Goal: Task Accomplishment & Management: Use online tool/utility

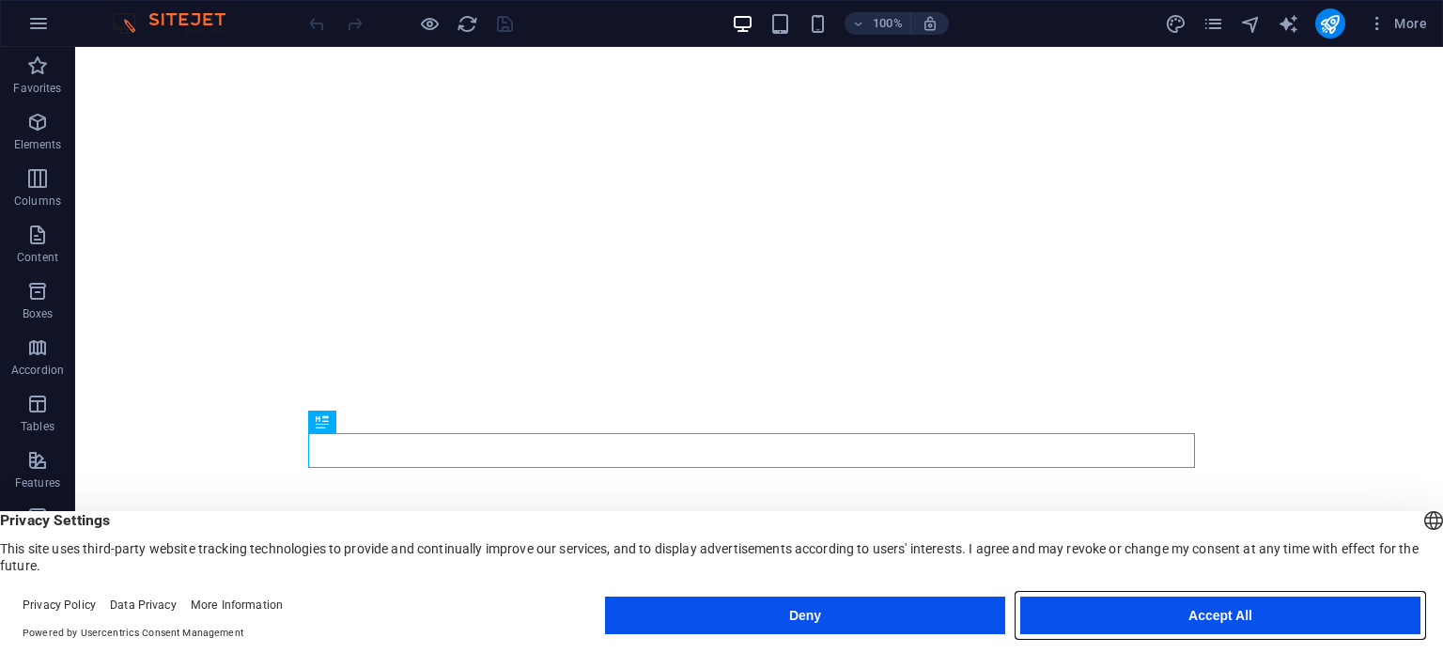
click at [1223, 617] on button "Accept All" at bounding box center [1220, 616] width 400 height 38
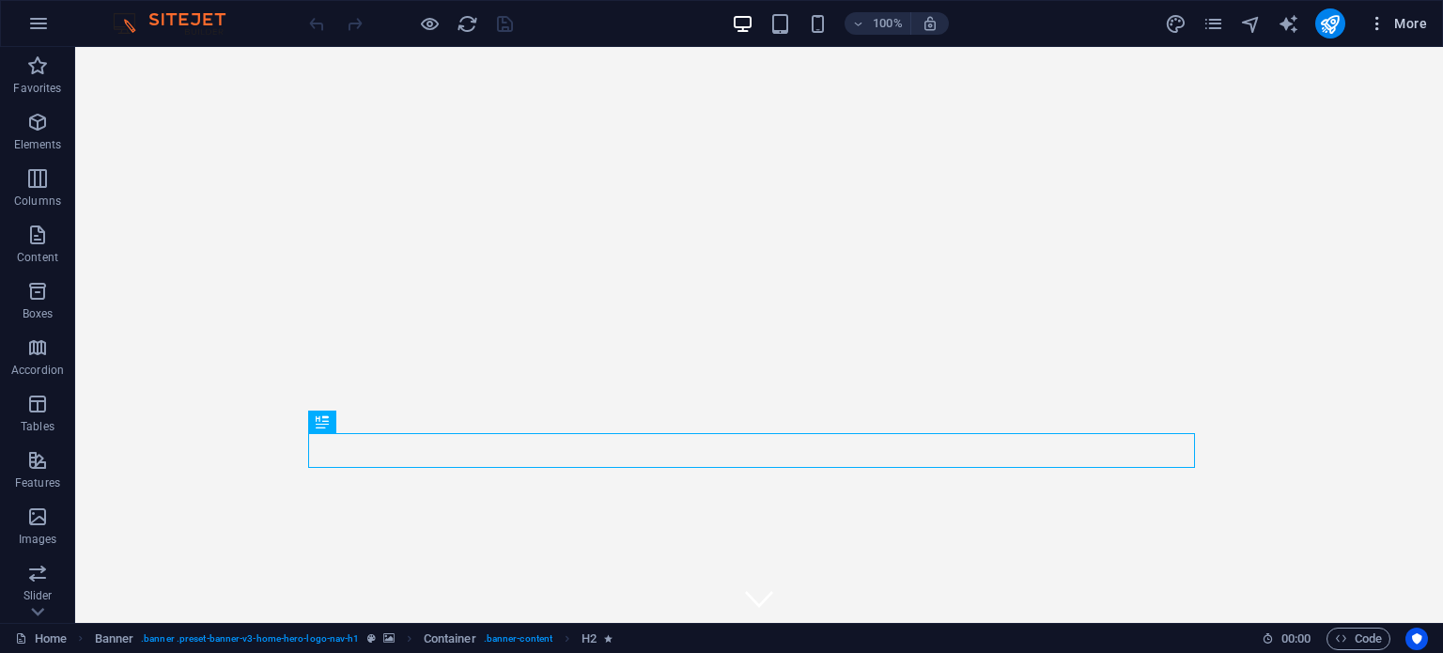
click at [1378, 35] on button "More" at bounding box center [1398, 23] width 74 height 30
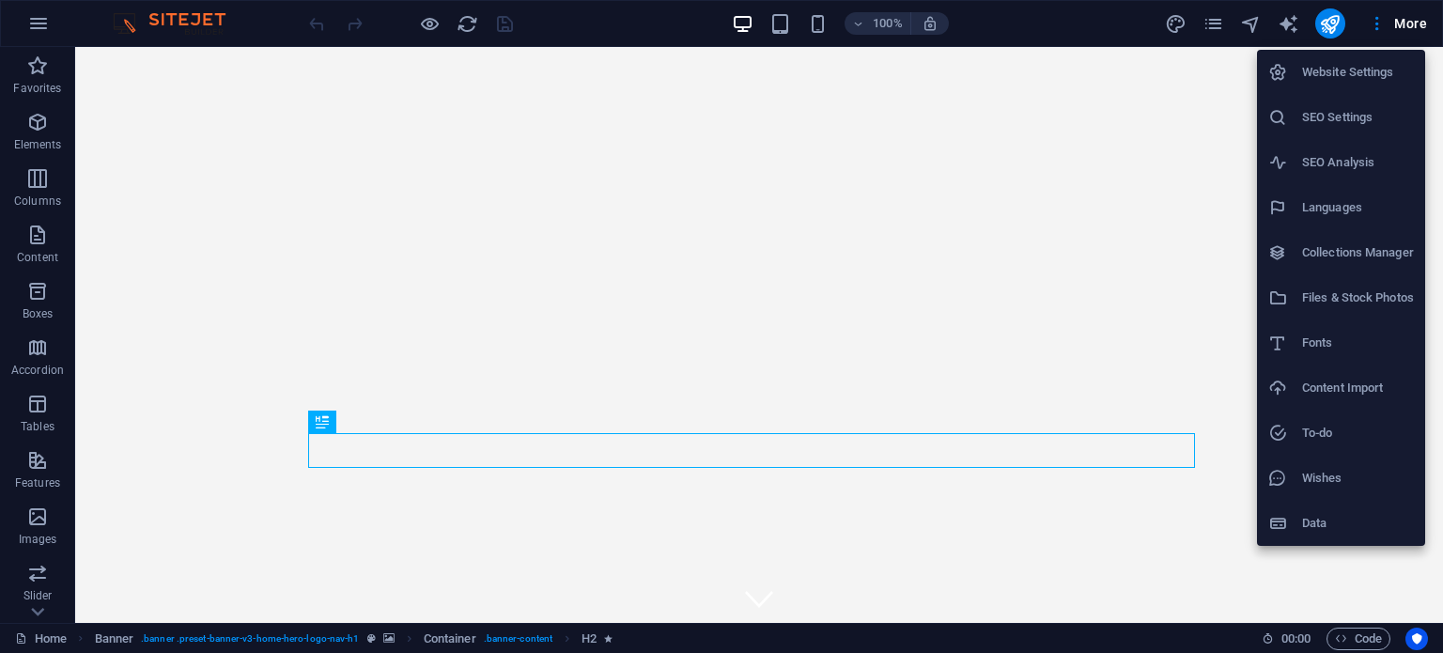
click at [1409, 29] on div at bounding box center [721, 326] width 1443 height 653
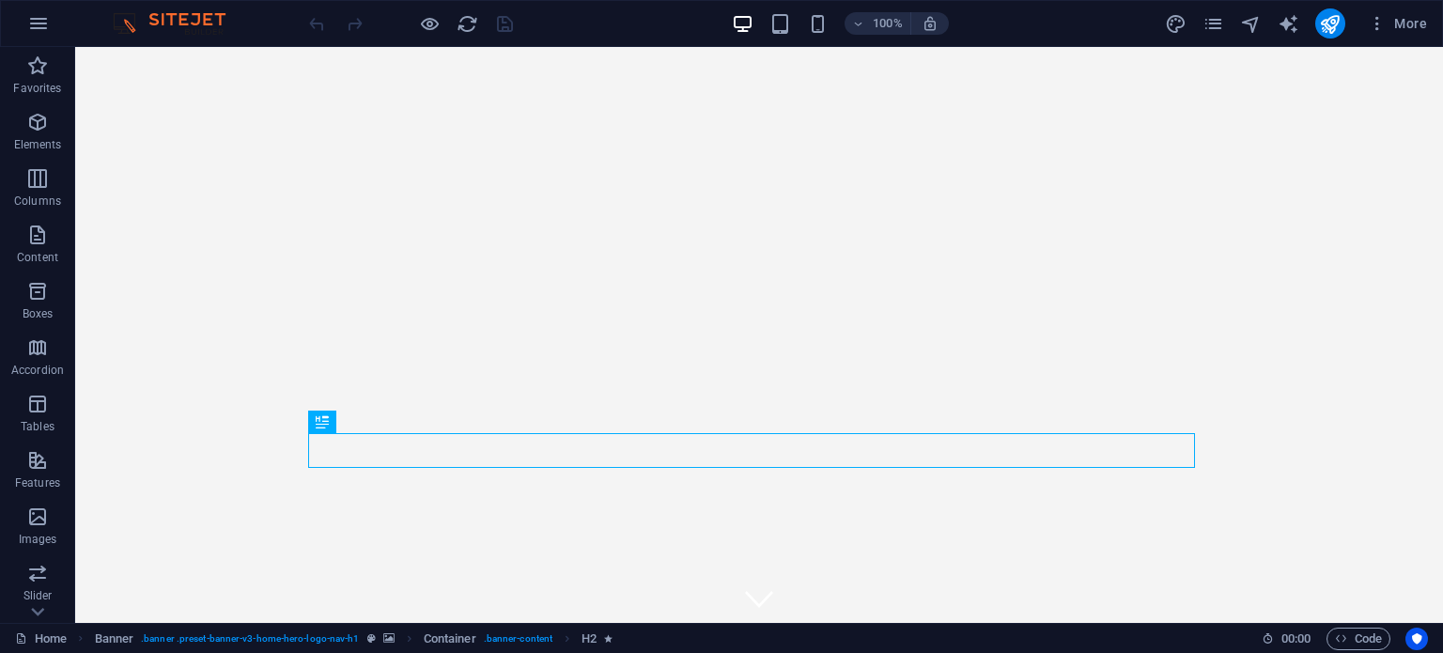
click at [1409, 29] on span "More" at bounding box center [1397, 23] width 59 height 19
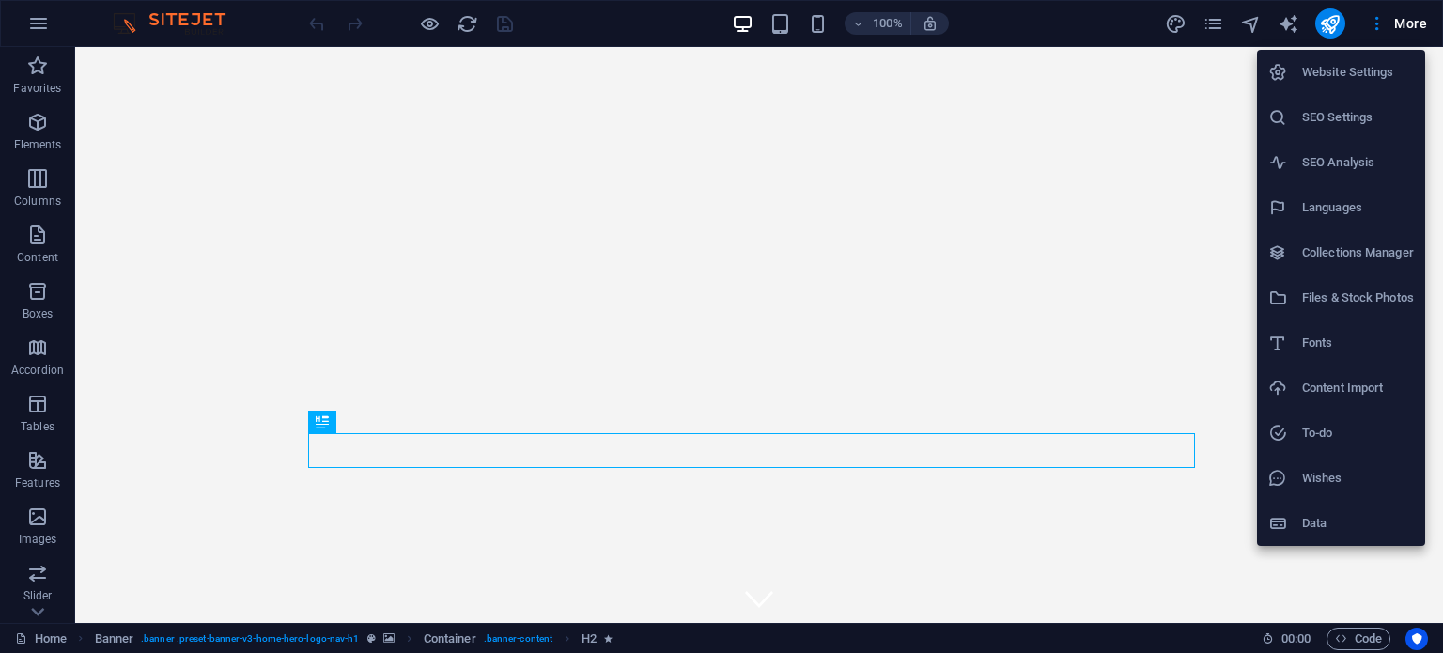
click at [1218, 29] on div at bounding box center [721, 326] width 1443 height 653
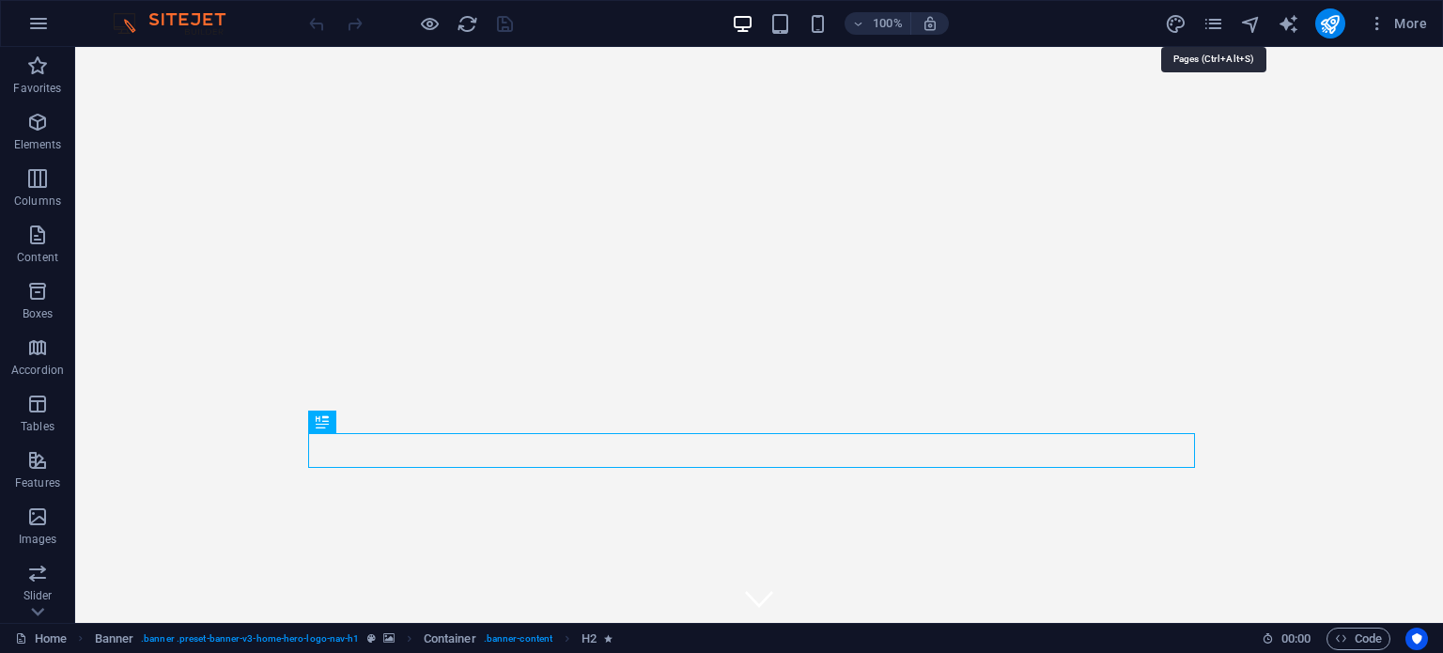
click at [1218, 29] on icon "pages" at bounding box center [1214, 24] width 22 height 22
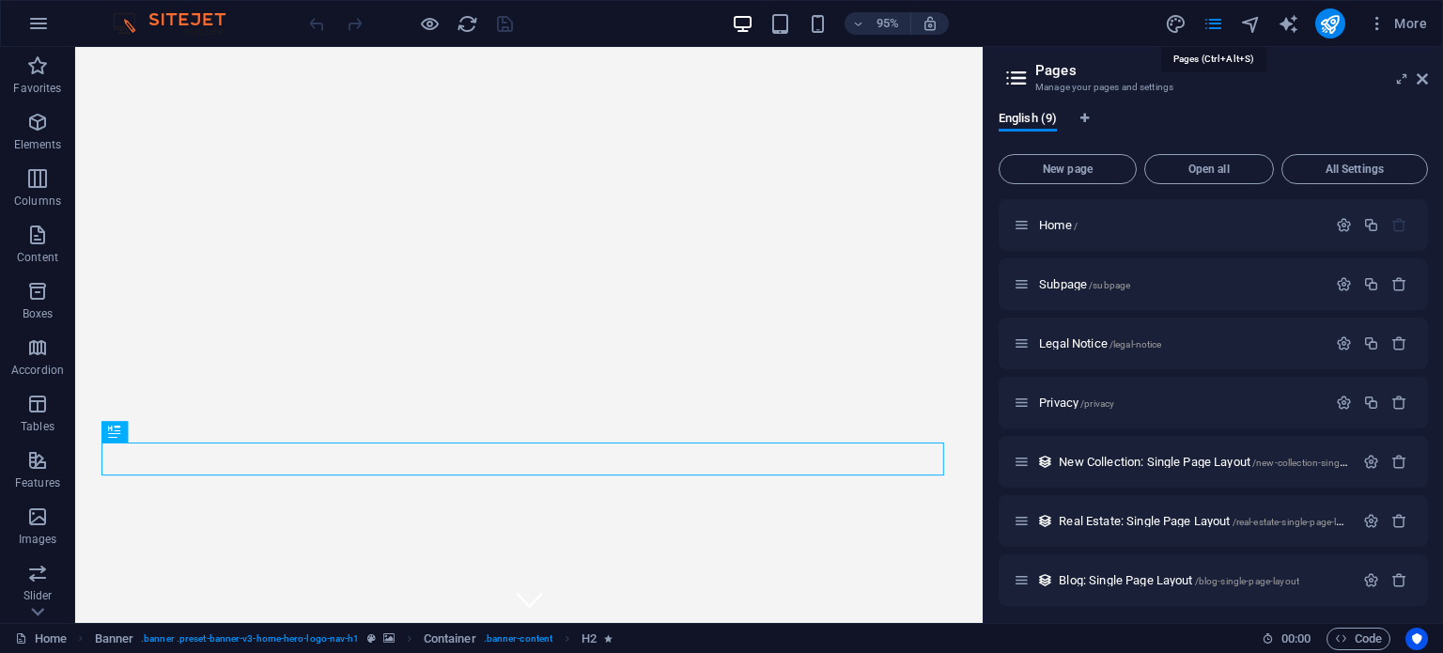
click at [1218, 29] on icon "pages" at bounding box center [1214, 24] width 22 height 22
click at [41, 23] on icon "button" at bounding box center [38, 23] width 23 height 23
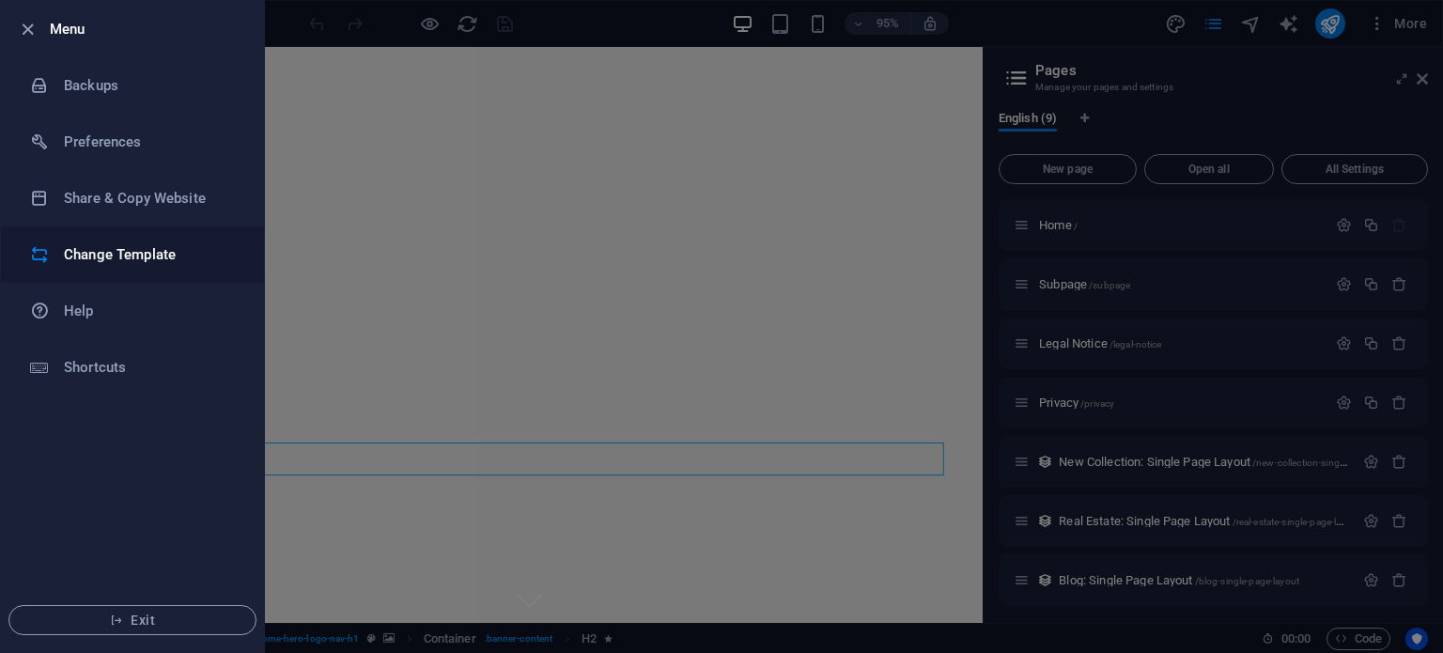
click at [139, 256] on h6 "Change Template" at bounding box center [151, 254] width 174 height 23
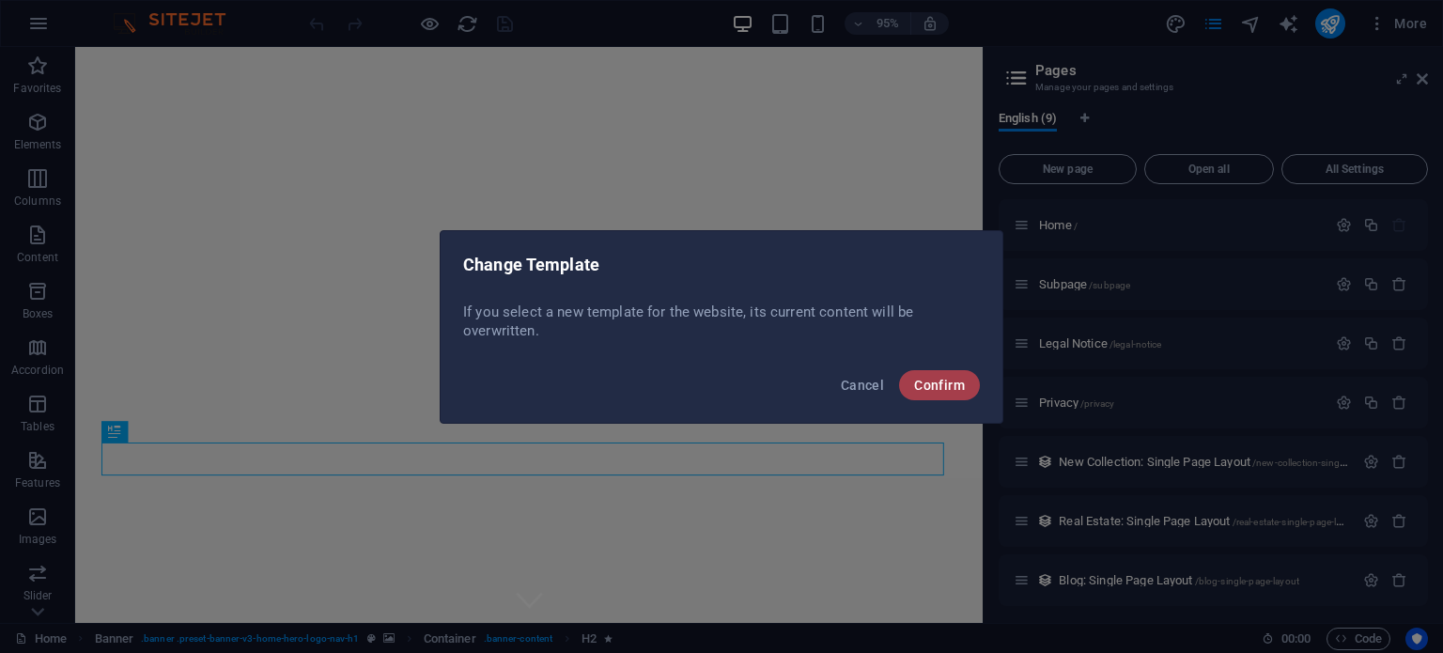
click at [942, 378] on span "Confirm" at bounding box center [939, 385] width 51 height 15
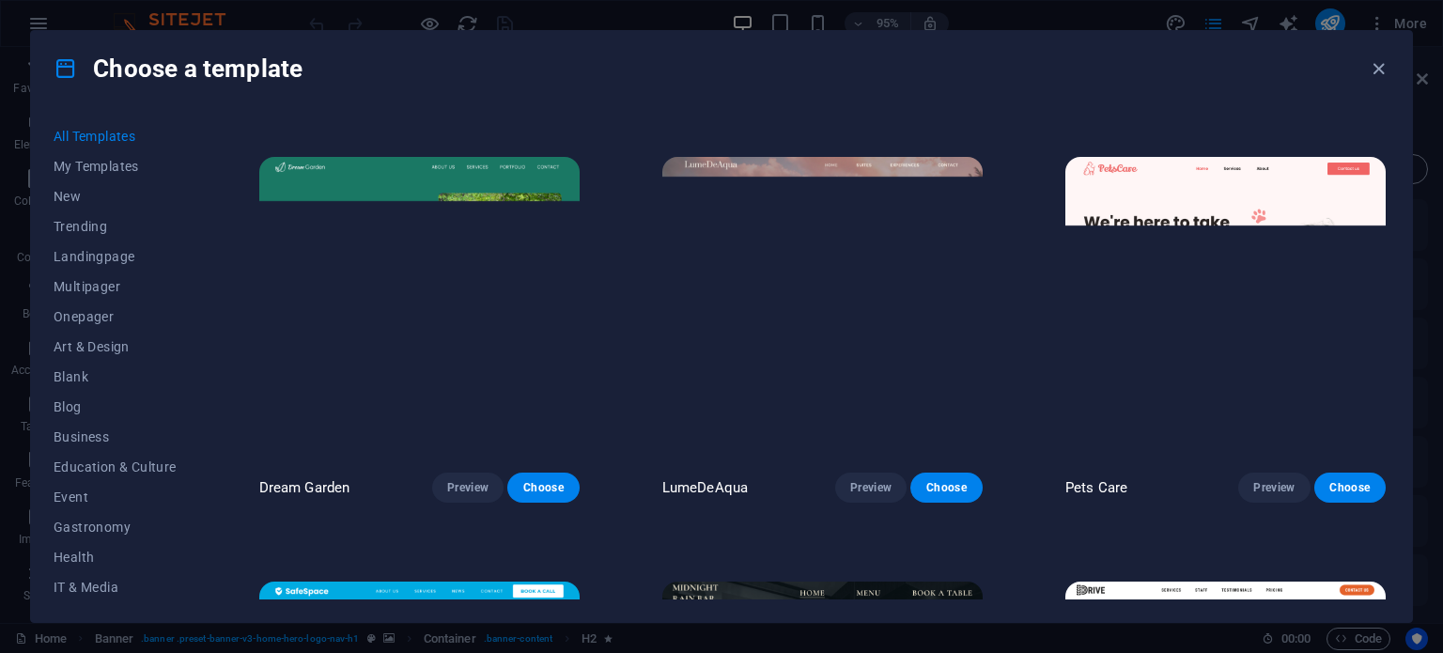
scroll to position [3477, 0]
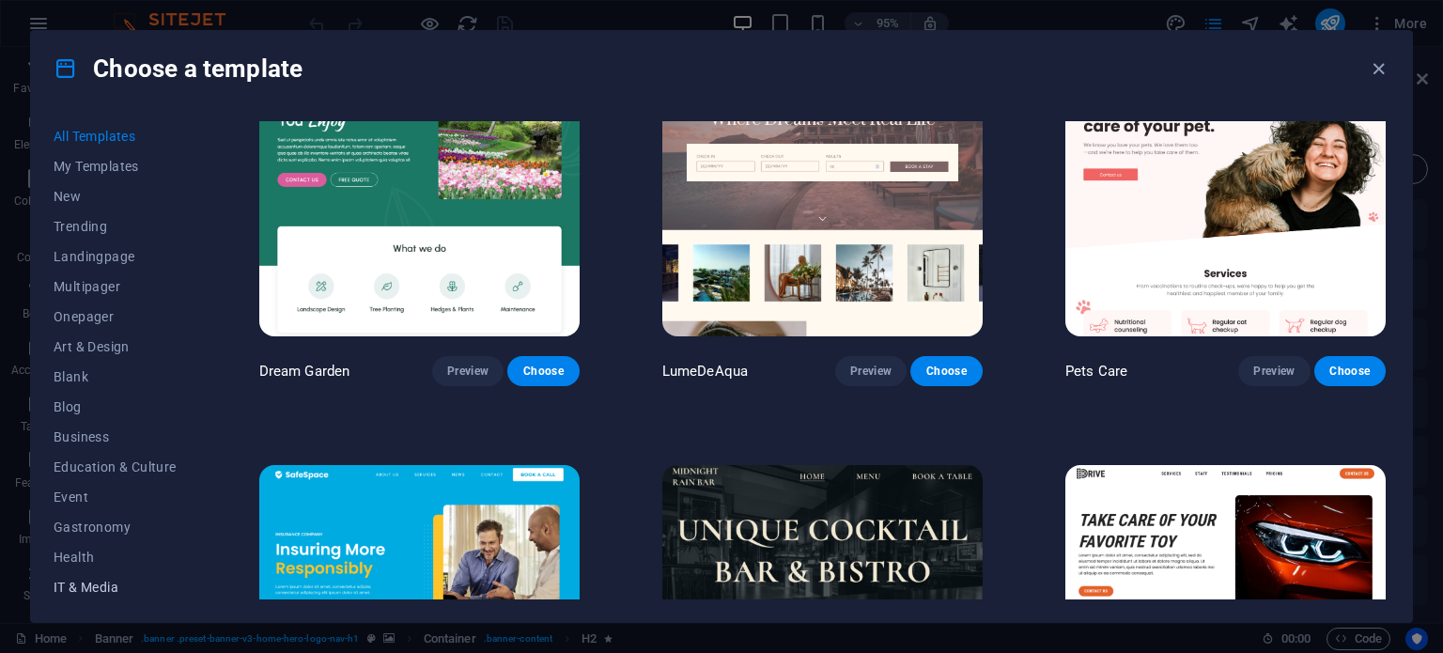
click at [102, 585] on span "IT & Media" at bounding box center [115, 587] width 123 height 15
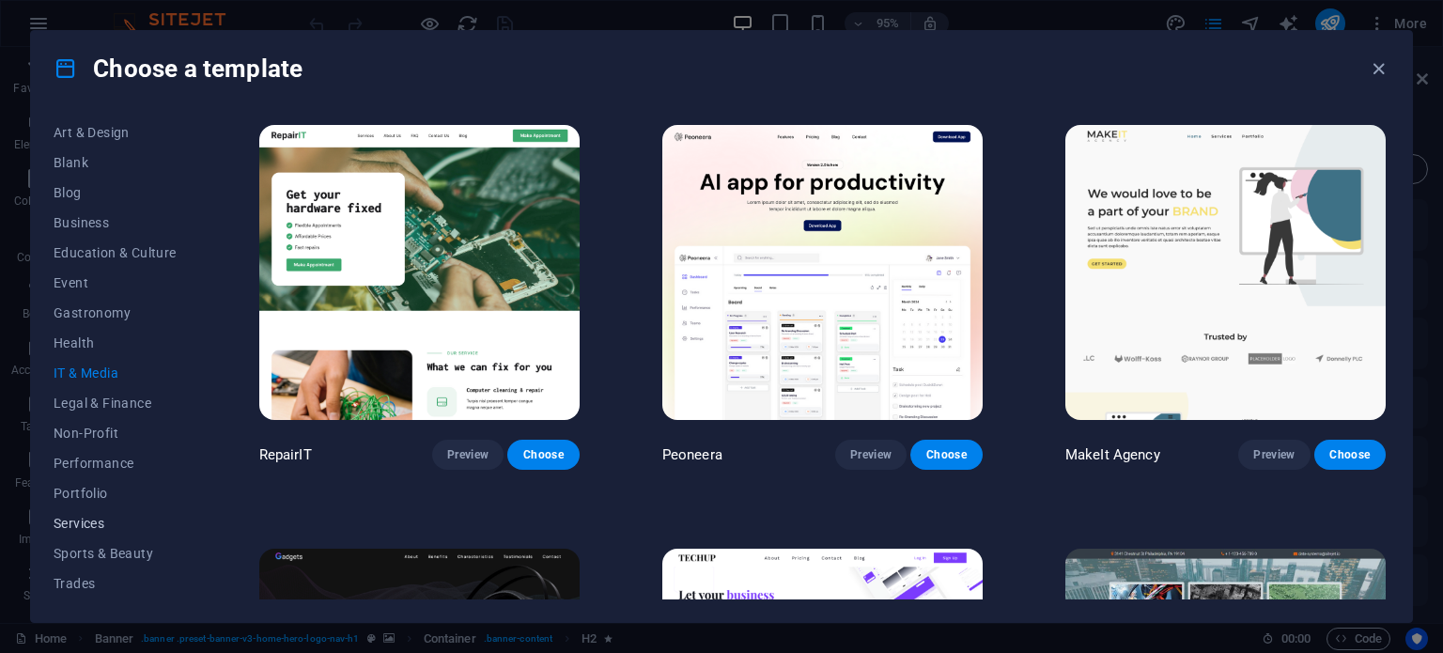
scroll to position [273, 0]
click at [81, 526] on span "Trades" at bounding box center [115, 525] width 123 height 15
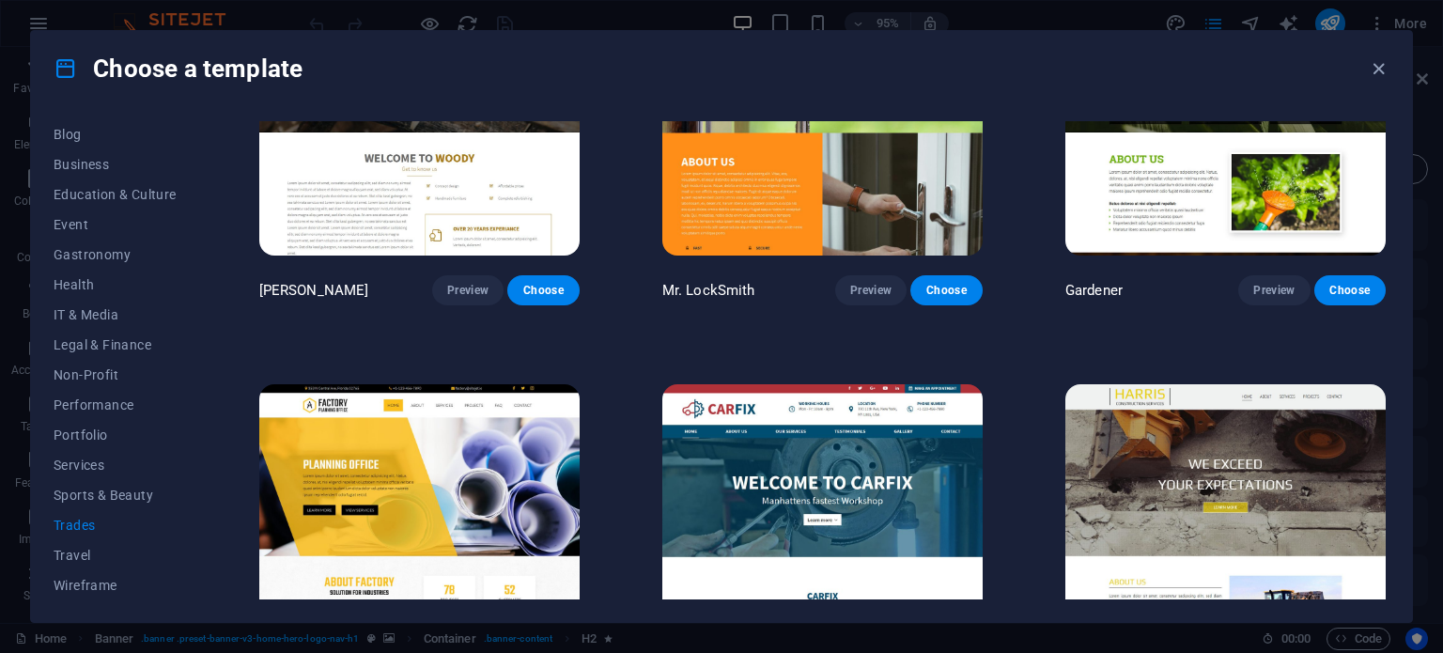
scroll to position [712, 0]
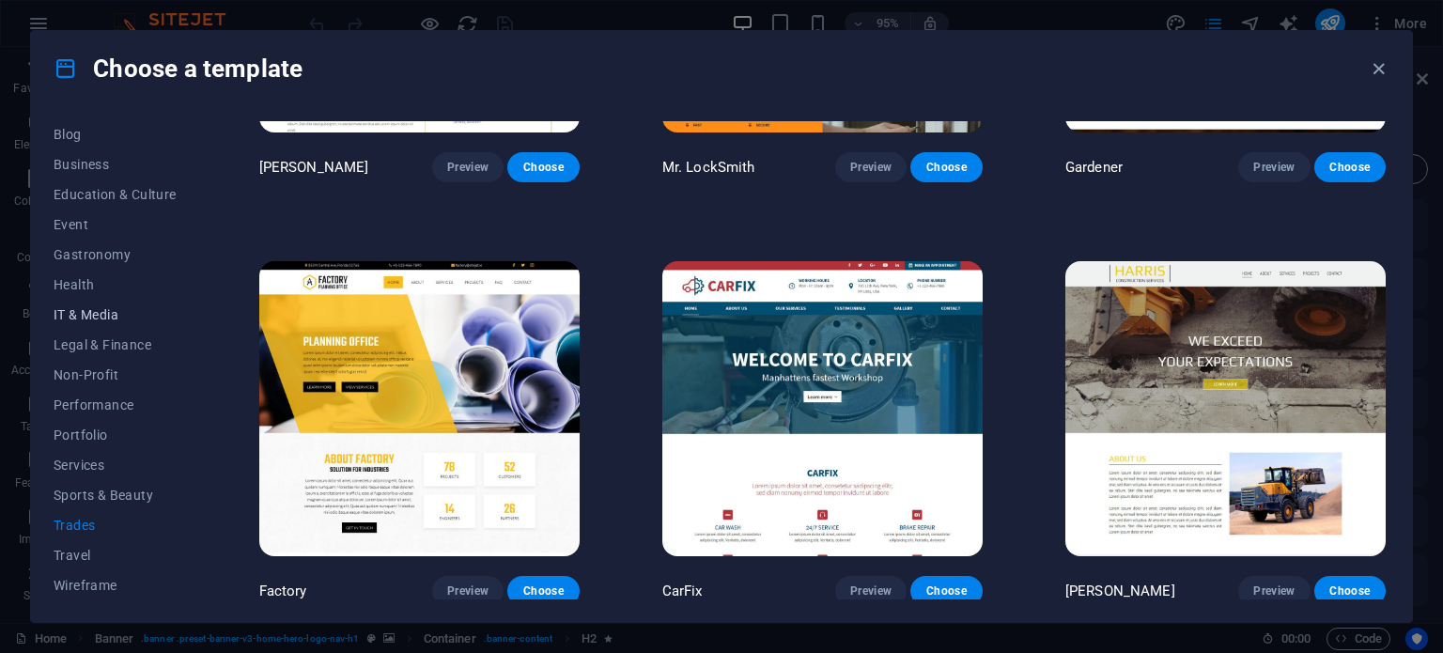
click at [109, 320] on span "IT & Media" at bounding box center [115, 314] width 123 height 15
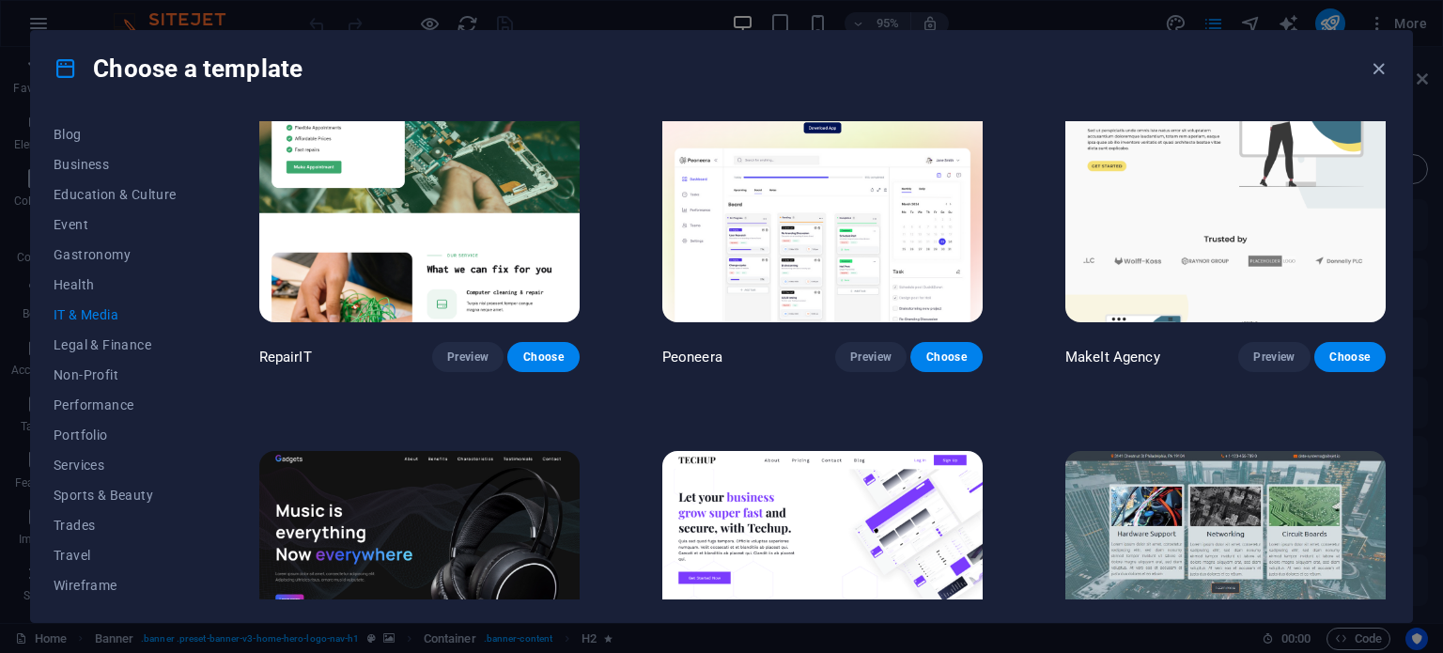
scroll to position [0, 0]
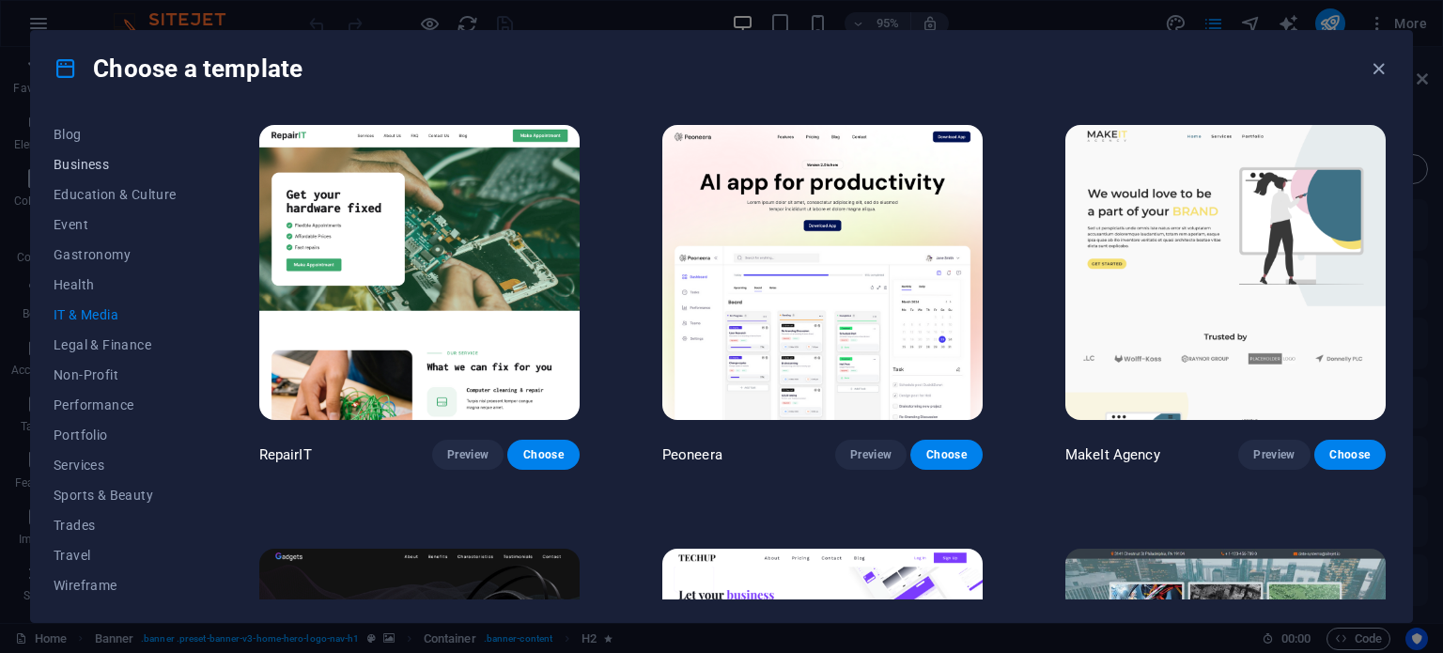
click at [92, 157] on span "Business" at bounding box center [115, 164] width 123 height 15
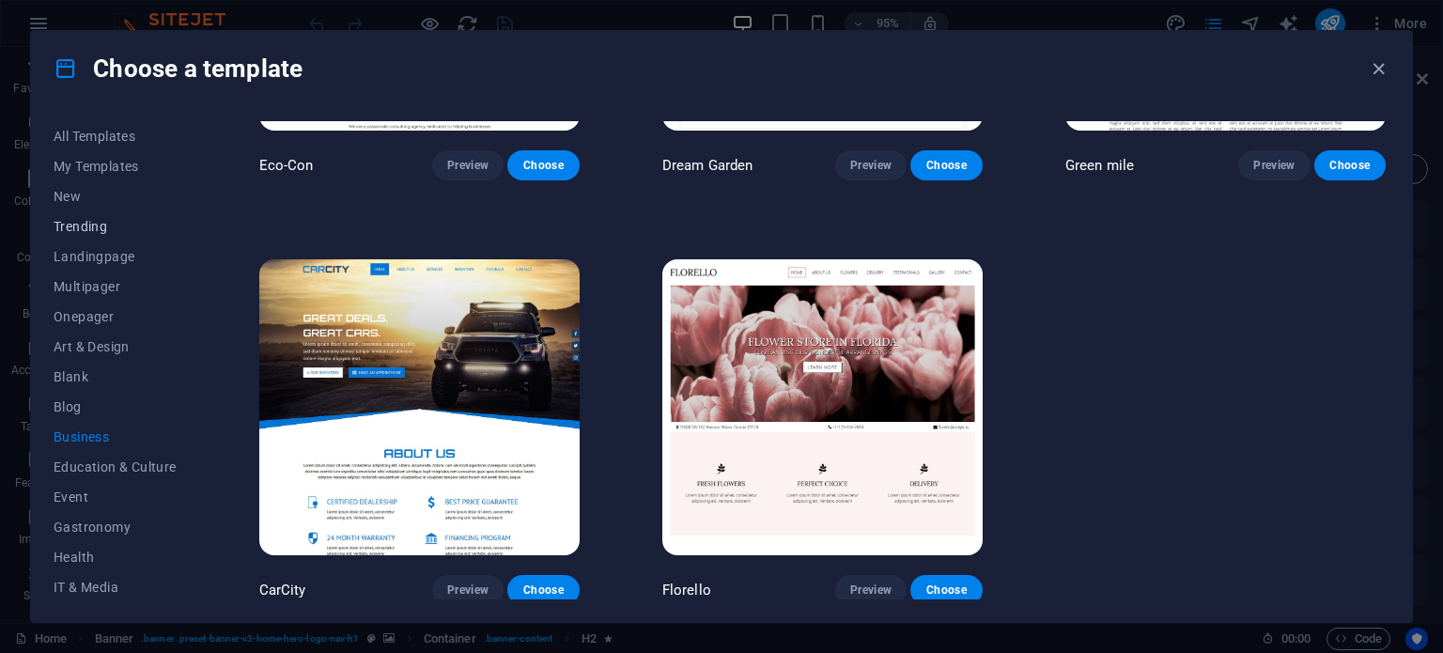
click at [101, 223] on span "Trending" at bounding box center [115, 226] width 123 height 15
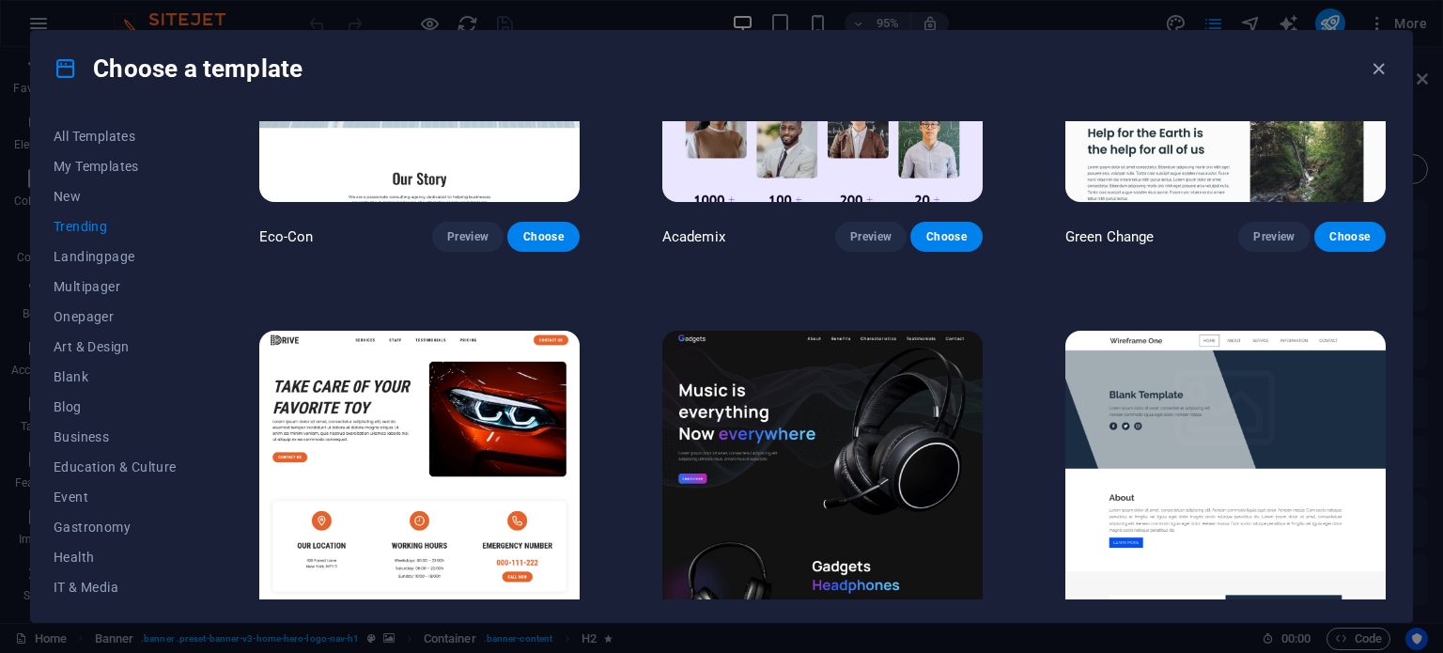
scroll to position [1160, 0]
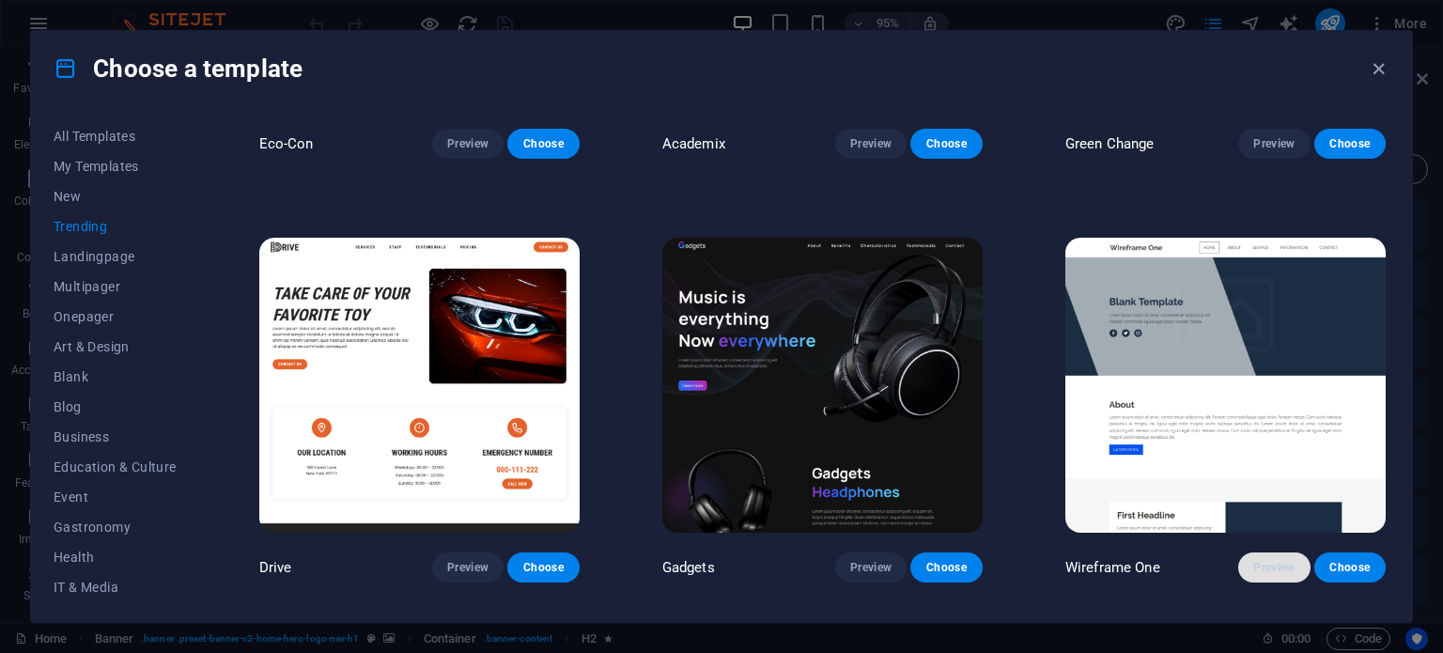
click at [1273, 553] on button "Preview" at bounding box center [1273, 568] width 71 height 30
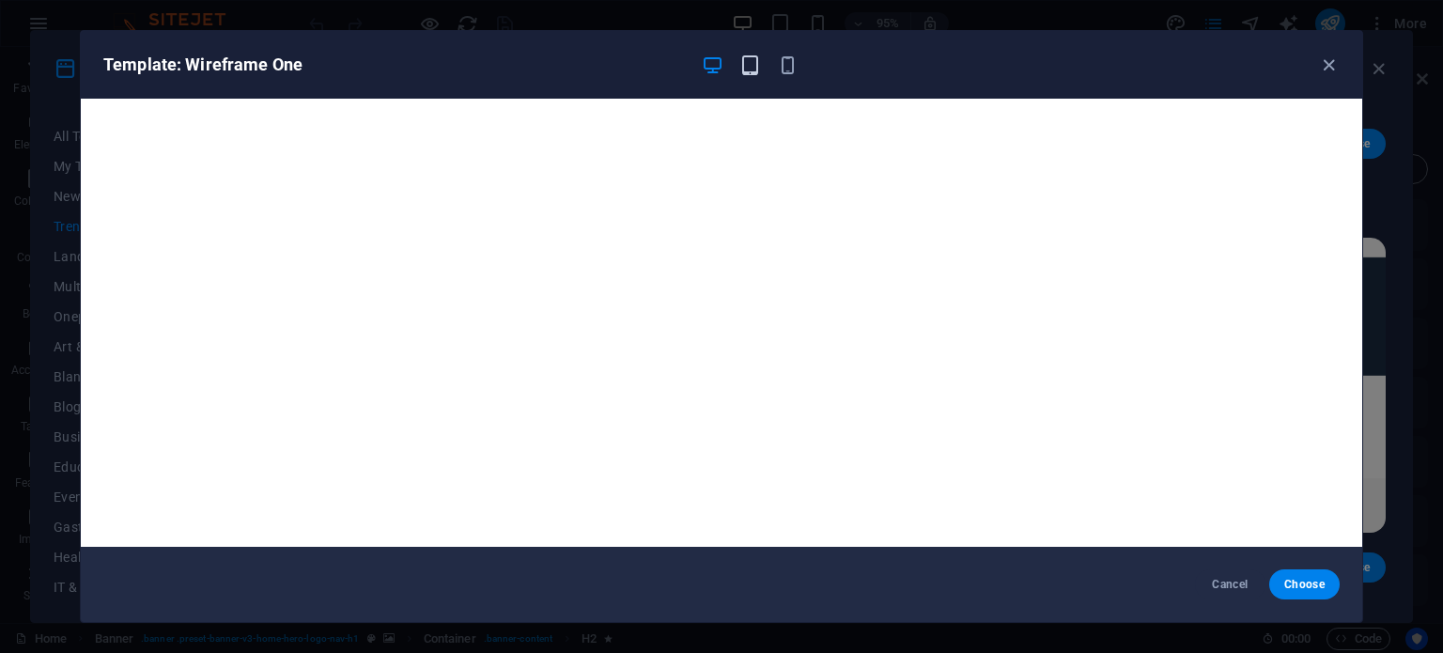
click at [744, 61] on icon "button" at bounding box center [751, 66] width 22 height 22
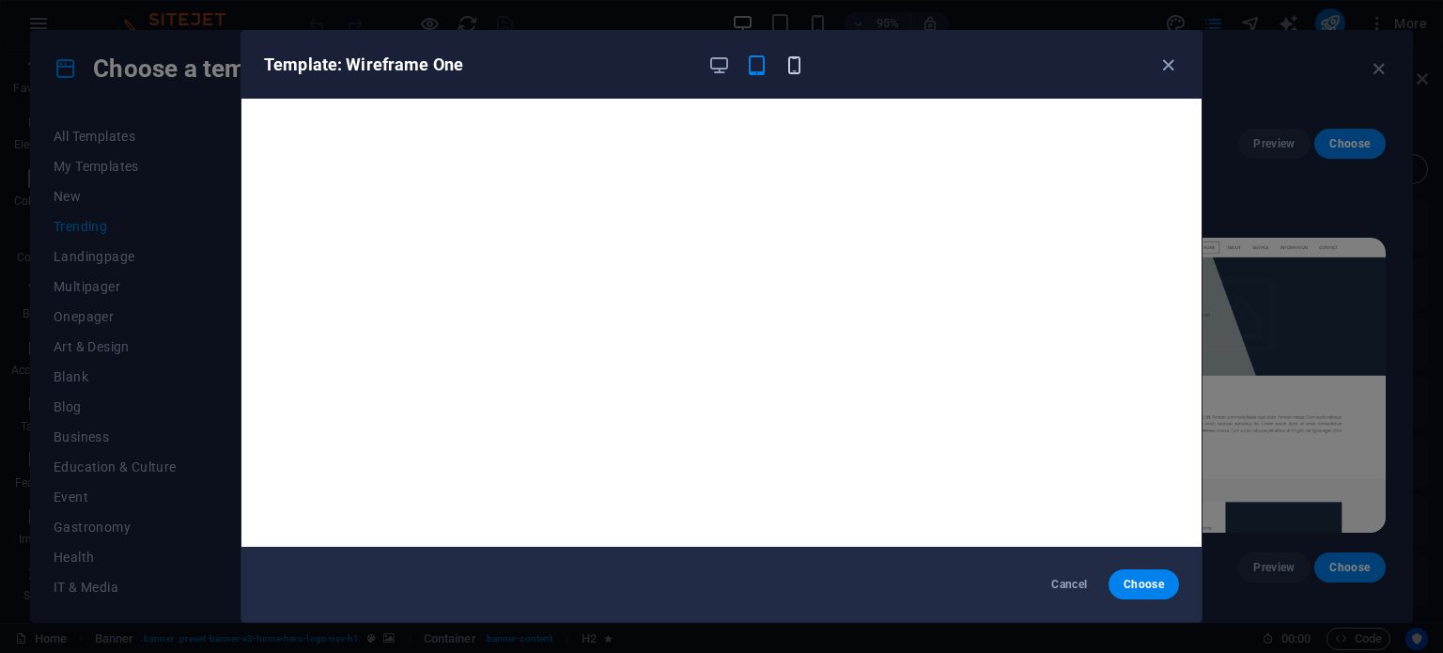
click at [798, 67] on icon "button" at bounding box center [795, 66] width 22 height 22
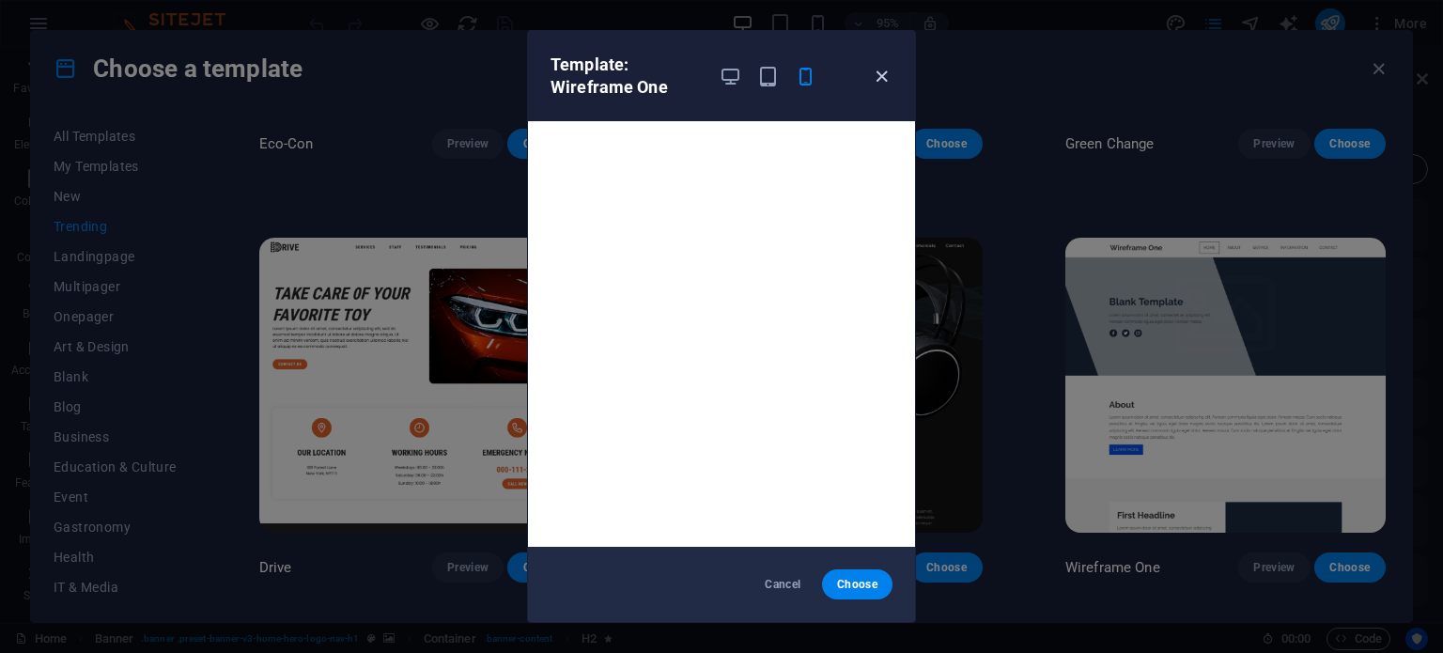
click at [880, 76] on icon "button" at bounding box center [882, 77] width 22 height 22
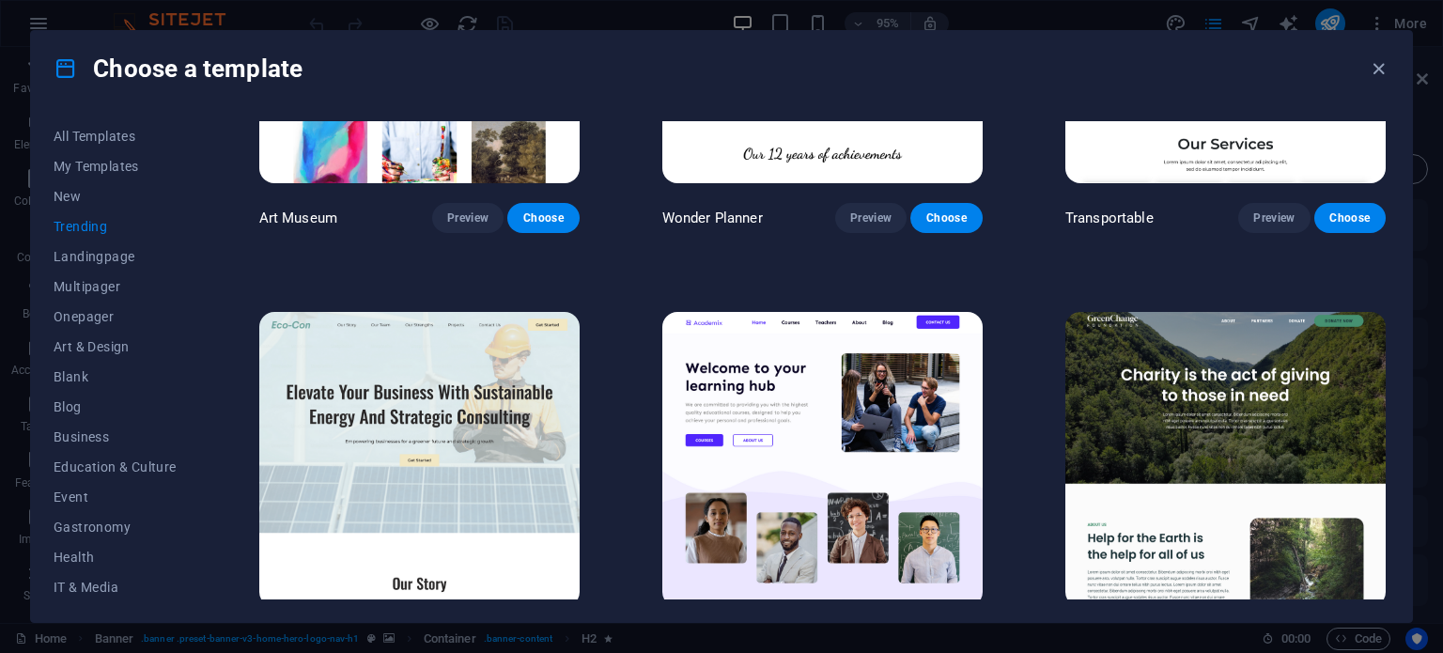
scroll to position [654, 0]
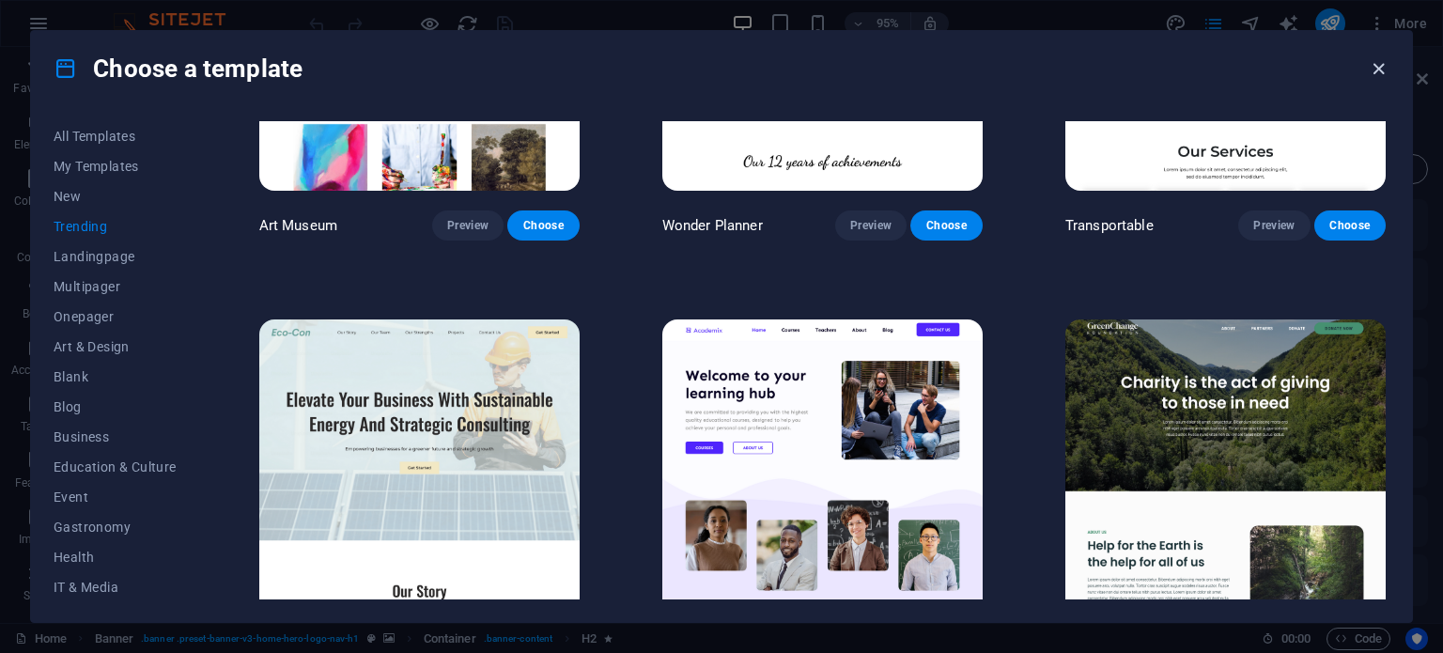
click at [1378, 74] on icon "button" at bounding box center [1379, 69] width 22 height 22
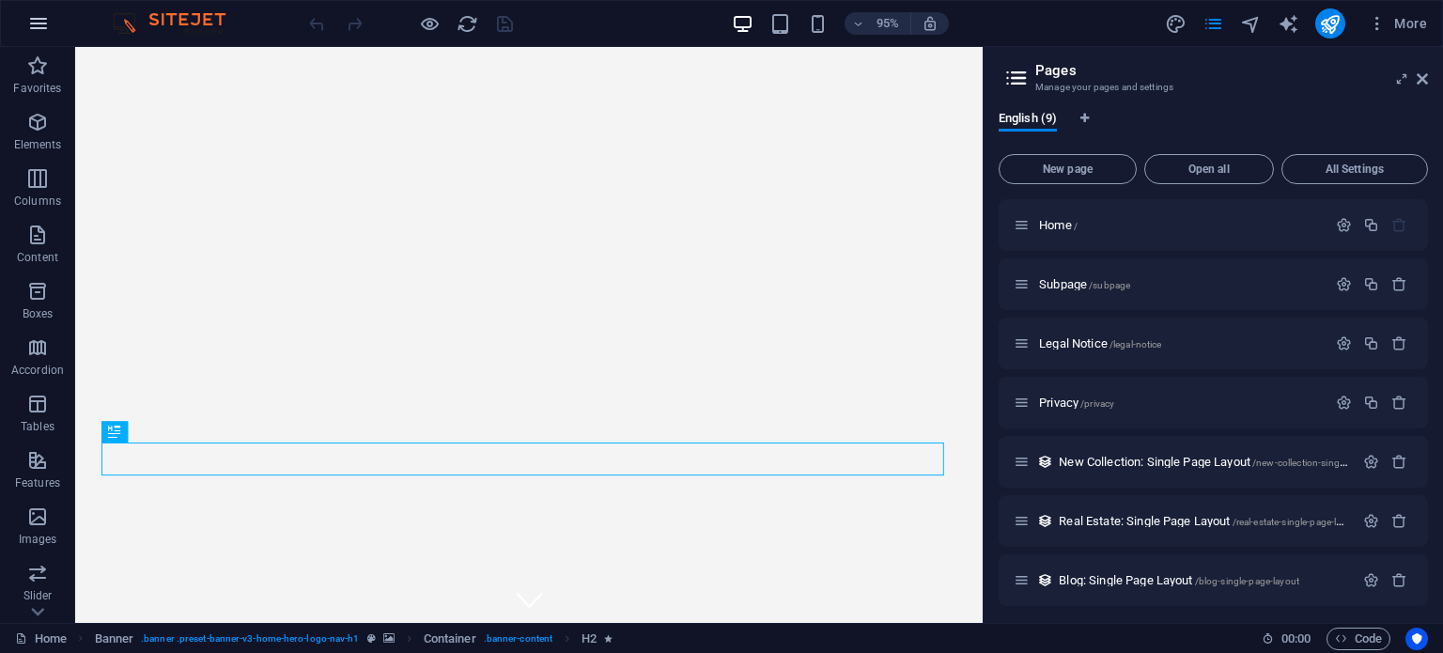
click at [38, 23] on icon "button" at bounding box center [38, 23] width 23 height 23
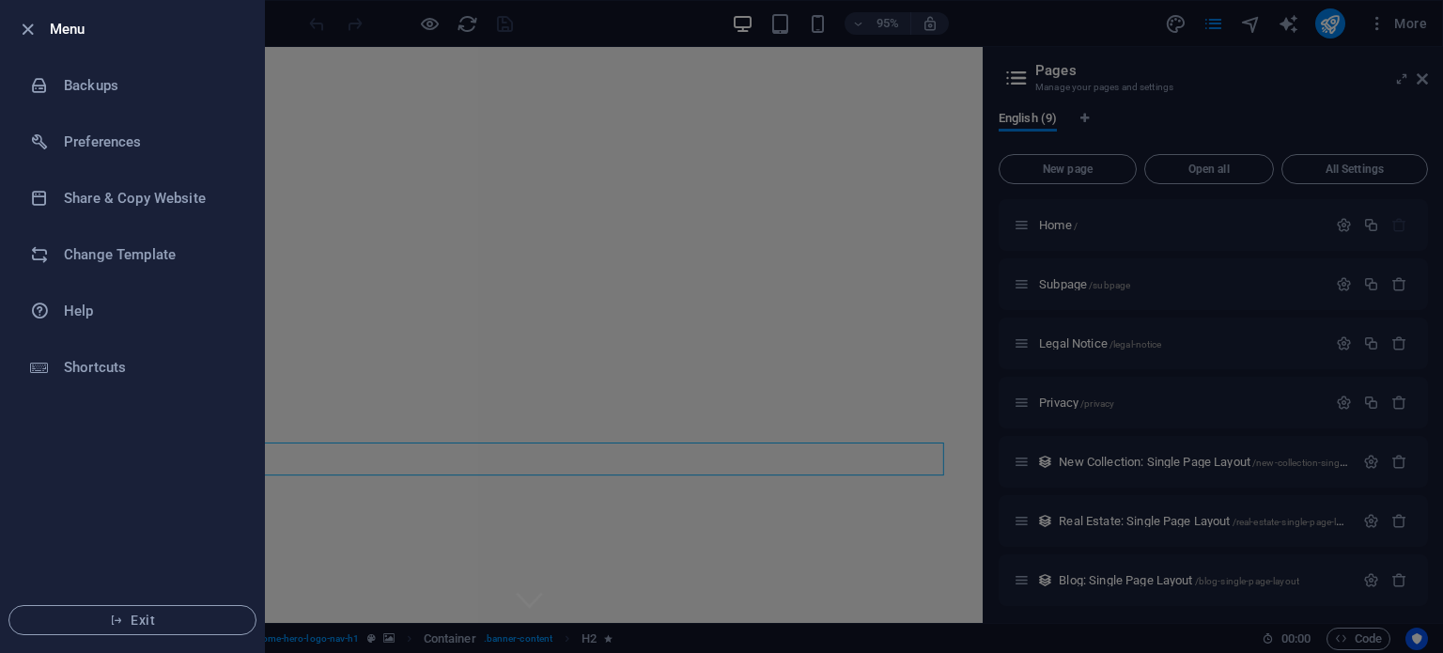
click at [38, 23] on div at bounding box center [33, 29] width 34 height 23
click at [131, 148] on h6 "Preferences" at bounding box center [151, 142] width 174 height 23
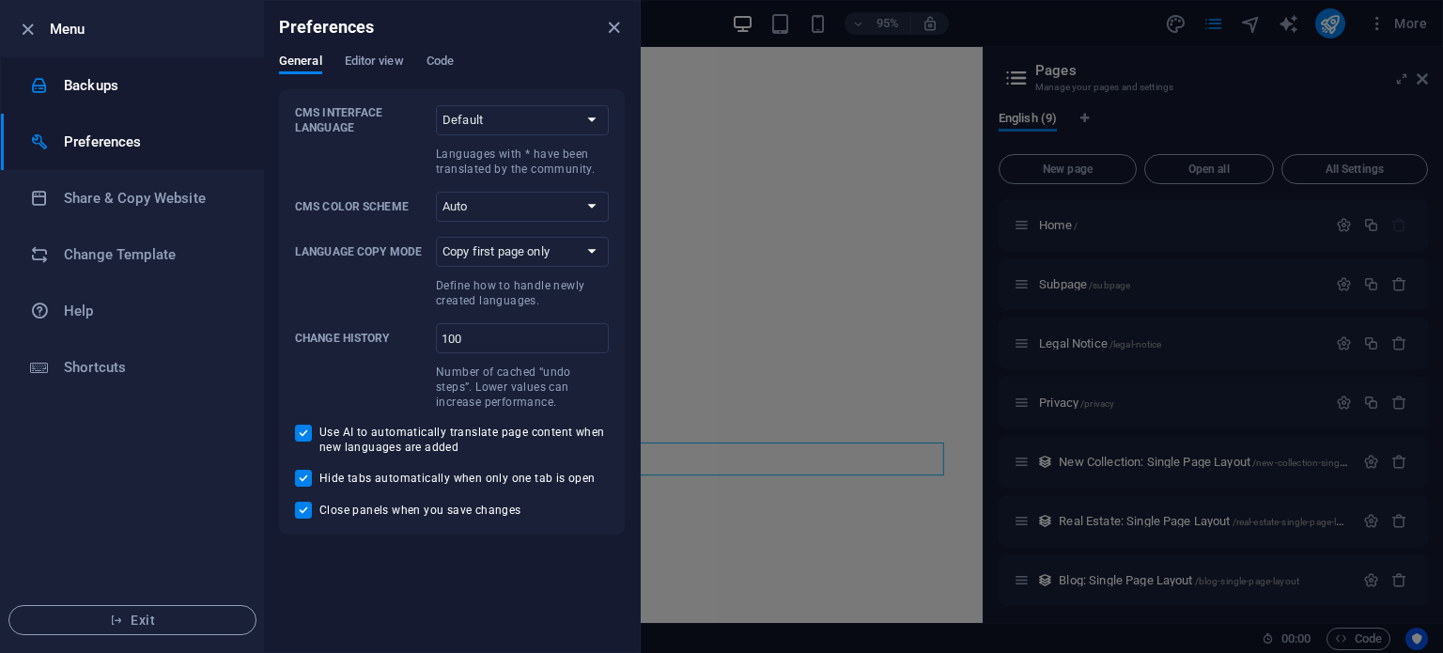
click at [100, 90] on h6 "Backups" at bounding box center [151, 85] width 174 height 23
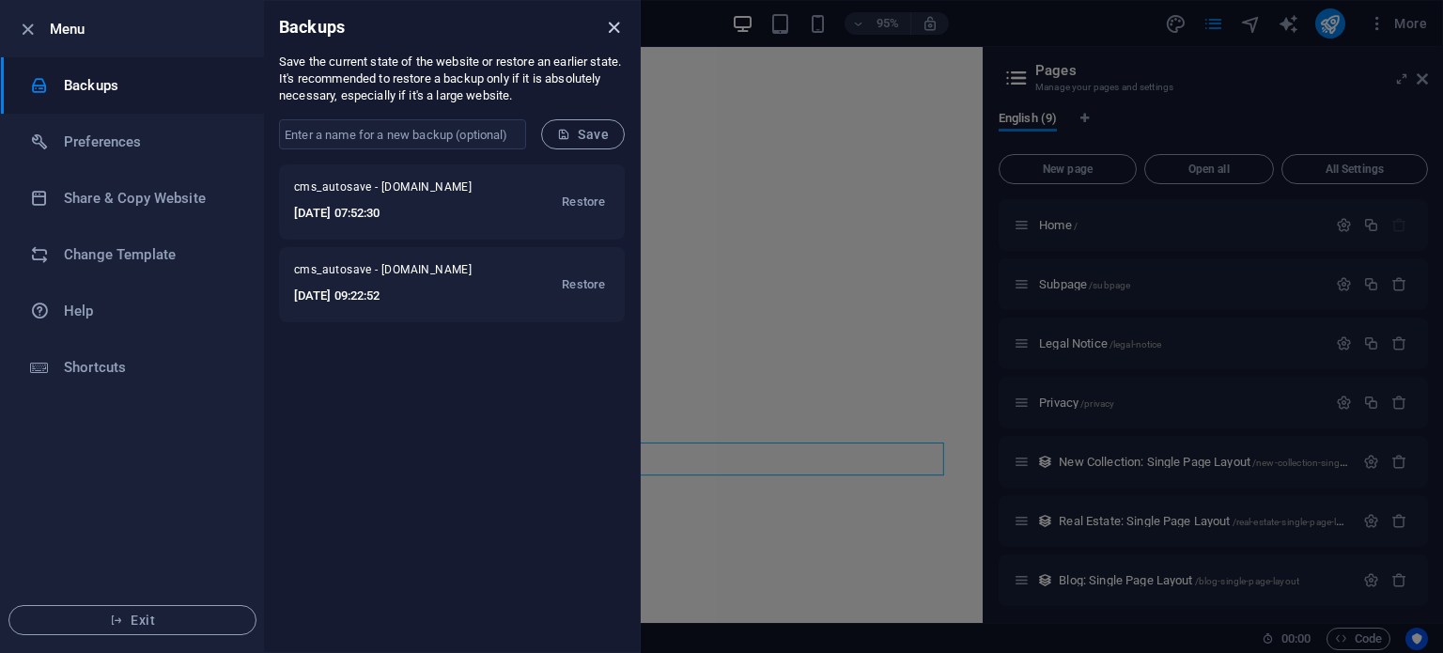
click at [608, 32] on icon "close" at bounding box center [614, 28] width 22 height 22
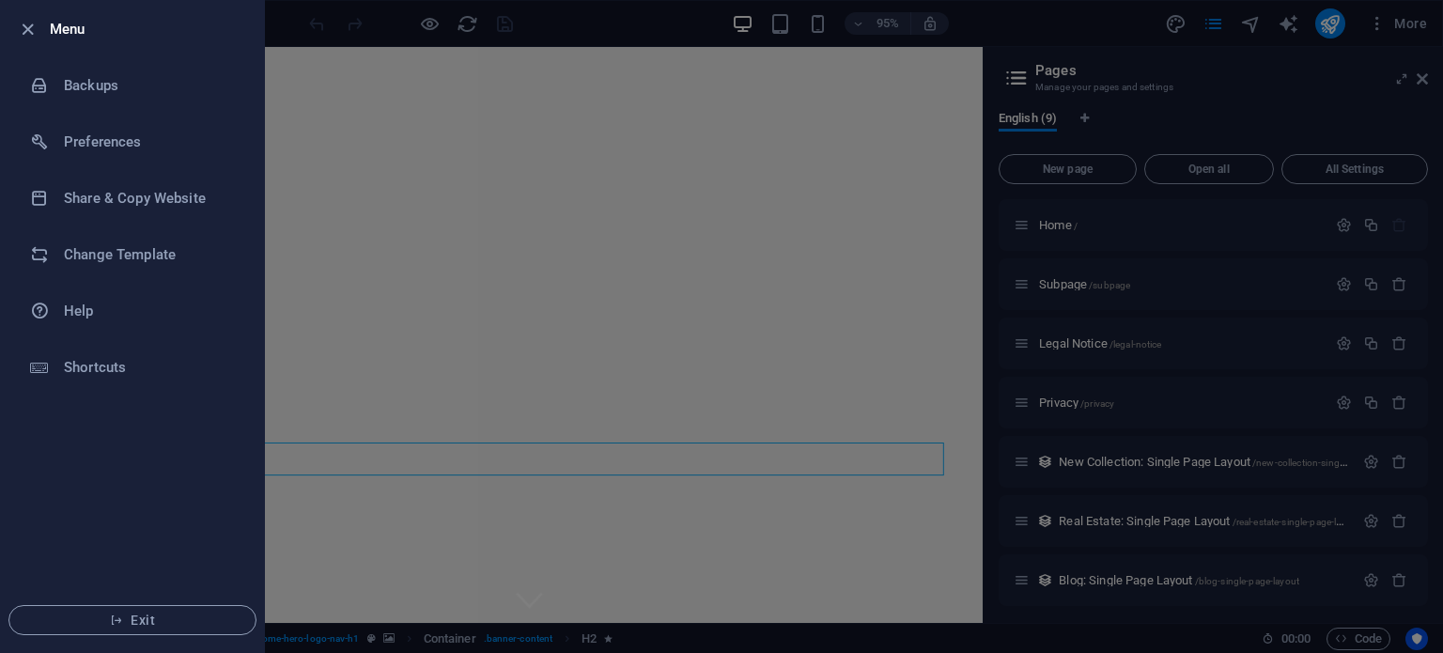
click at [432, 164] on div at bounding box center [721, 326] width 1443 height 653
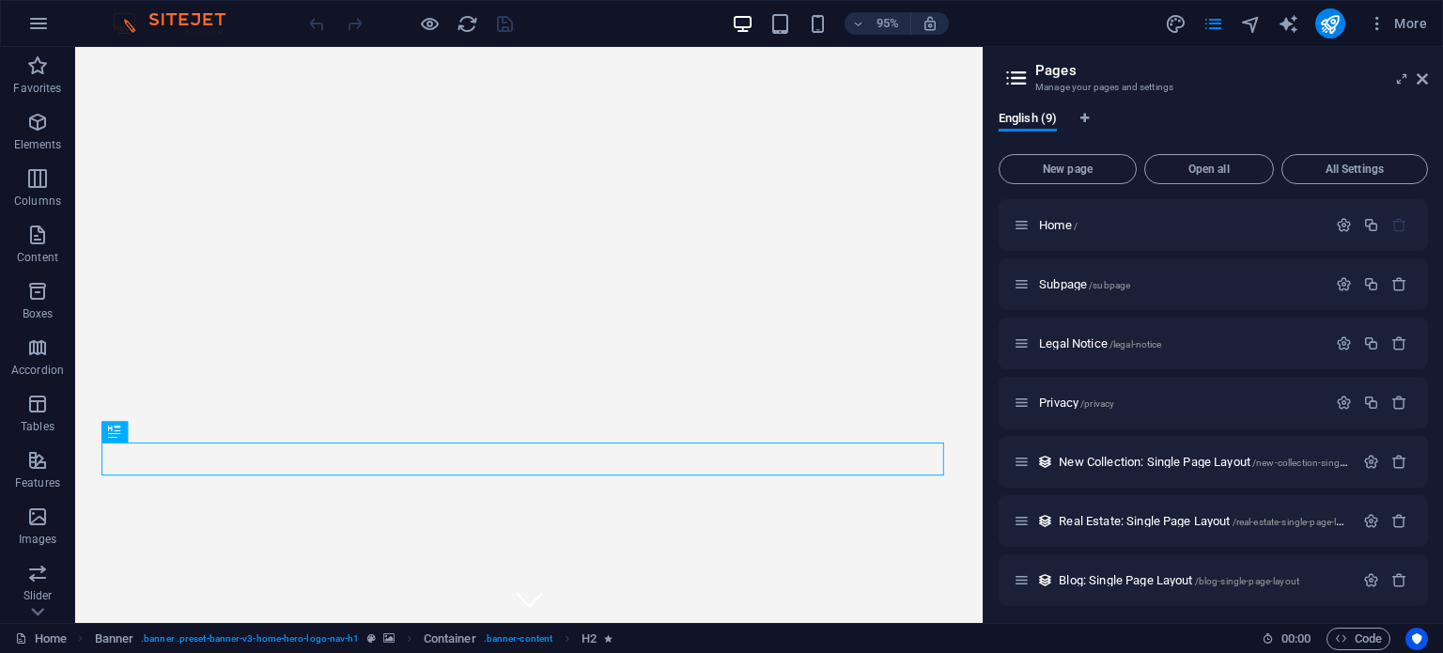
click at [127, 23] on img at bounding box center [178, 23] width 141 height 23
click at [115, 60] on span "Banner" at bounding box center [118, 58] width 35 height 10
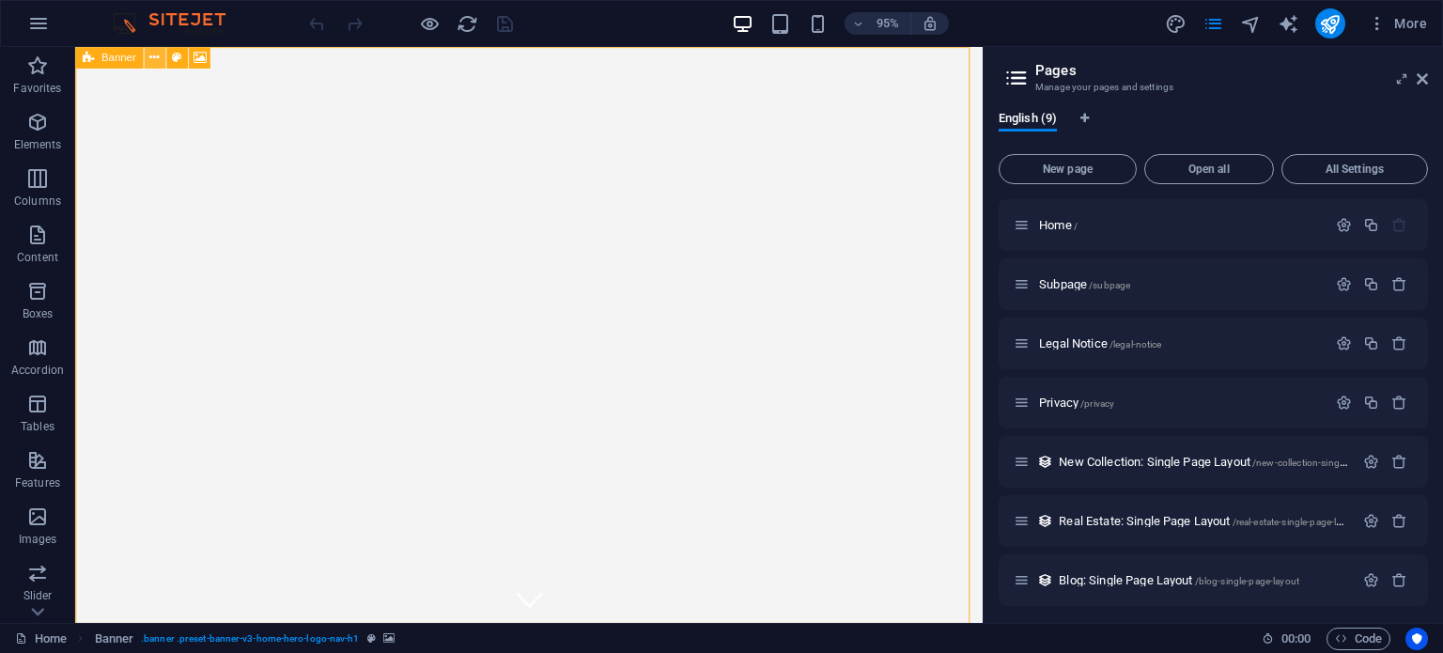
click at [163, 61] on button at bounding box center [155, 58] width 22 height 22
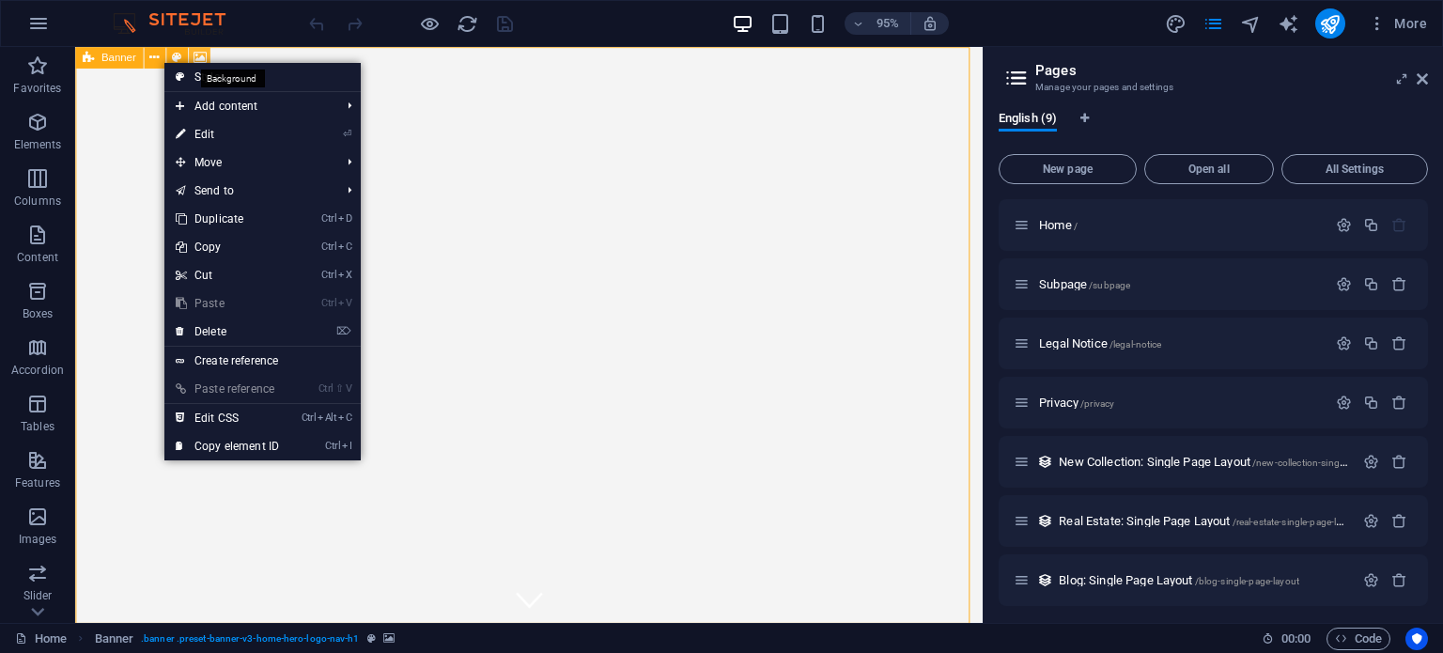
click at [196, 57] on icon at bounding box center [199, 57] width 13 height 19
select select "ms"
select select "s"
select select "progressive"
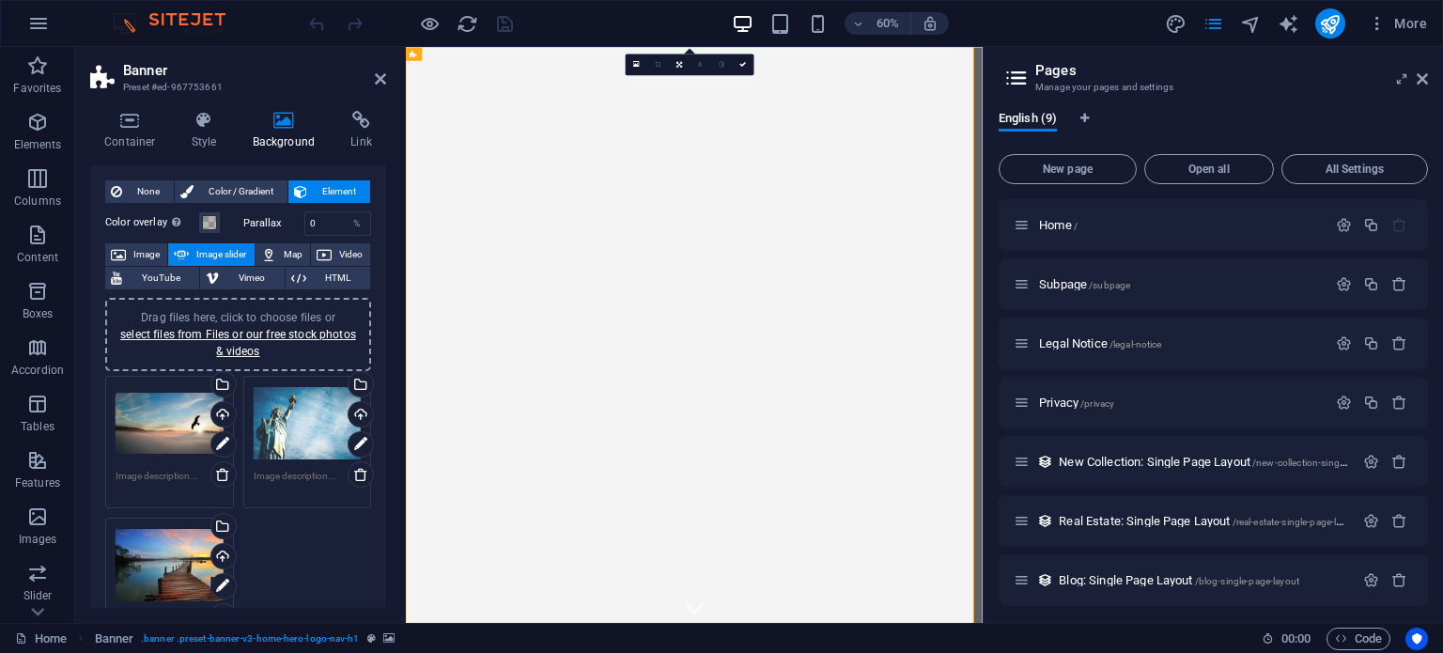
scroll to position [0, 0]
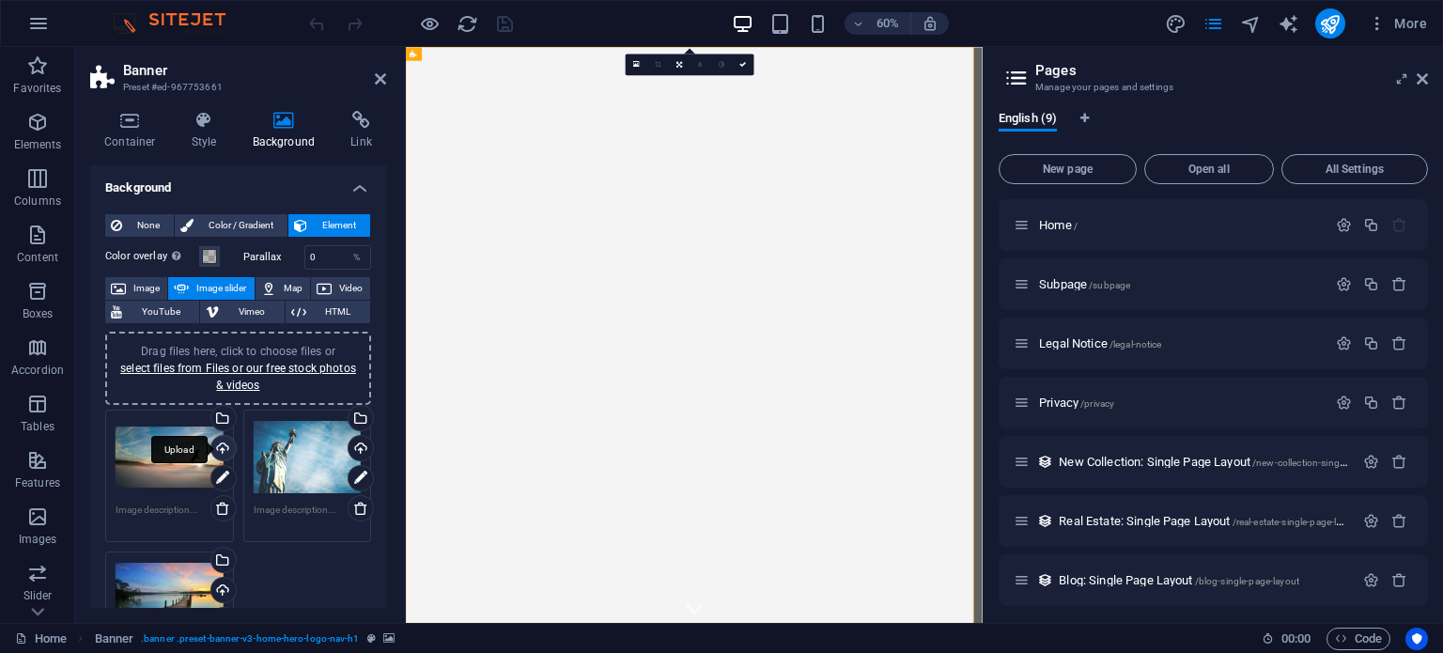
click at [218, 452] on div "Upload" at bounding box center [222, 450] width 28 height 28
click at [157, 462] on div "Drag files here, click to choose files or select files from Files or our free s…" at bounding box center [170, 457] width 108 height 75
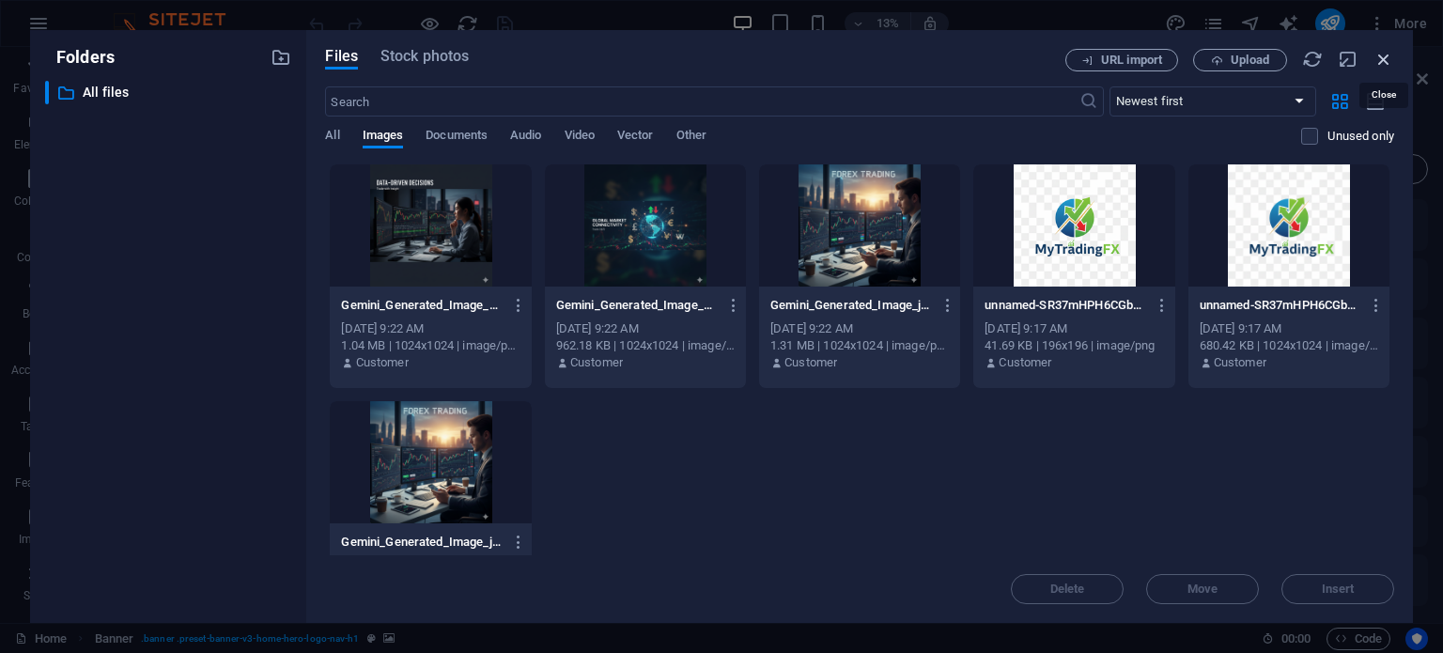
click at [1379, 59] on icon "button" at bounding box center [1384, 59] width 21 height 21
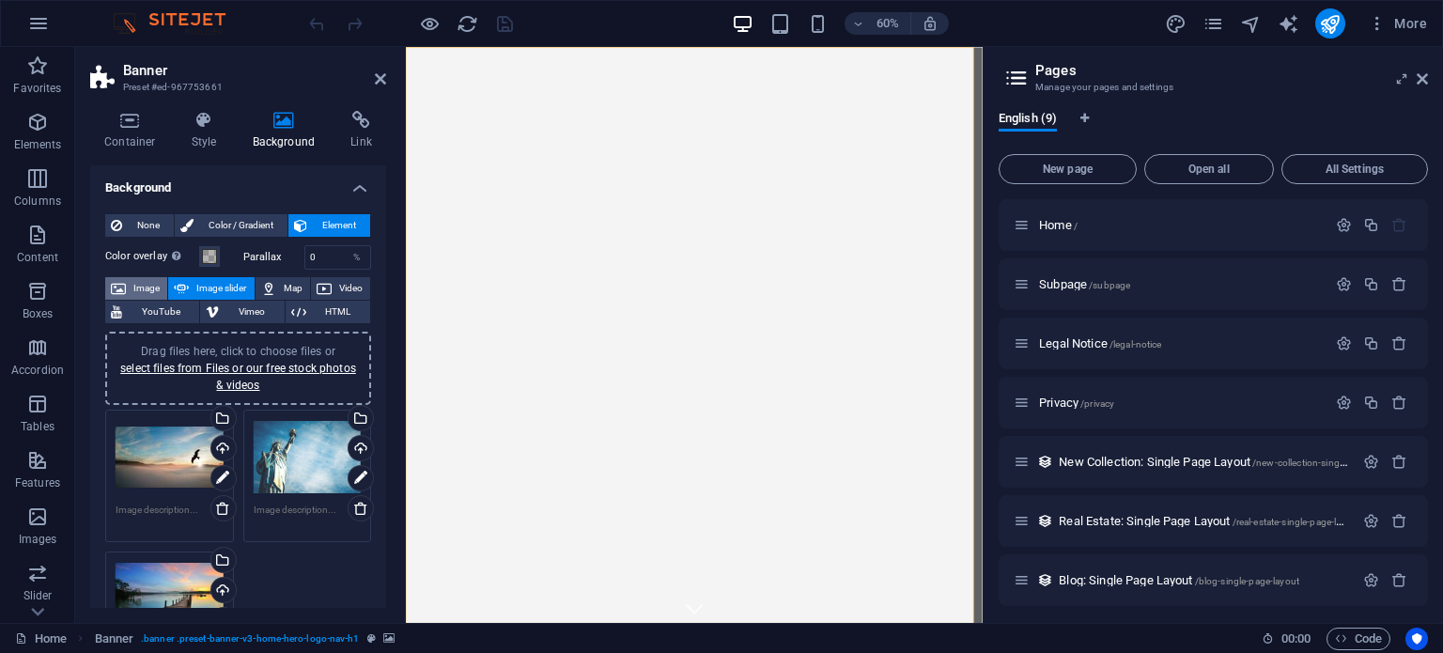
click at [143, 288] on span "Image" at bounding box center [147, 288] width 30 height 23
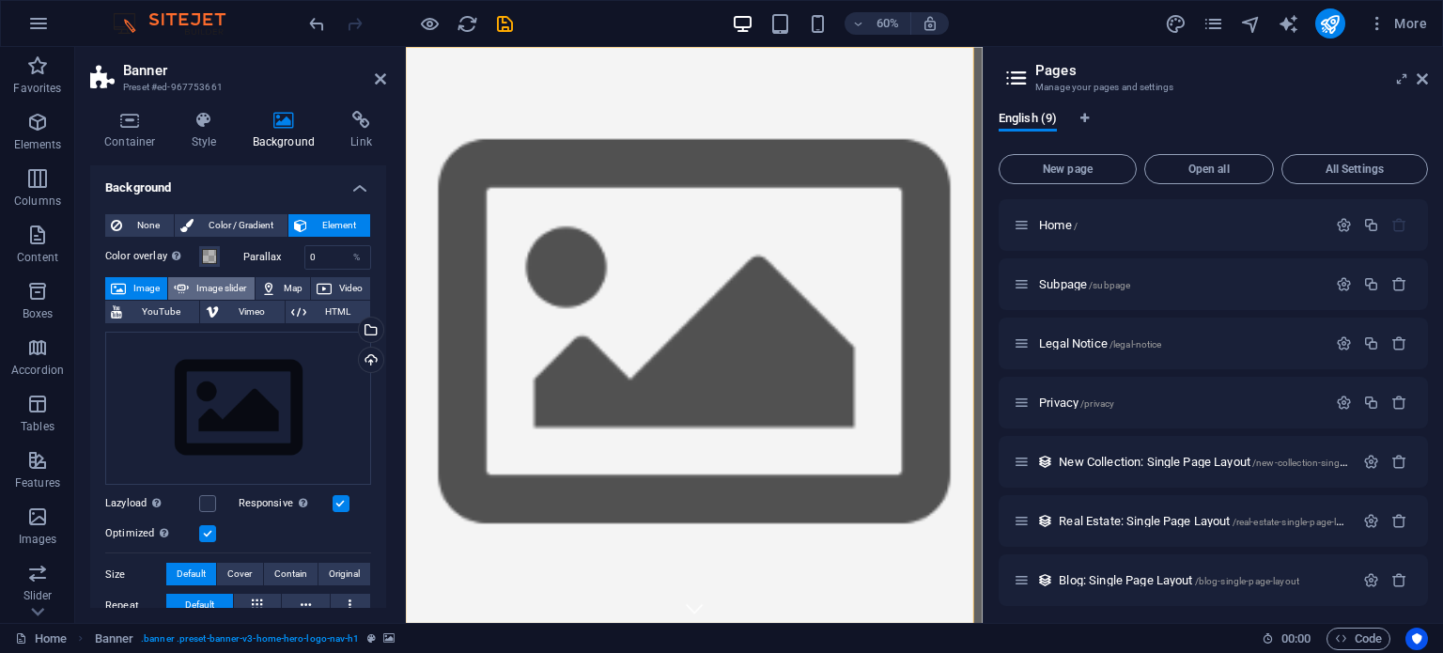
click at [221, 288] on span "Image slider" at bounding box center [222, 288] width 54 height 23
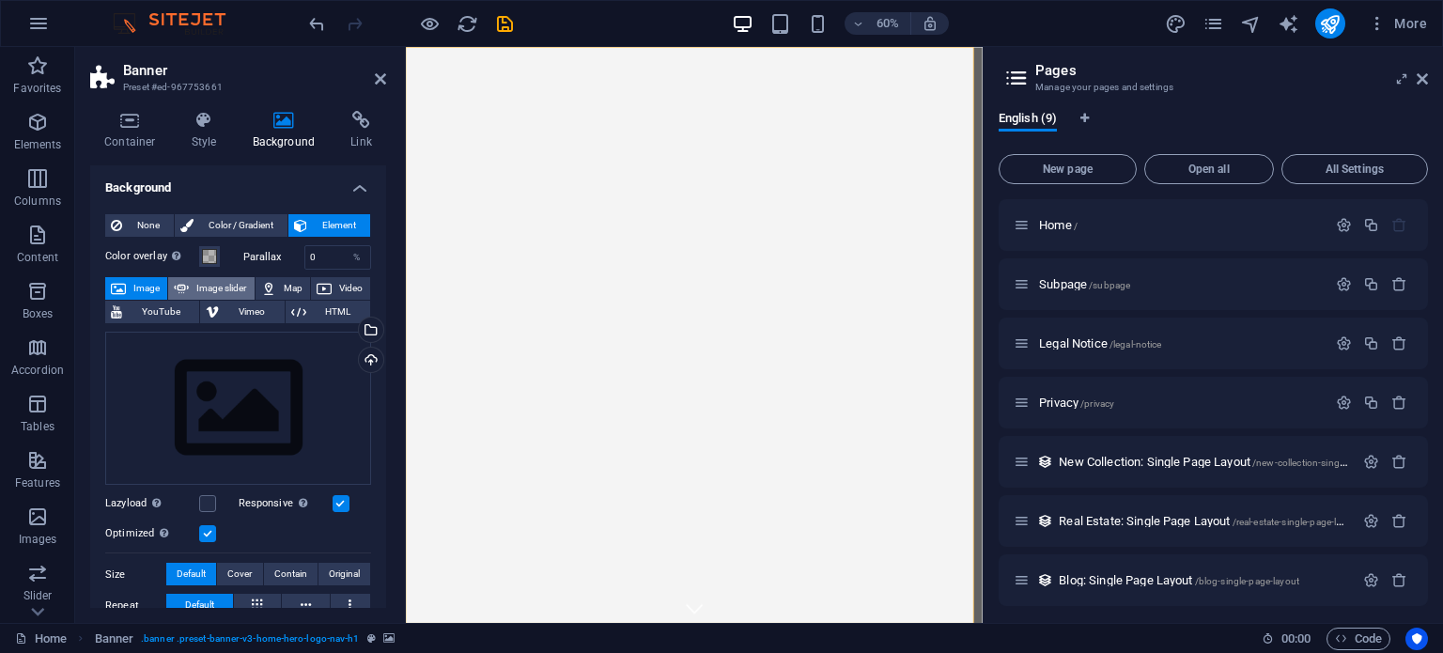
select select "ms"
select select "s"
select select "progressive"
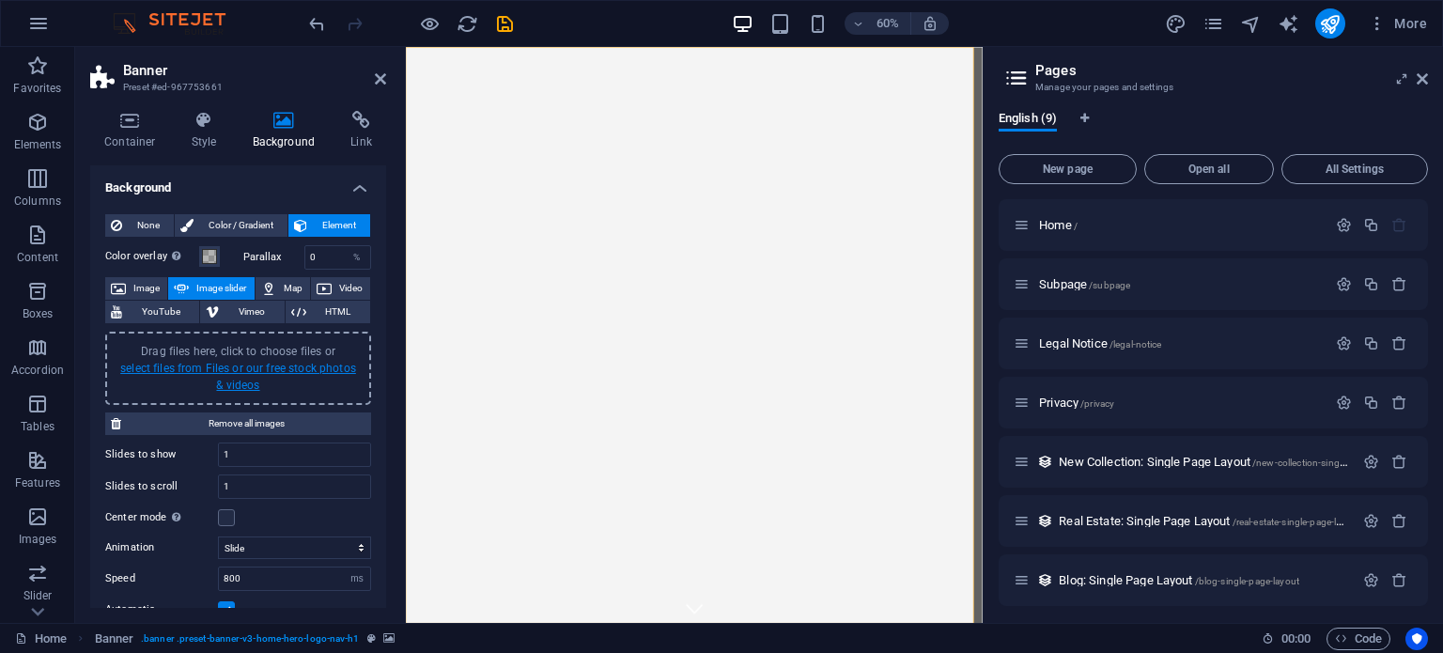
click at [218, 365] on link "select files from Files or our free stock photos & videos" at bounding box center [238, 377] width 236 height 30
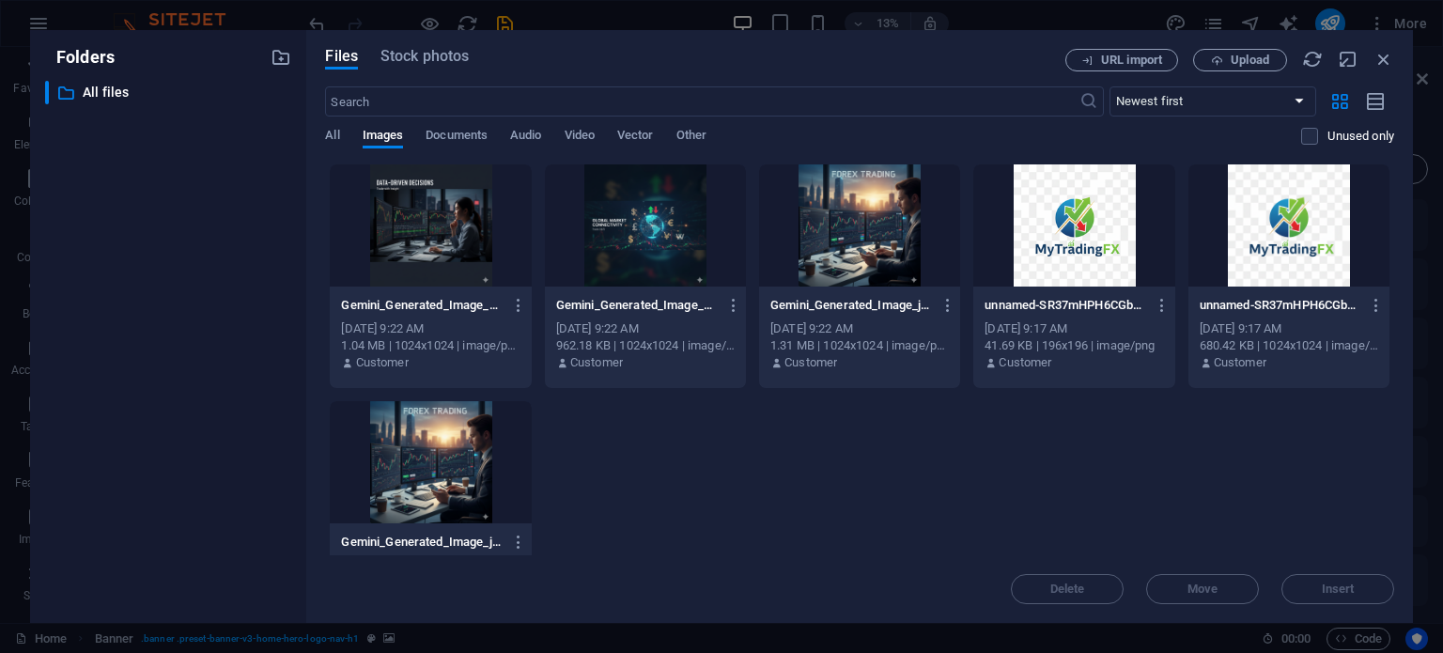
click at [444, 251] on div at bounding box center [430, 225] width 201 height 122
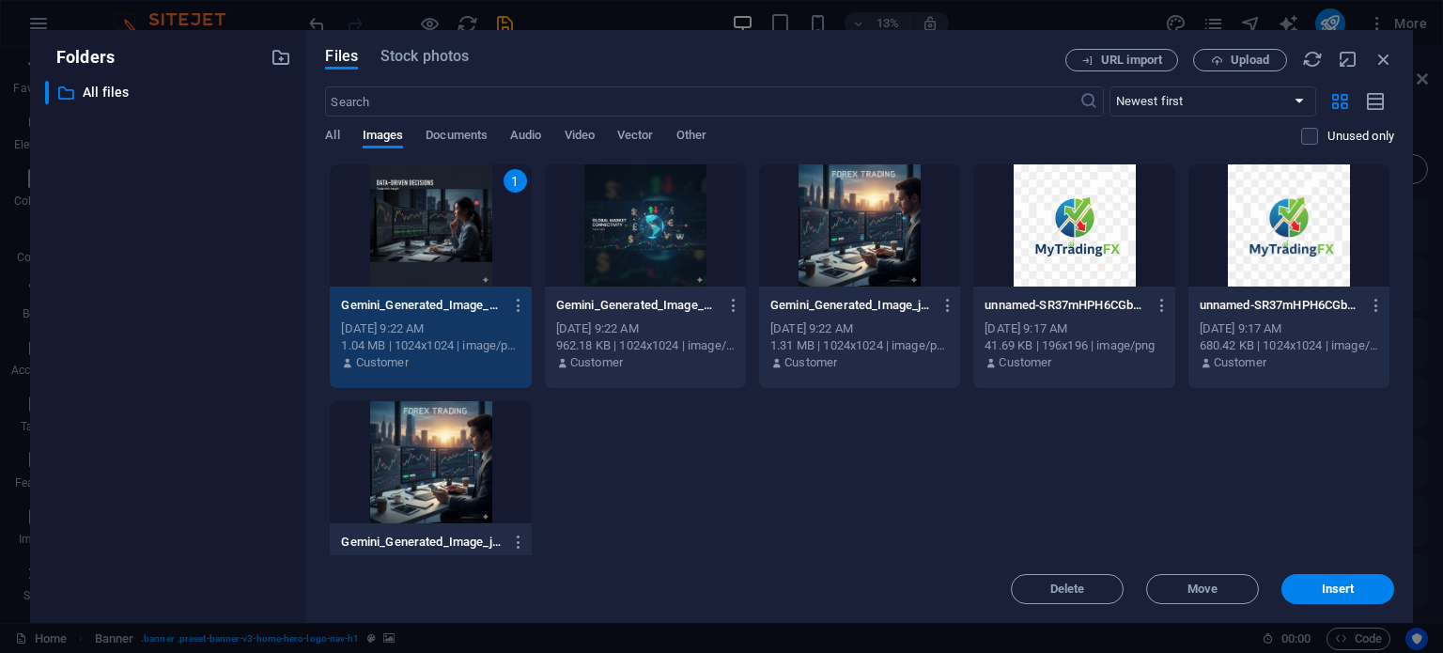
click at [677, 202] on div at bounding box center [645, 225] width 201 height 122
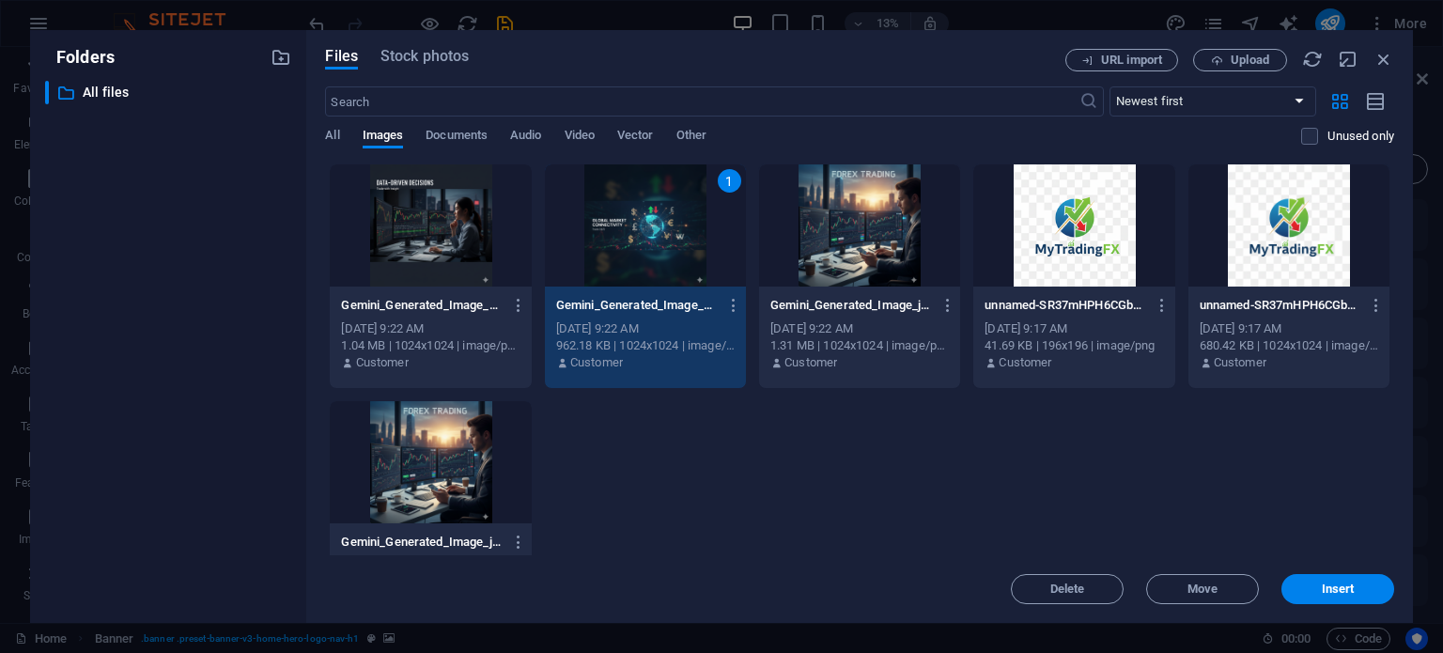
click at [466, 203] on div at bounding box center [430, 225] width 201 height 122
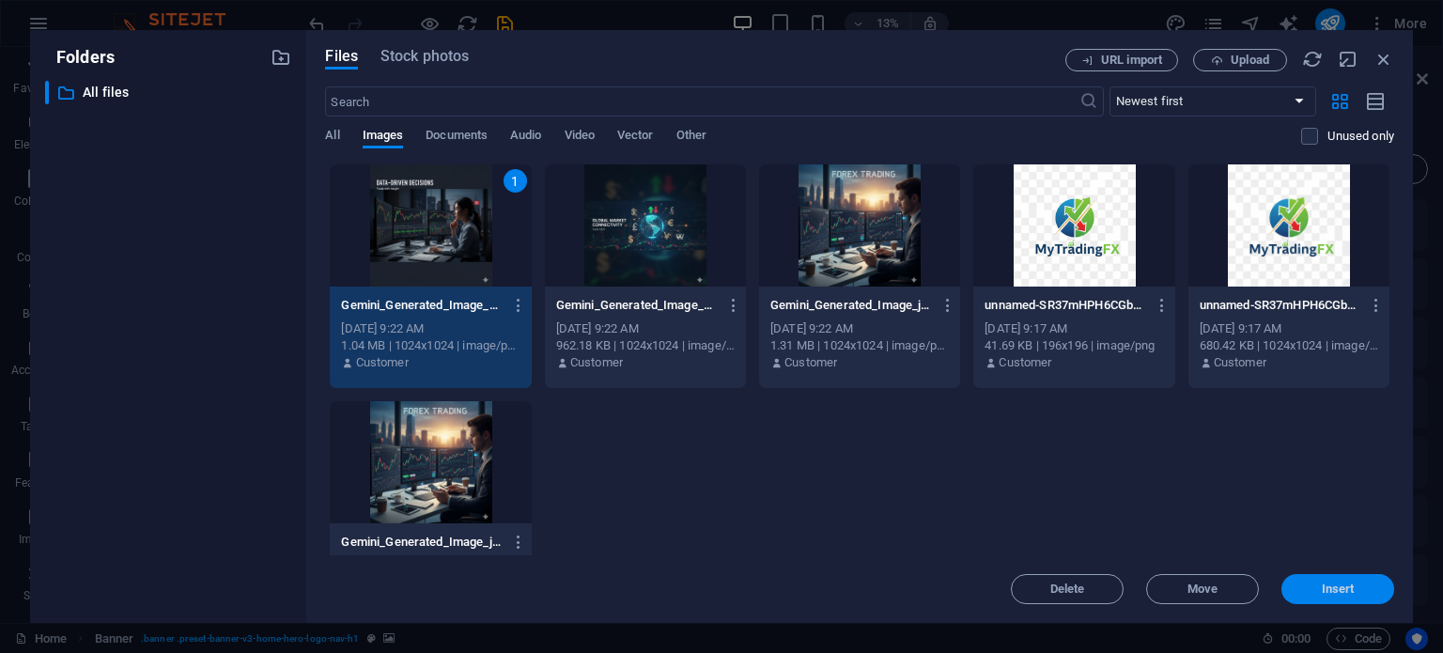
click at [1339, 597] on button "Insert" at bounding box center [1338, 589] width 113 height 30
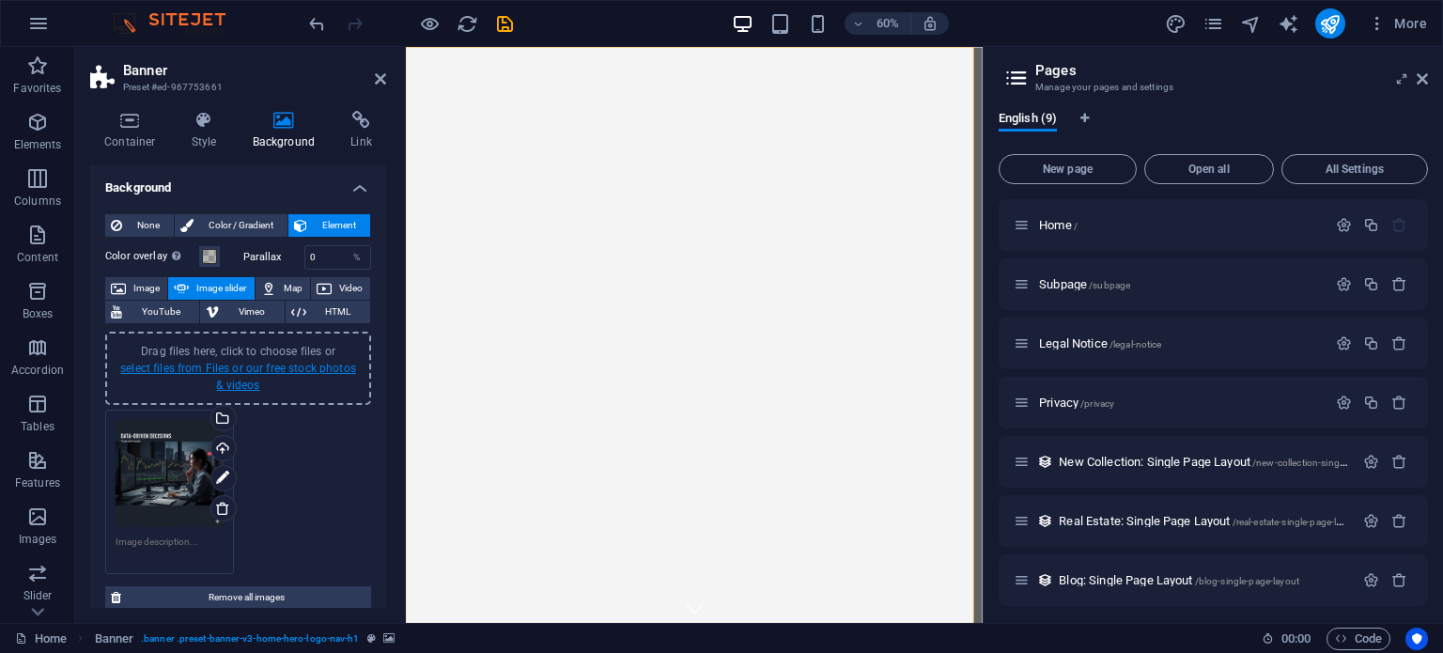
click at [237, 365] on link "select files from Files or our free stock photos & videos" at bounding box center [238, 377] width 236 height 30
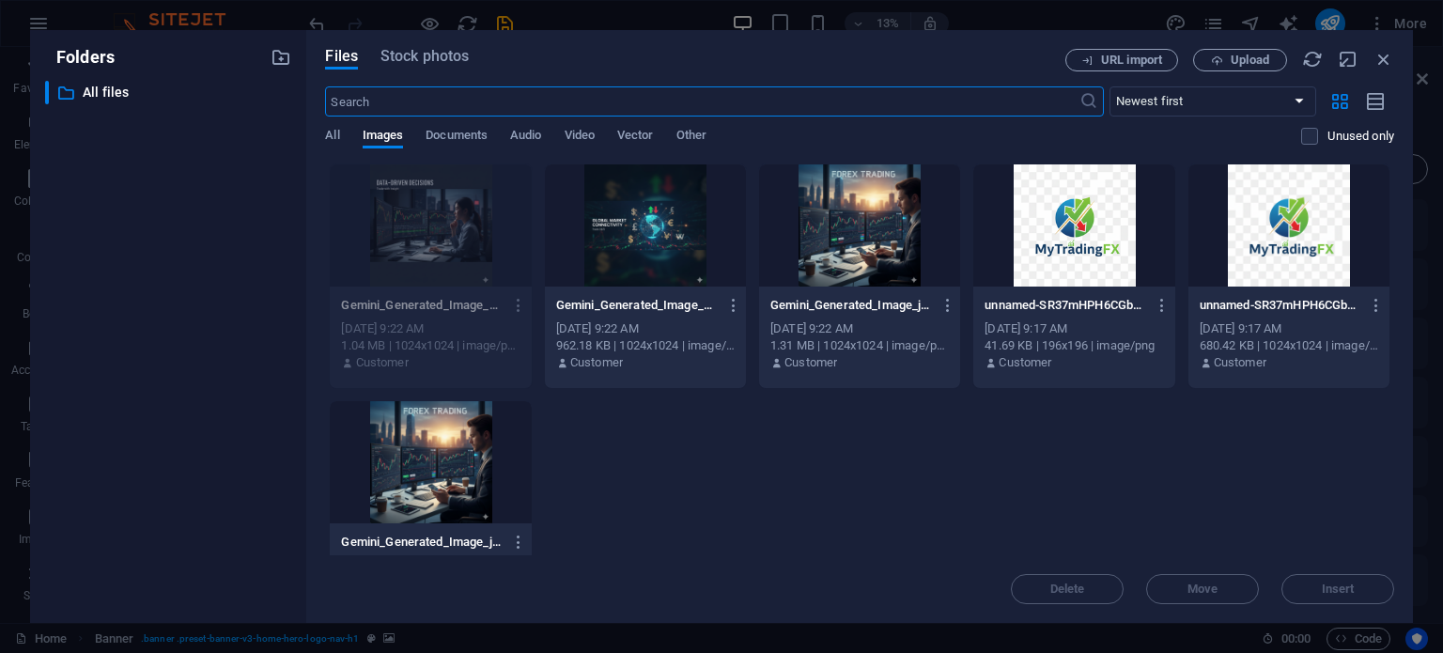
click at [647, 234] on div at bounding box center [645, 225] width 201 height 122
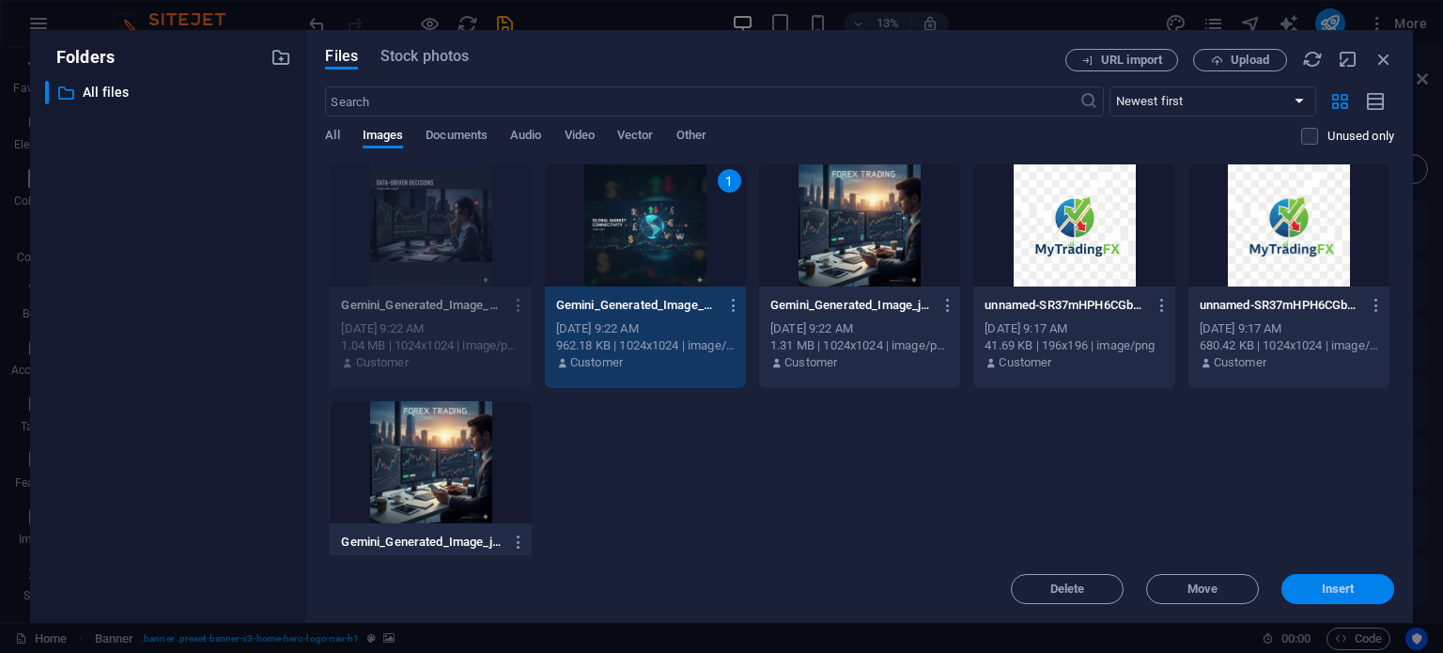
click at [1325, 599] on button "Insert" at bounding box center [1338, 589] width 113 height 30
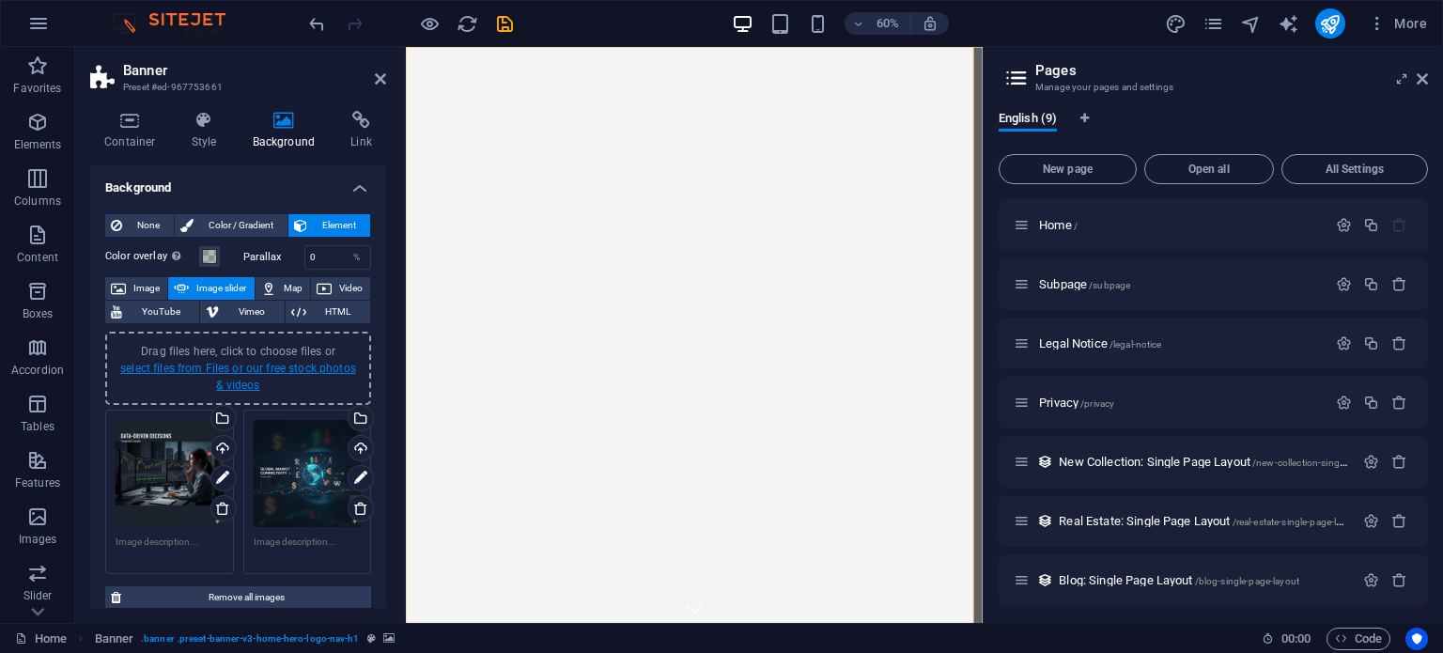
click at [247, 369] on link "select files from Files or our free stock photos & videos" at bounding box center [238, 377] width 236 height 30
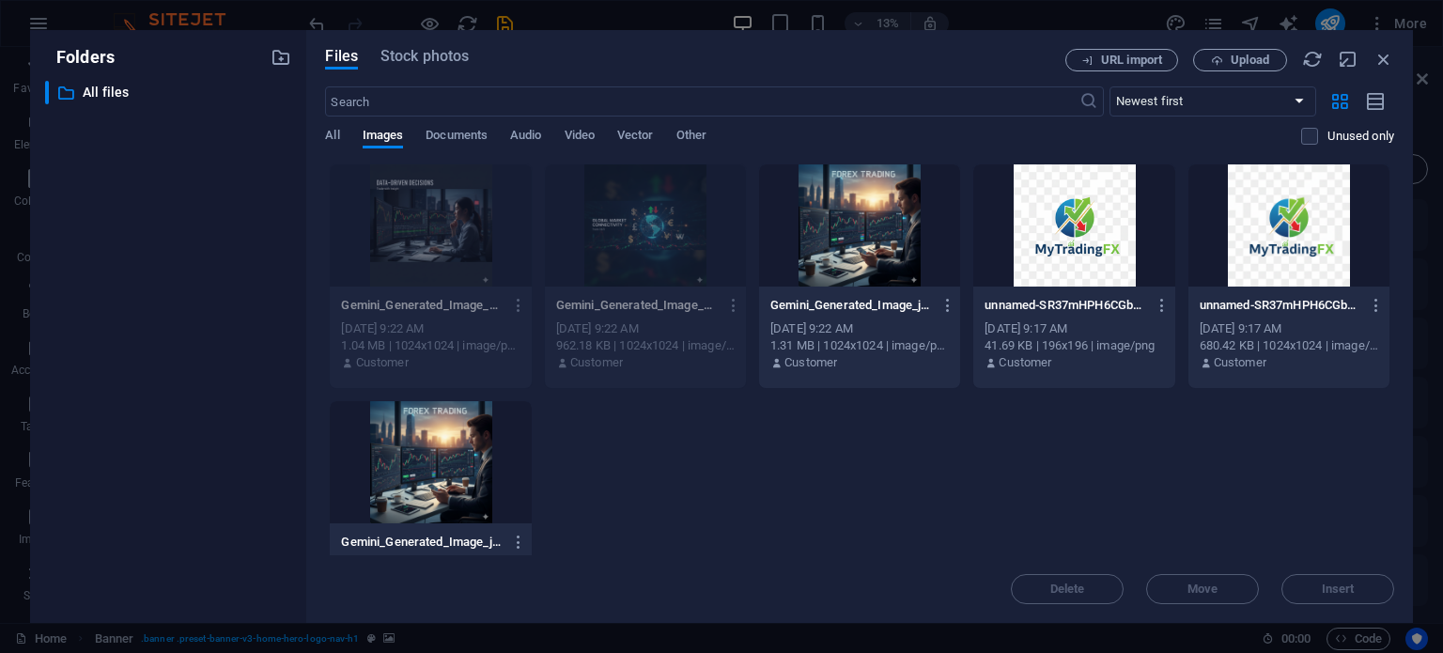
click at [905, 217] on div at bounding box center [859, 225] width 201 height 122
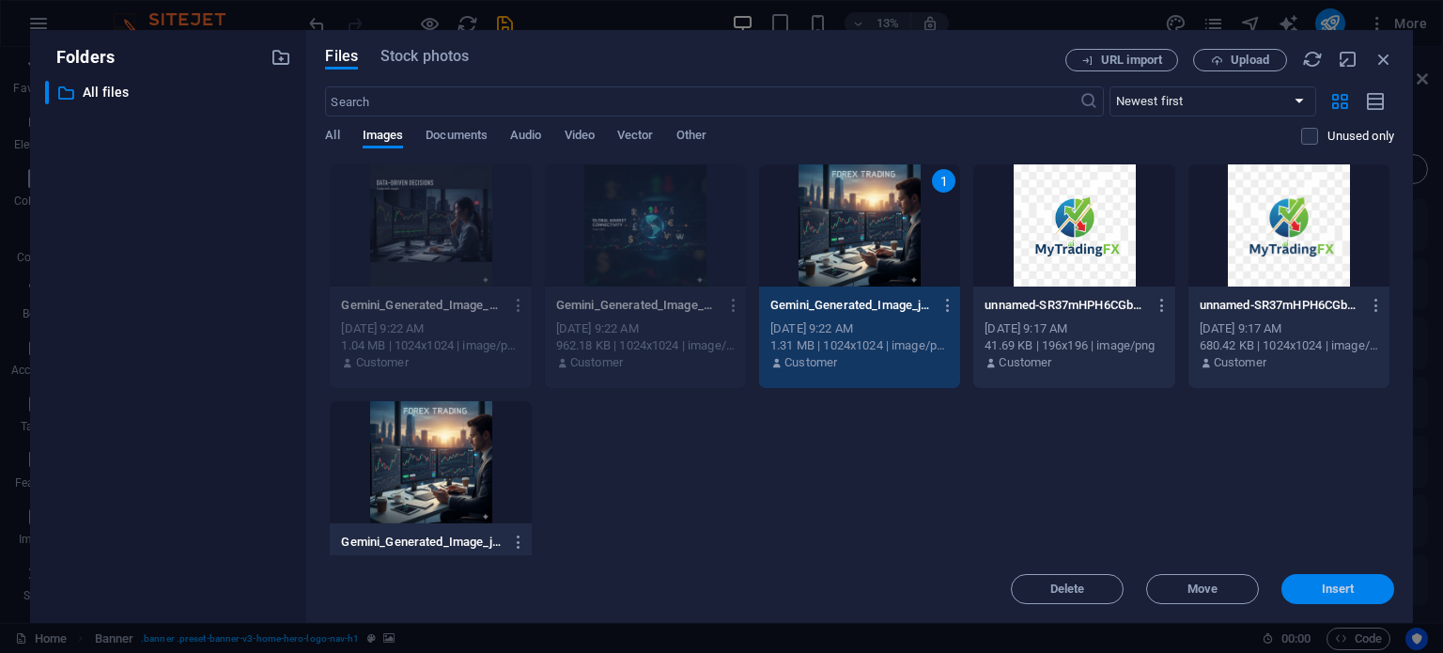
click at [1326, 585] on span "Insert" at bounding box center [1338, 589] width 33 height 11
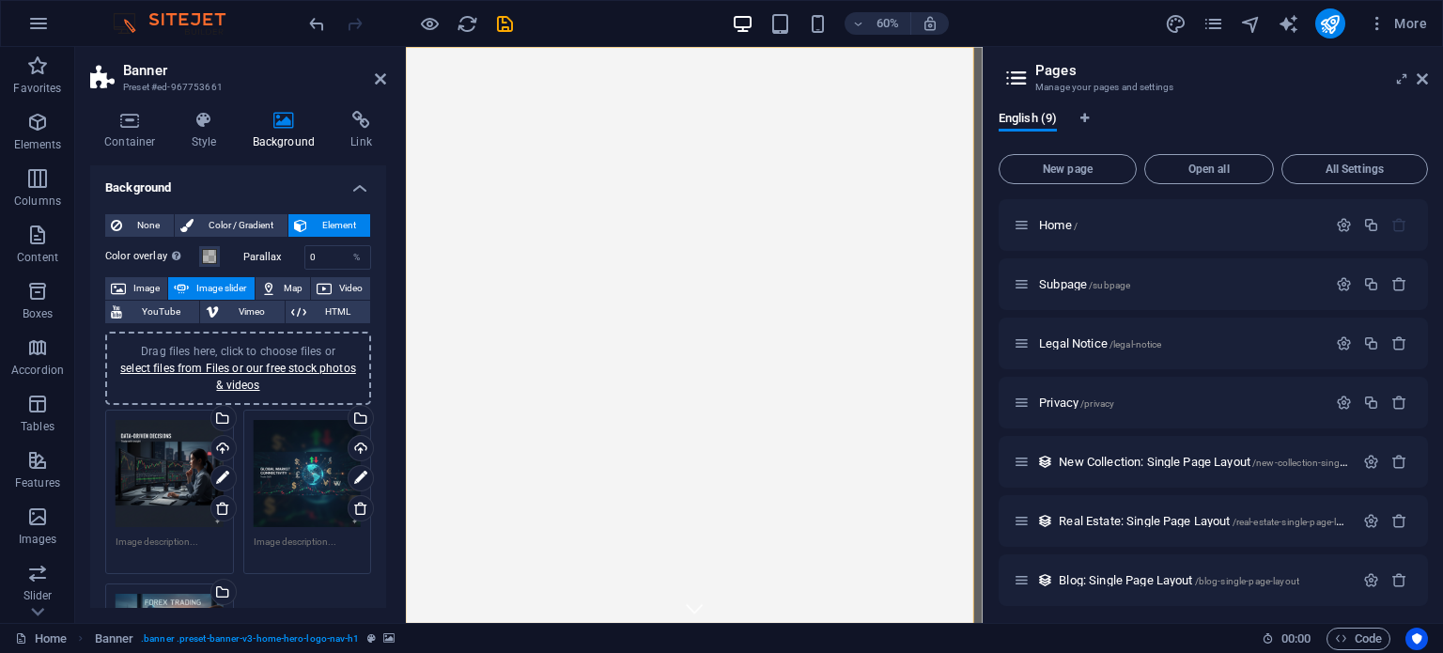
click at [290, 460] on div "Drag files here, click to choose files or select files from Files or our free s…" at bounding box center [308, 474] width 108 height 108
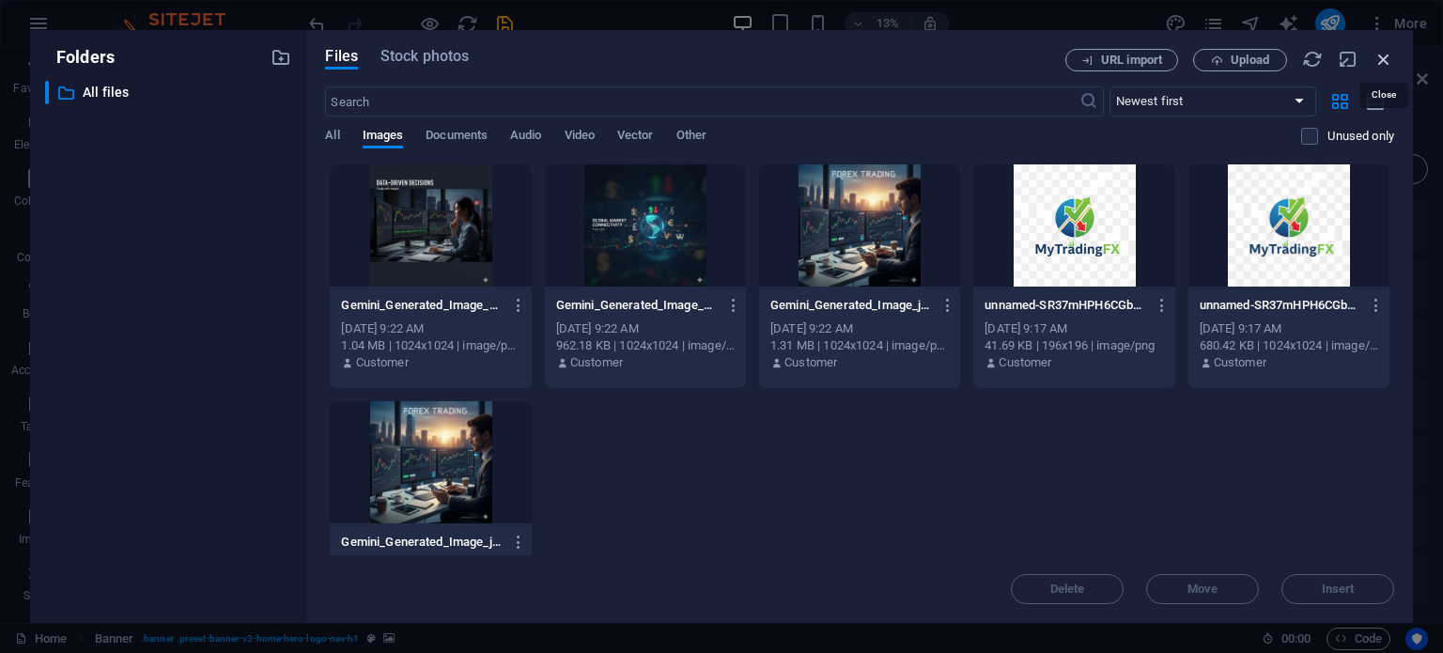
click at [1391, 59] on icon "button" at bounding box center [1384, 59] width 21 height 21
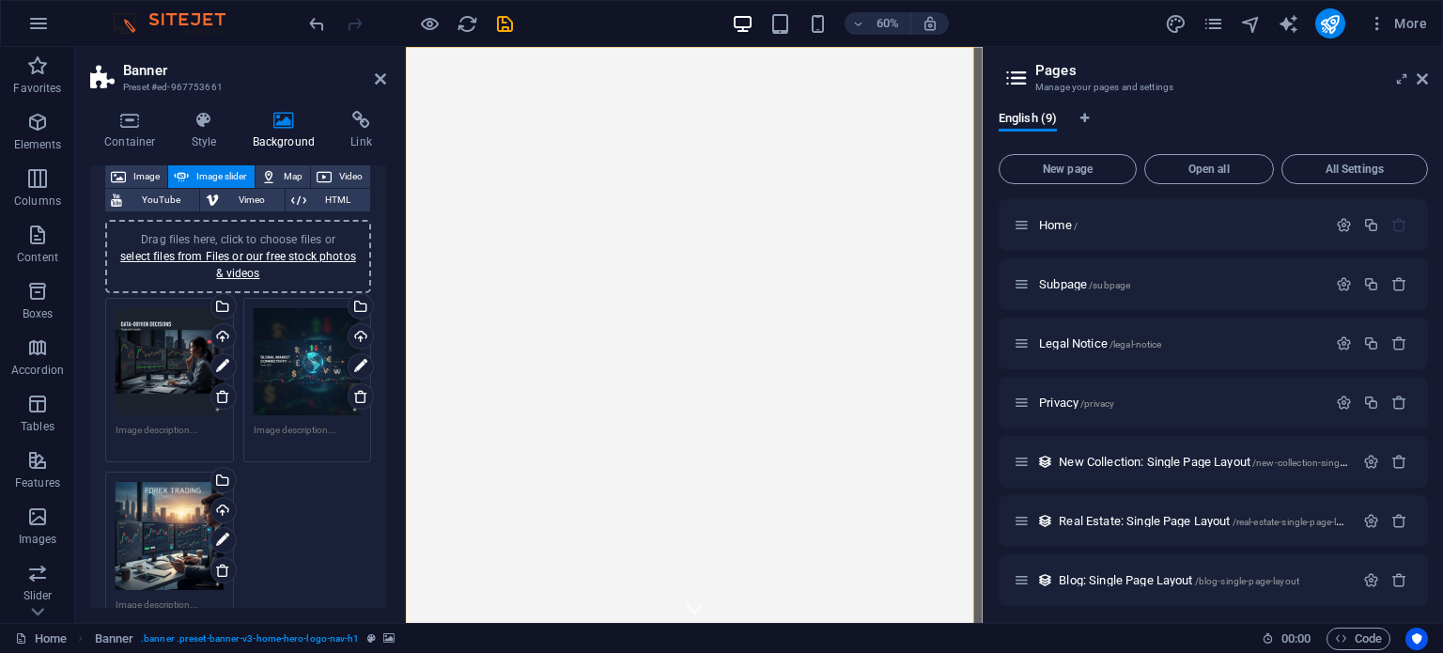
scroll to position [111, 0]
click at [506, 26] on icon "save" at bounding box center [505, 24] width 22 height 22
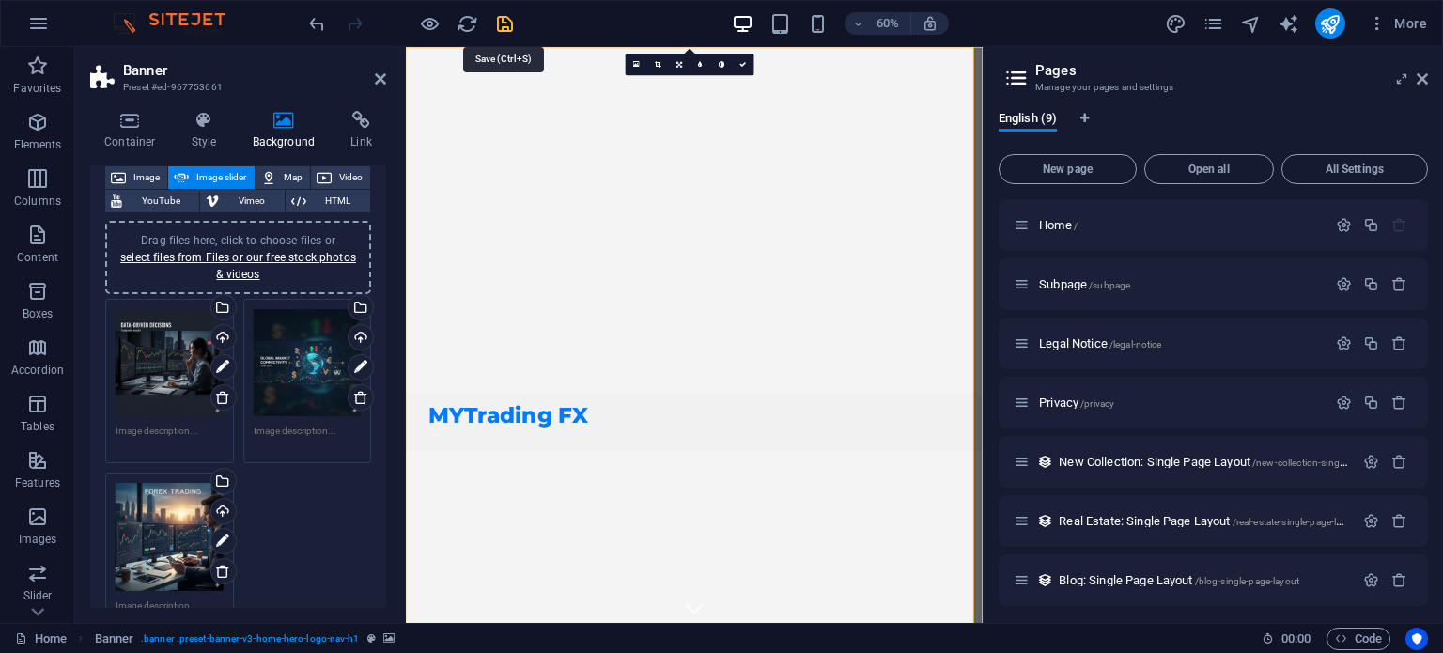
checkbox input "false"
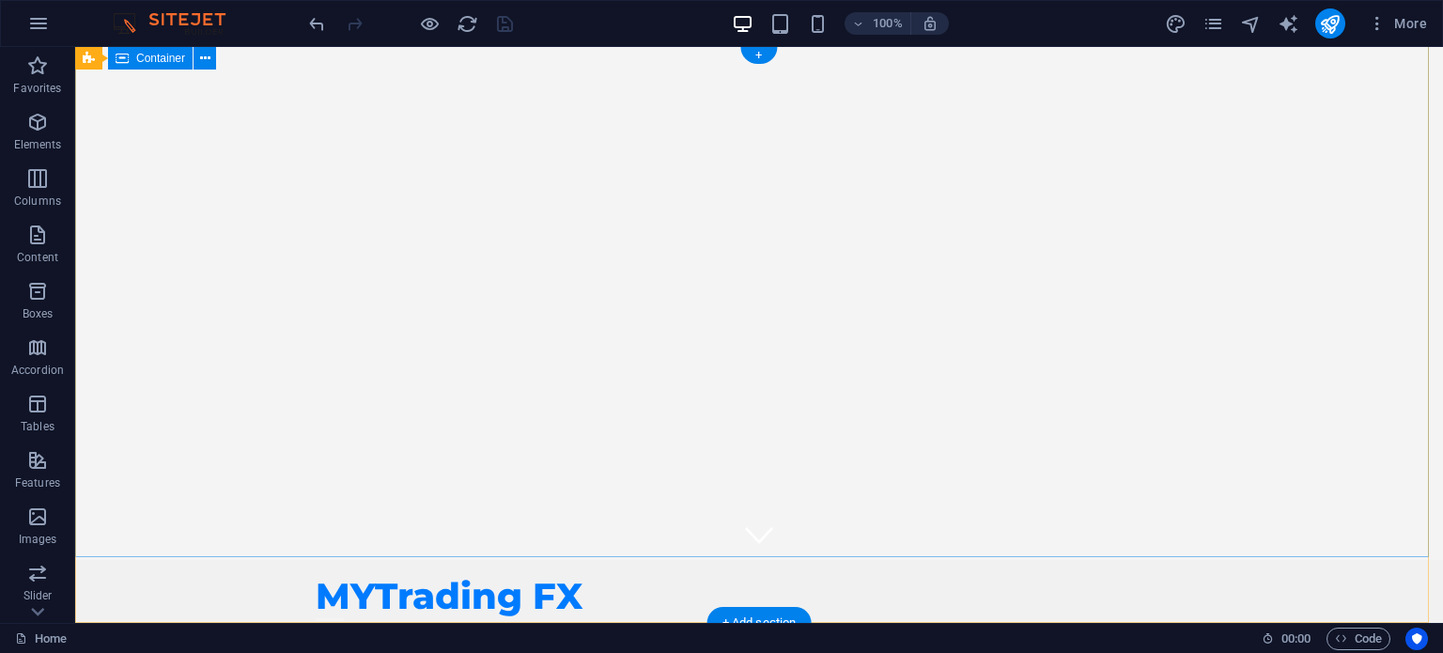
scroll to position [0, 0]
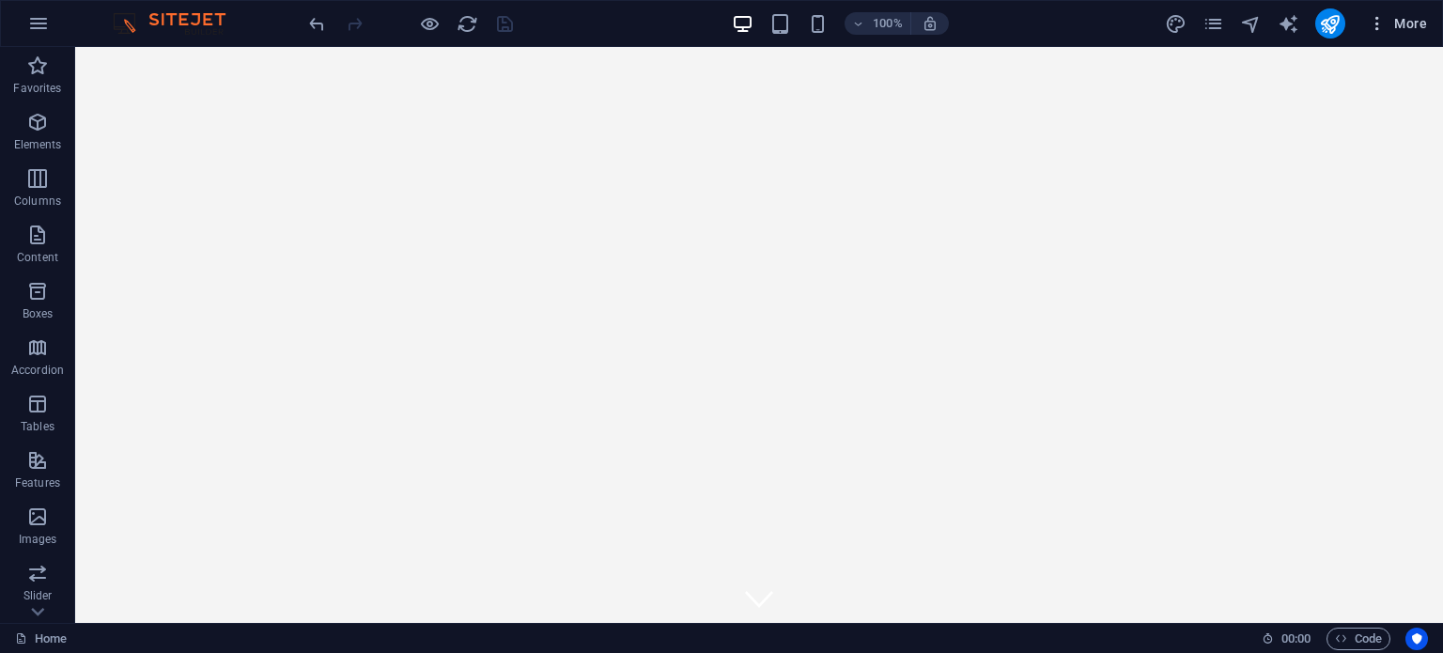
click at [1410, 19] on span "More" at bounding box center [1397, 23] width 59 height 19
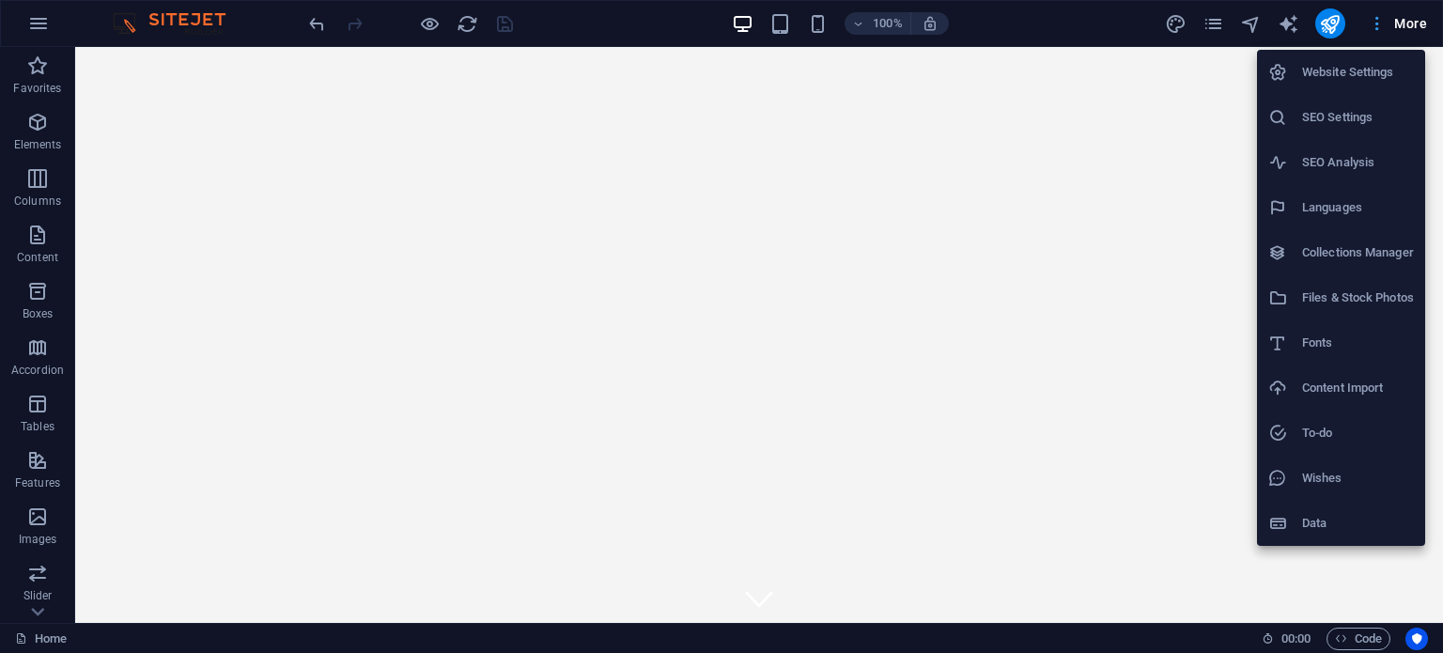
click at [1410, 19] on div at bounding box center [721, 326] width 1443 height 653
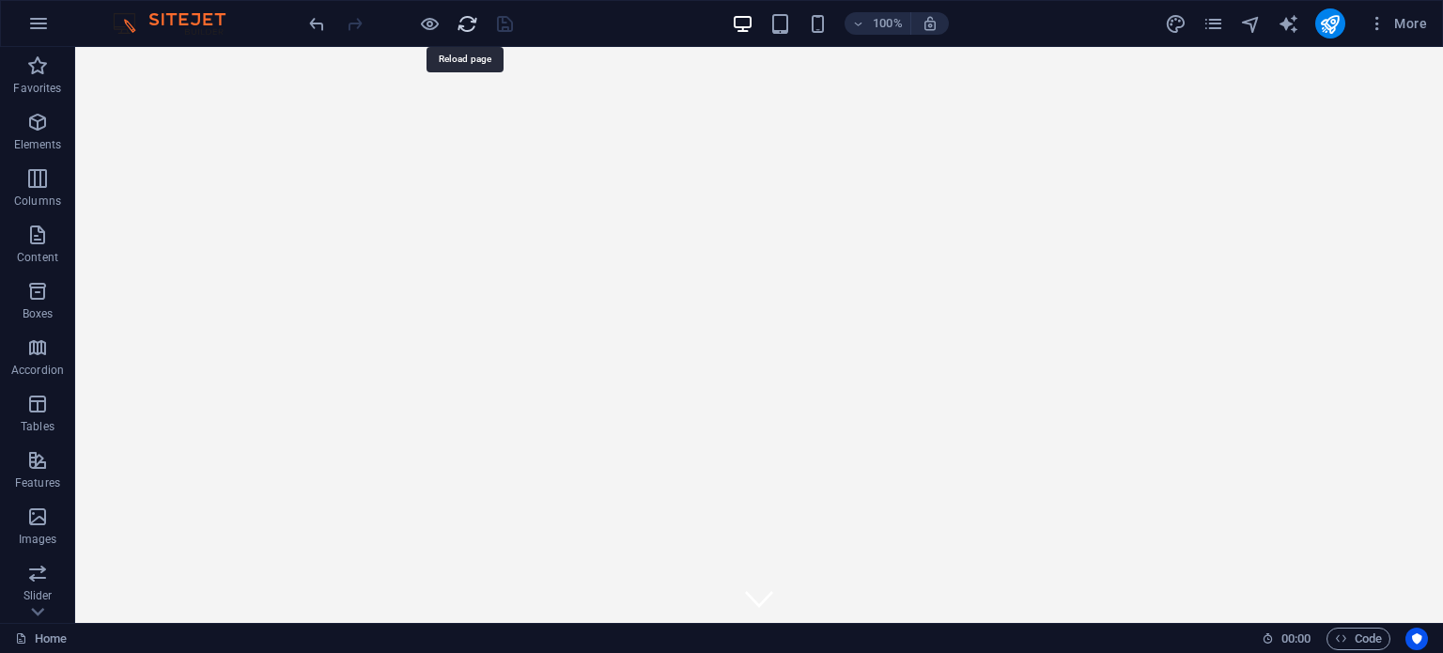
click at [467, 29] on icon "reload" at bounding box center [468, 24] width 22 height 22
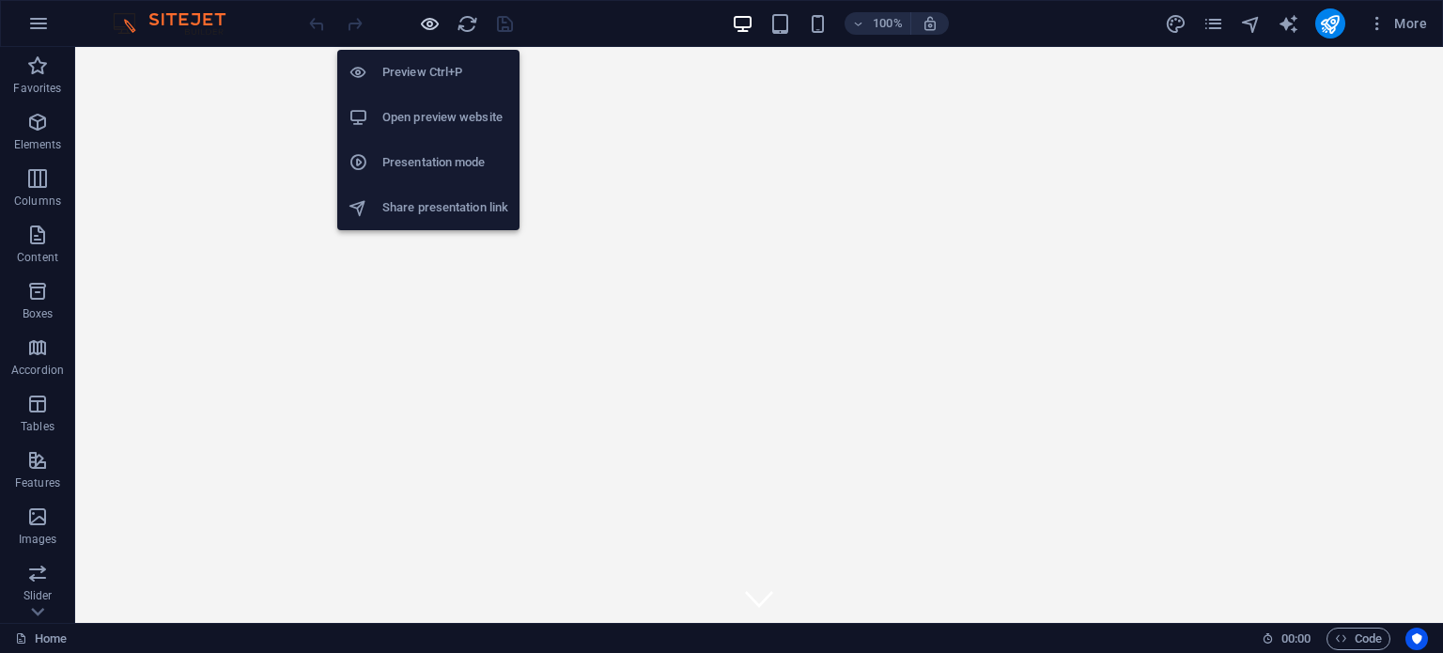
click at [433, 29] on icon "button" at bounding box center [430, 24] width 22 height 22
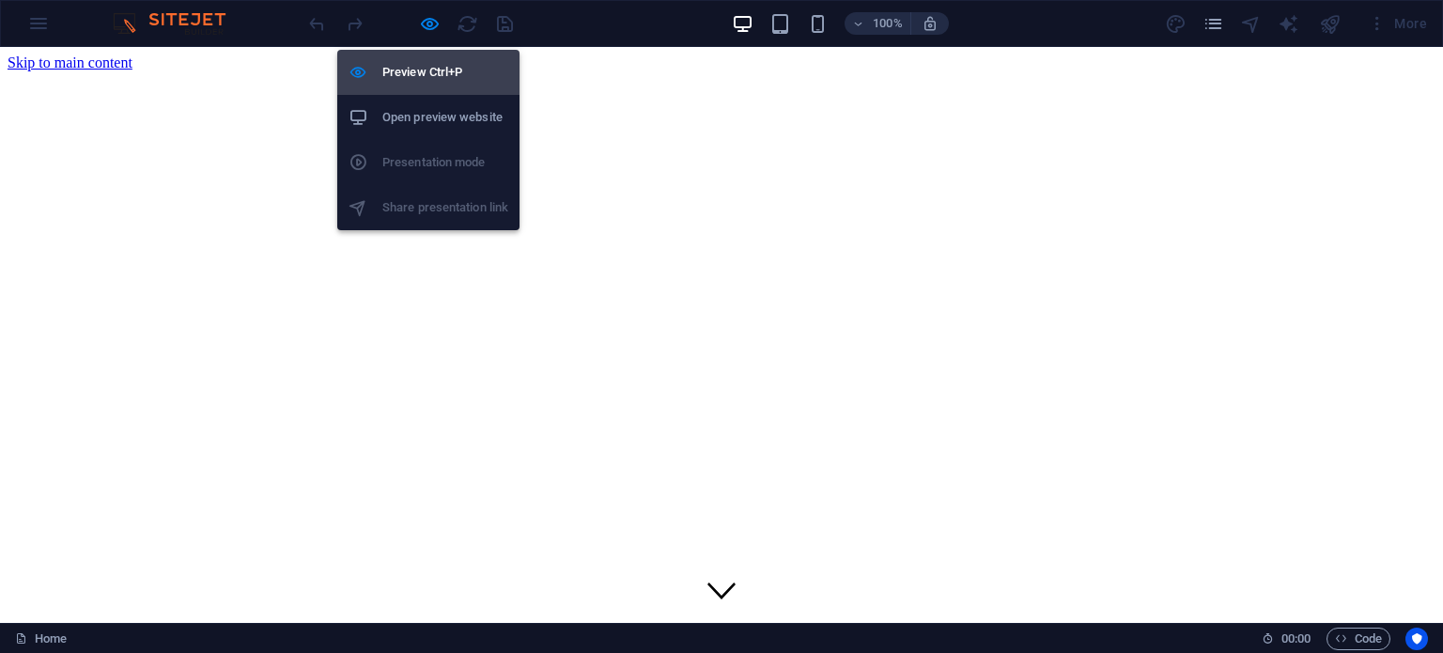
click at [447, 73] on h6 "Preview Ctrl+P" at bounding box center [445, 72] width 126 height 23
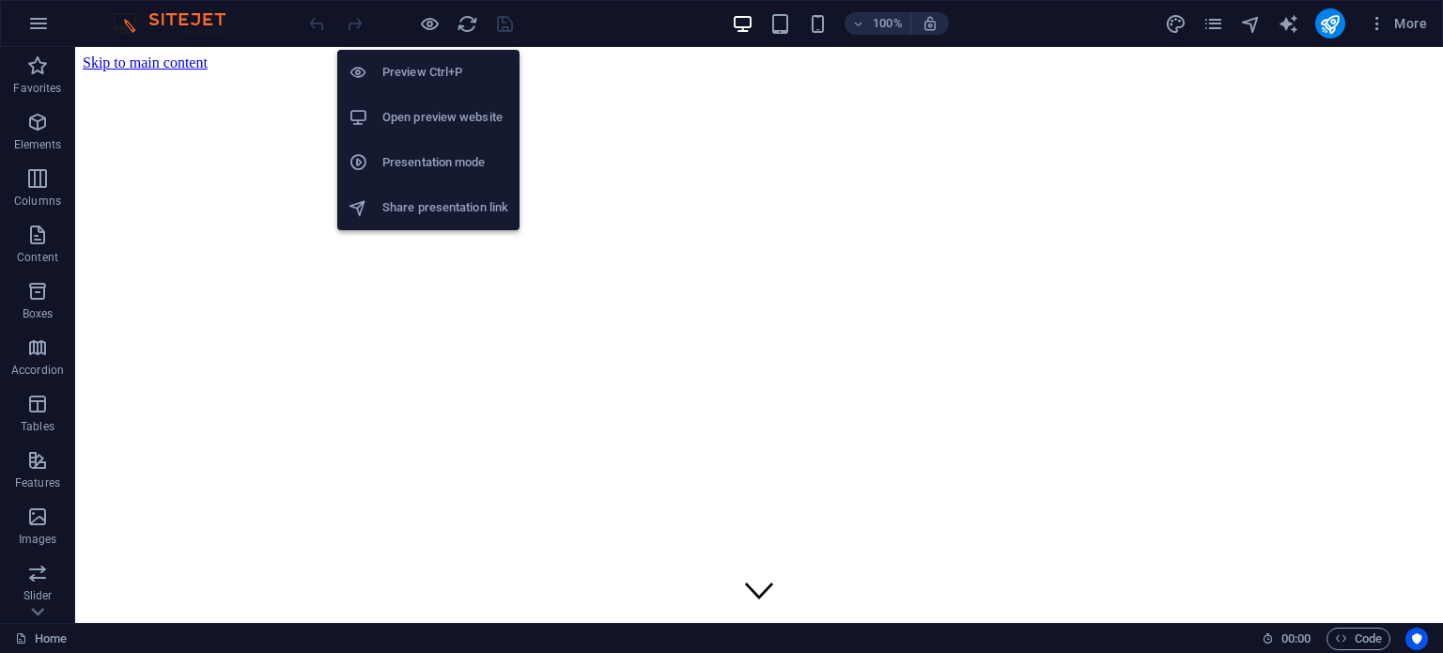
click at [455, 117] on h6 "Open preview website" at bounding box center [445, 117] width 126 height 23
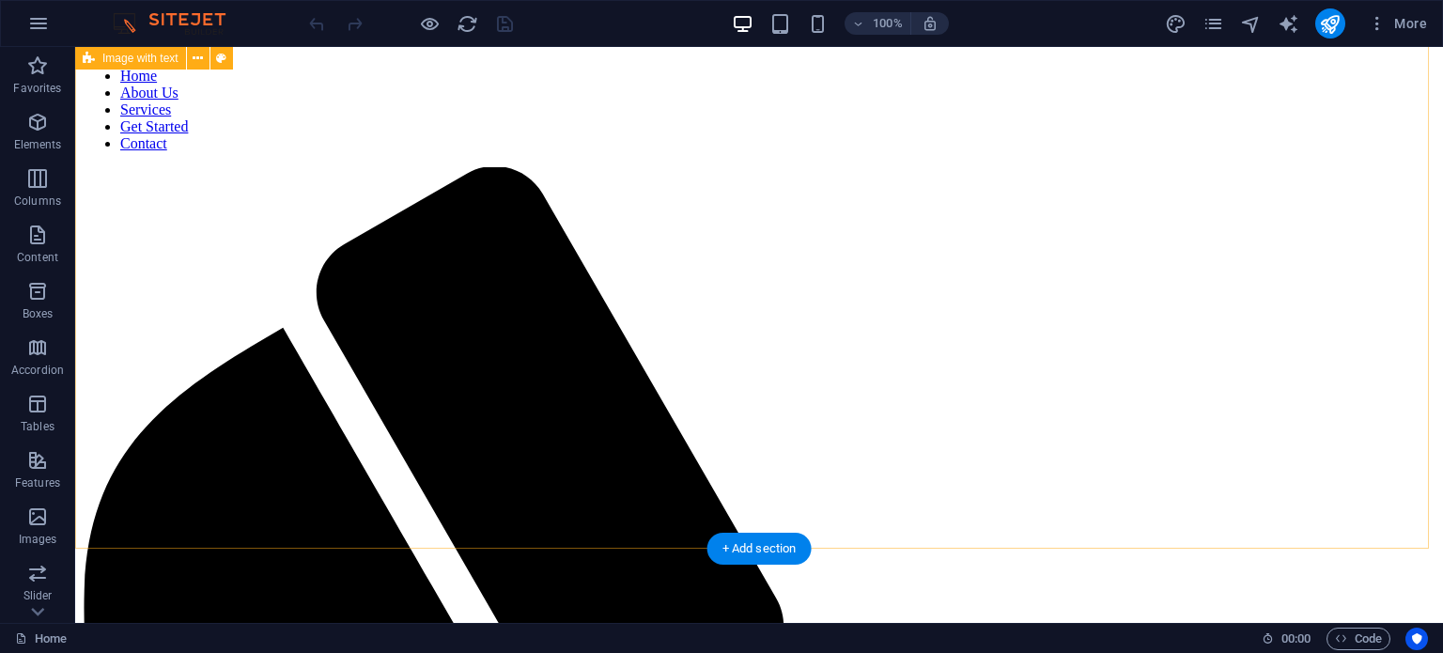
scroll to position [653, 0]
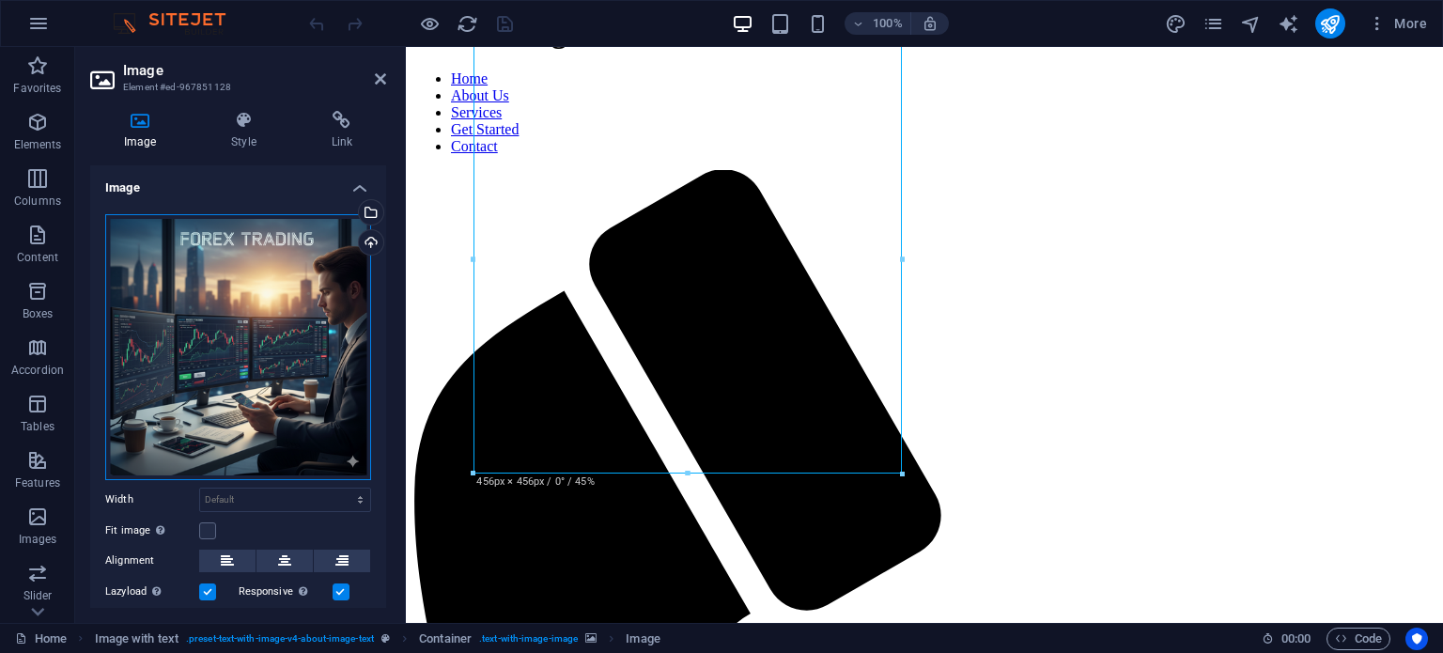
click at [257, 360] on div "Drag files here, click to choose files or select files from Files or our free s…" at bounding box center [238, 347] width 266 height 266
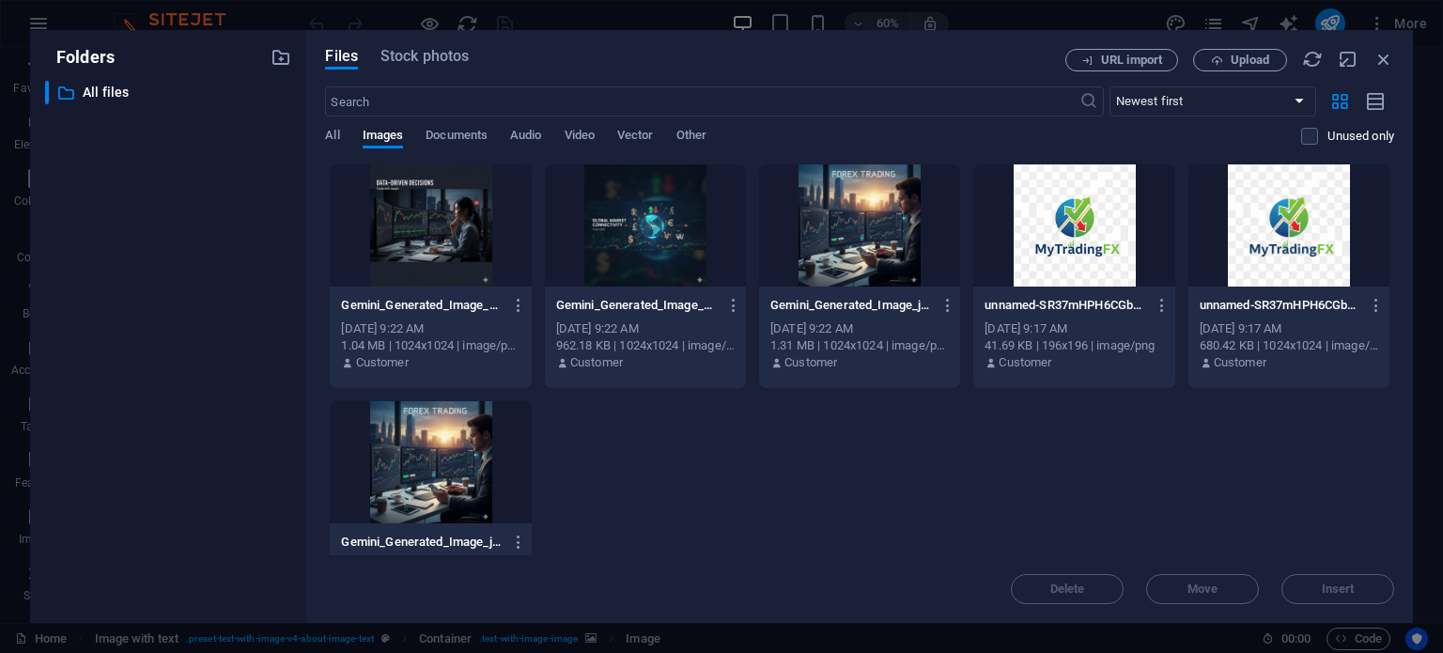
click at [886, 254] on div at bounding box center [859, 225] width 201 height 122
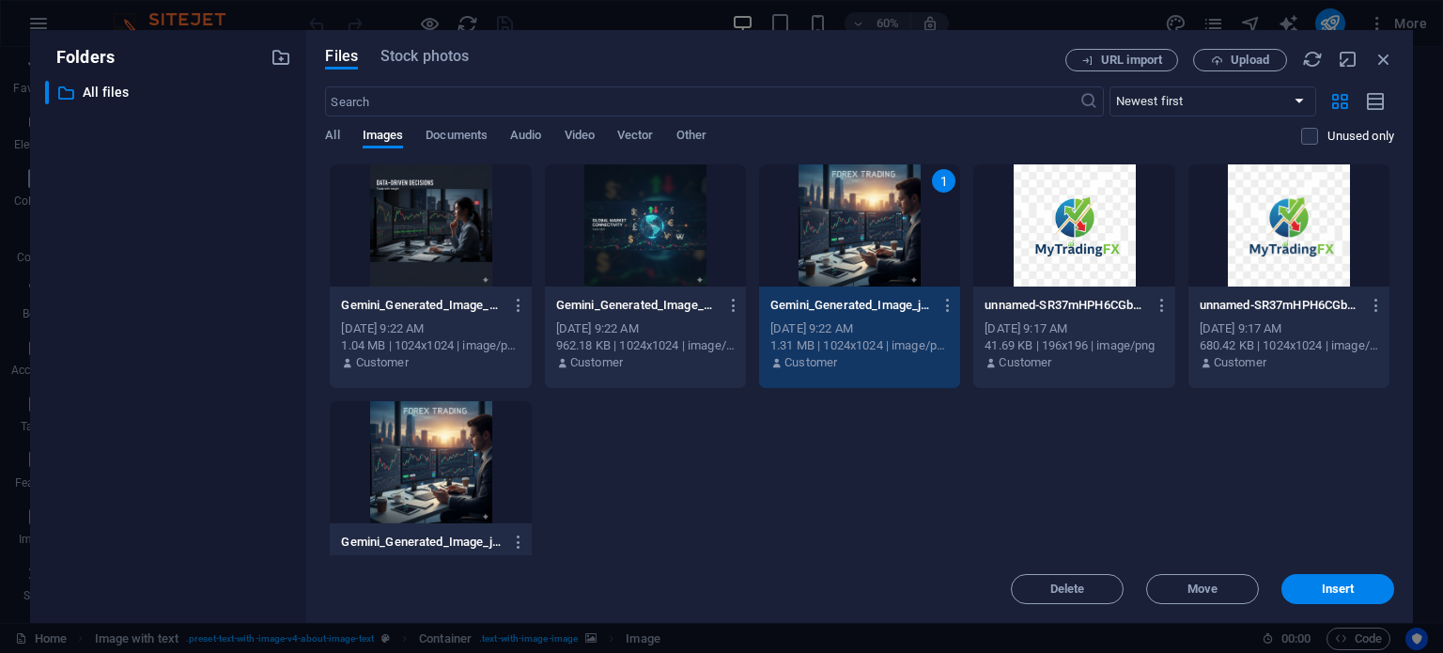
click at [911, 221] on div "1" at bounding box center [859, 225] width 201 height 122
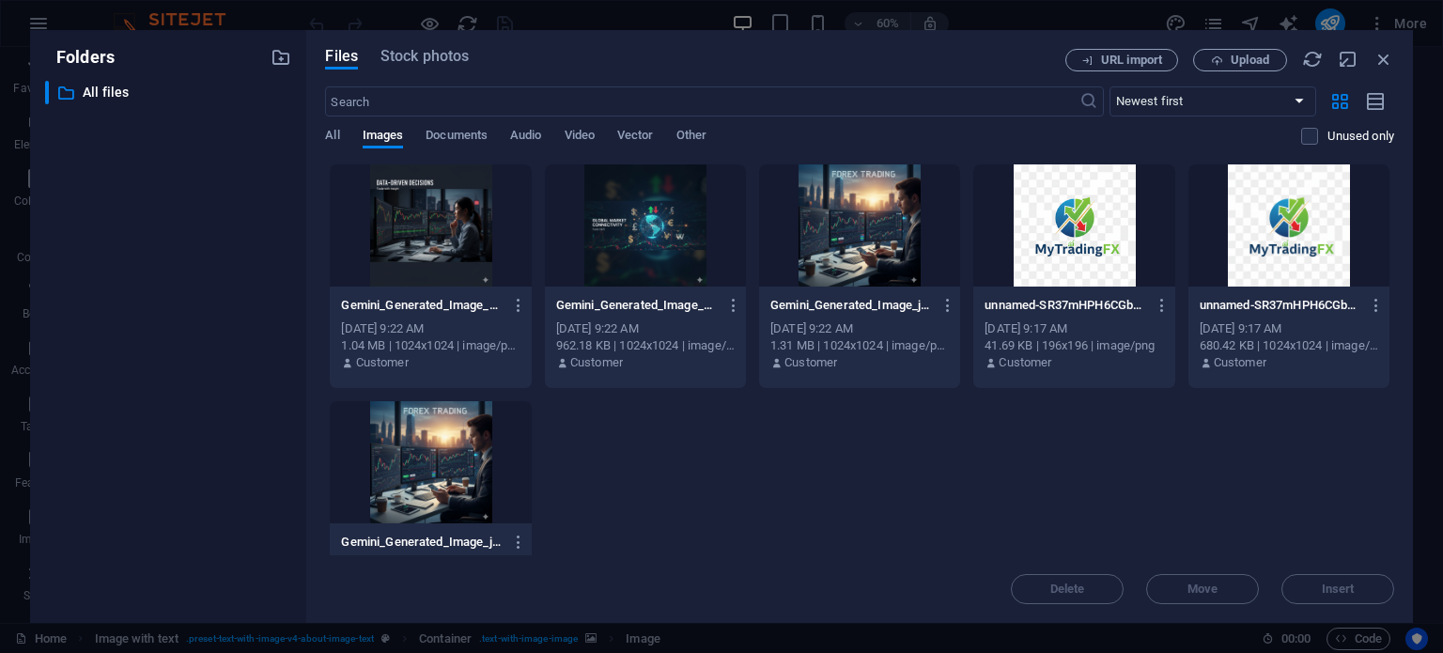
click at [456, 458] on div at bounding box center [430, 462] width 201 height 122
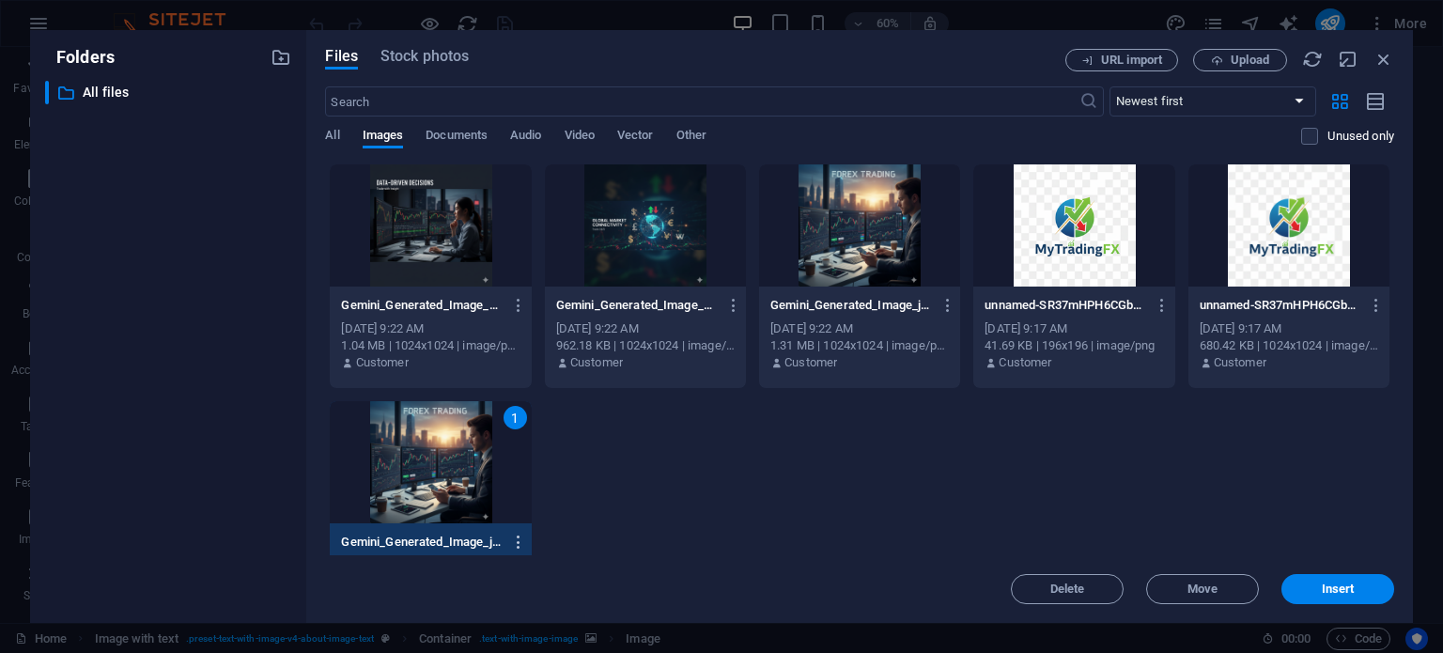
click at [518, 541] on icon "button" at bounding box center [519, 542] width 18 height 17
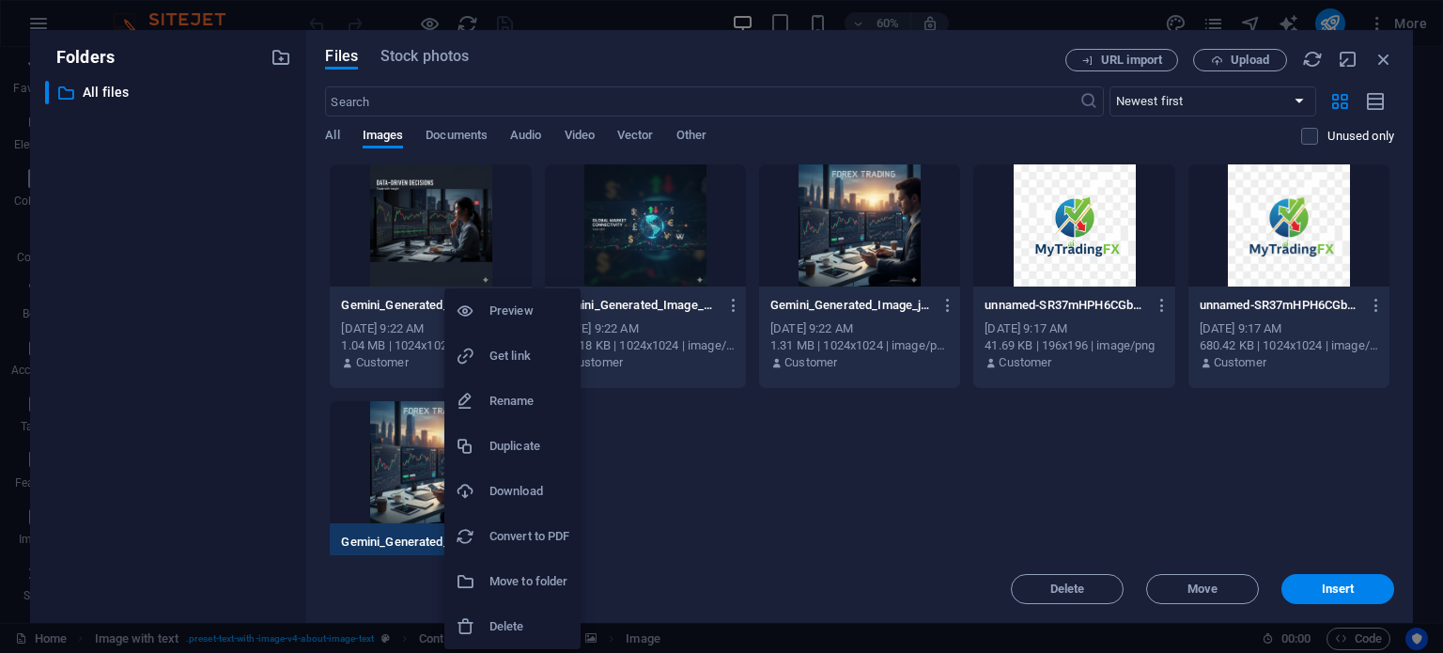
click at [628, 474] on div at bounding box center [721, 326] width 1443 height 653
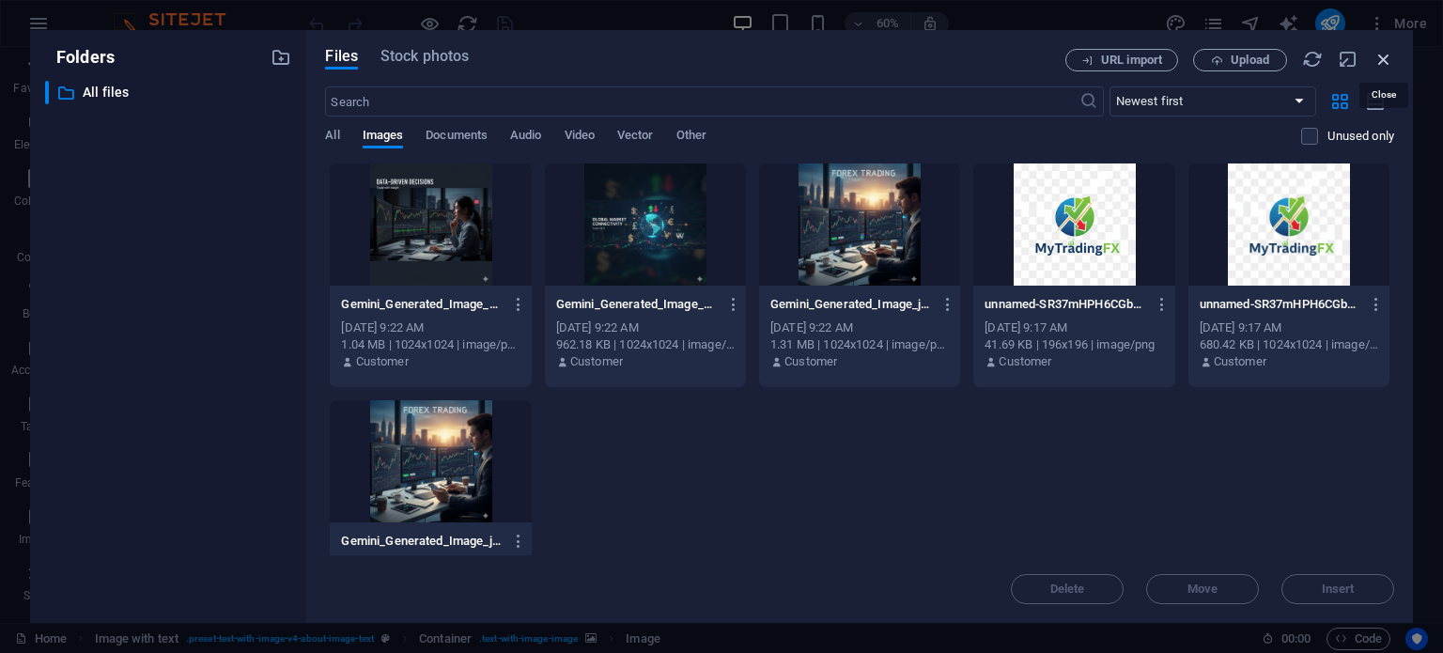
click at [1385, 62] on icon "button" at bounding box center [1384, 59] width 21 height 21
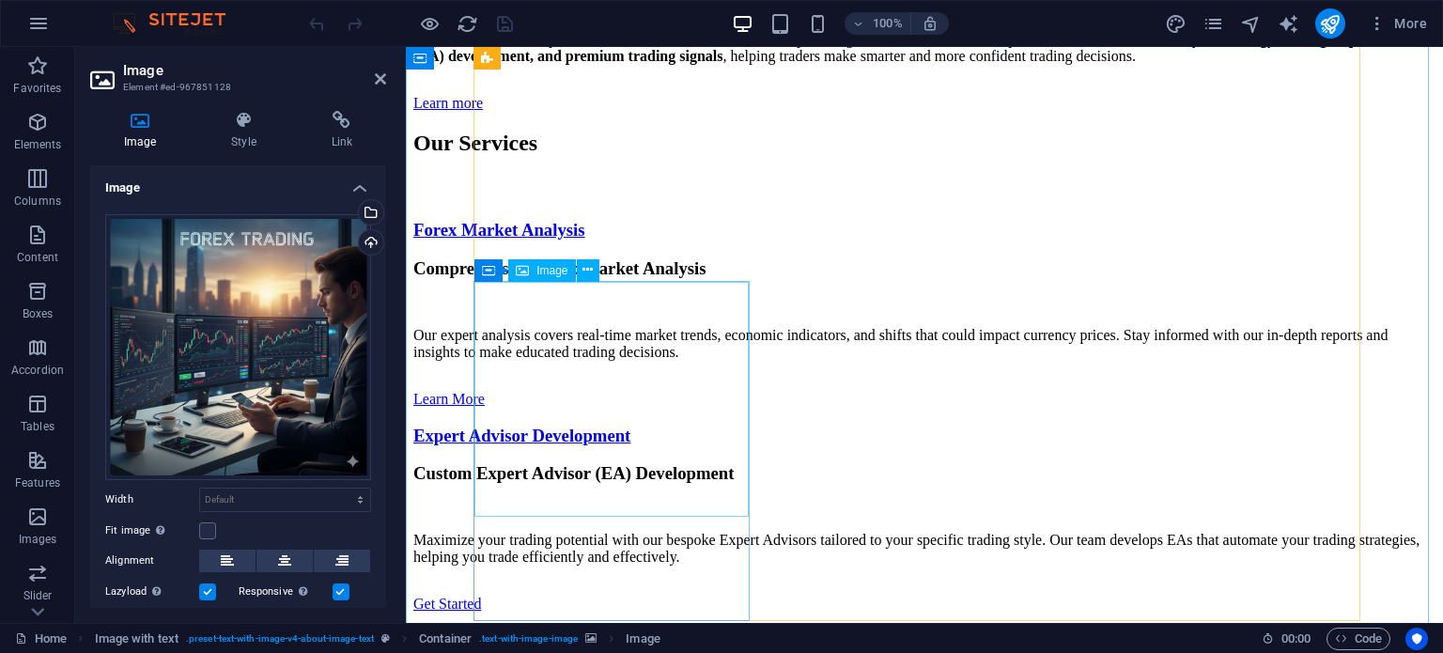
scroll to position [3840, 0]
select select "vw"
select select "px"
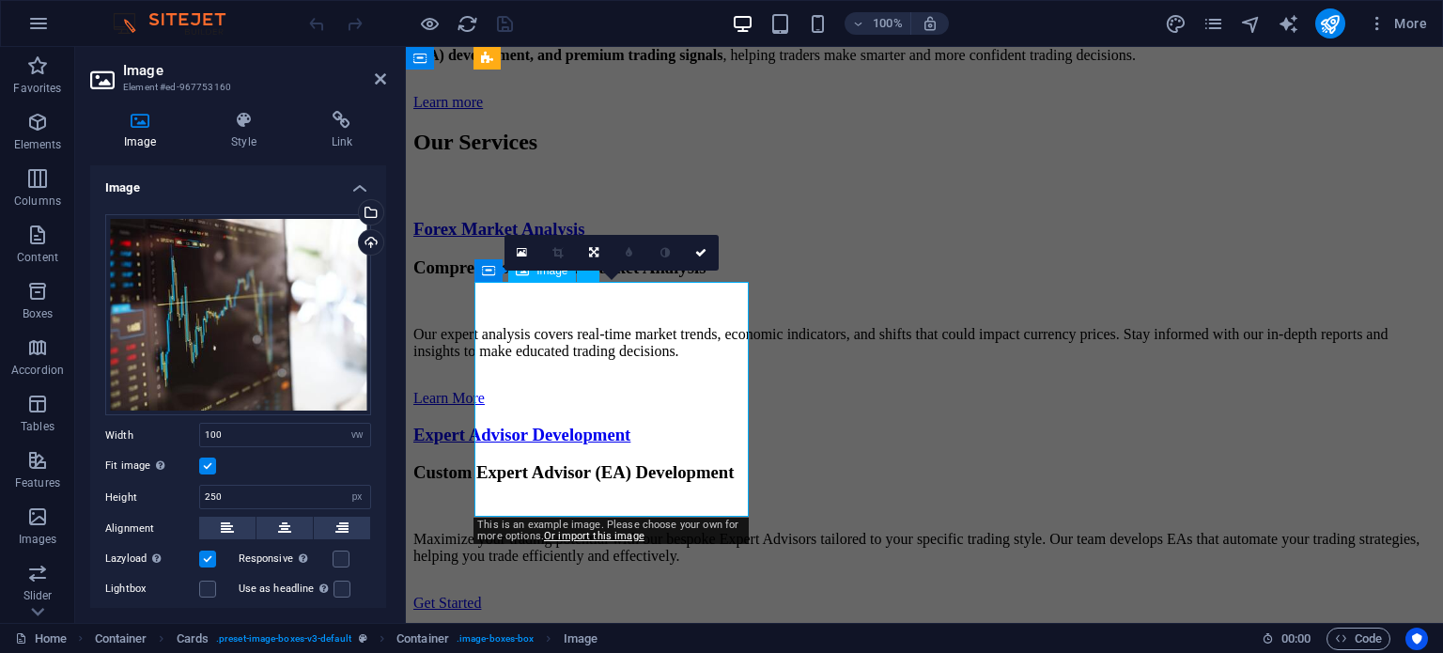
click at [376, 241] on div "Upload" at bounding box center [369, 244] width 28 height 28
click at [375, 390] on div "Drag files here, click to choose files or select files from Files or our free s…" at bounding box center [238, 470] width 296 height 542
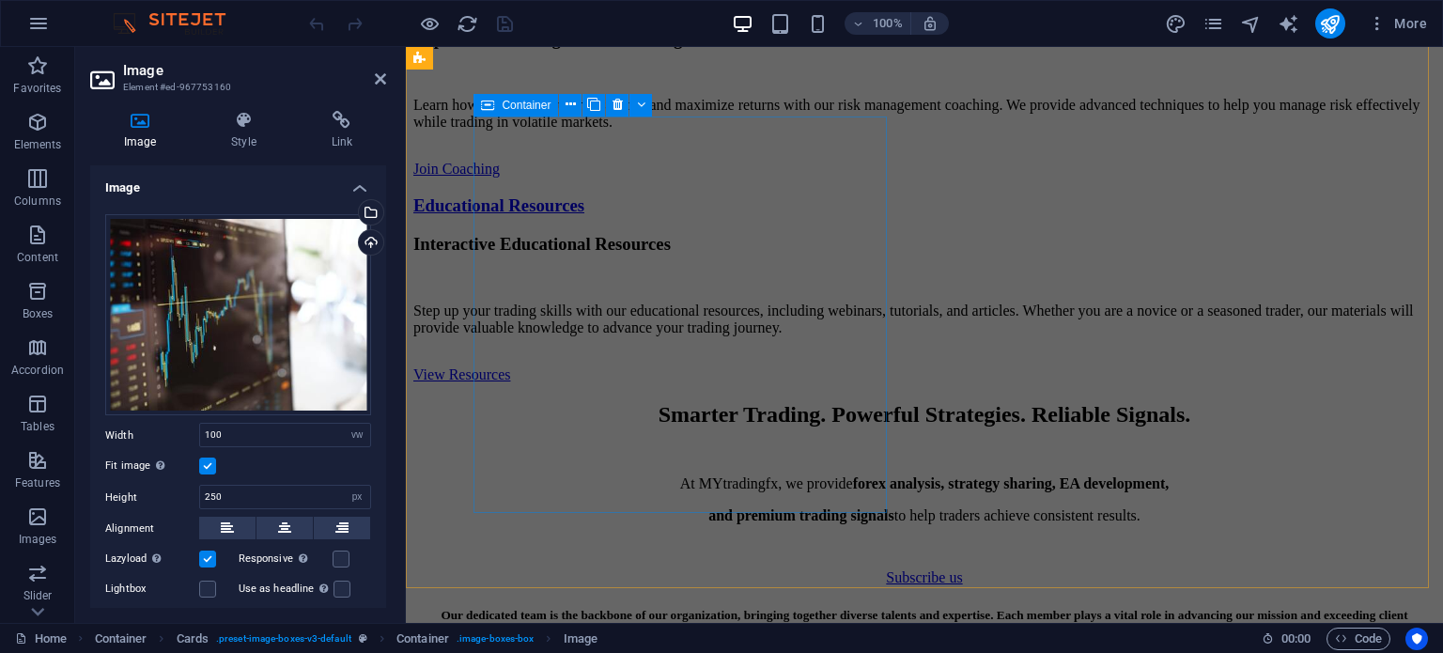
scroll to position [4886, 0]
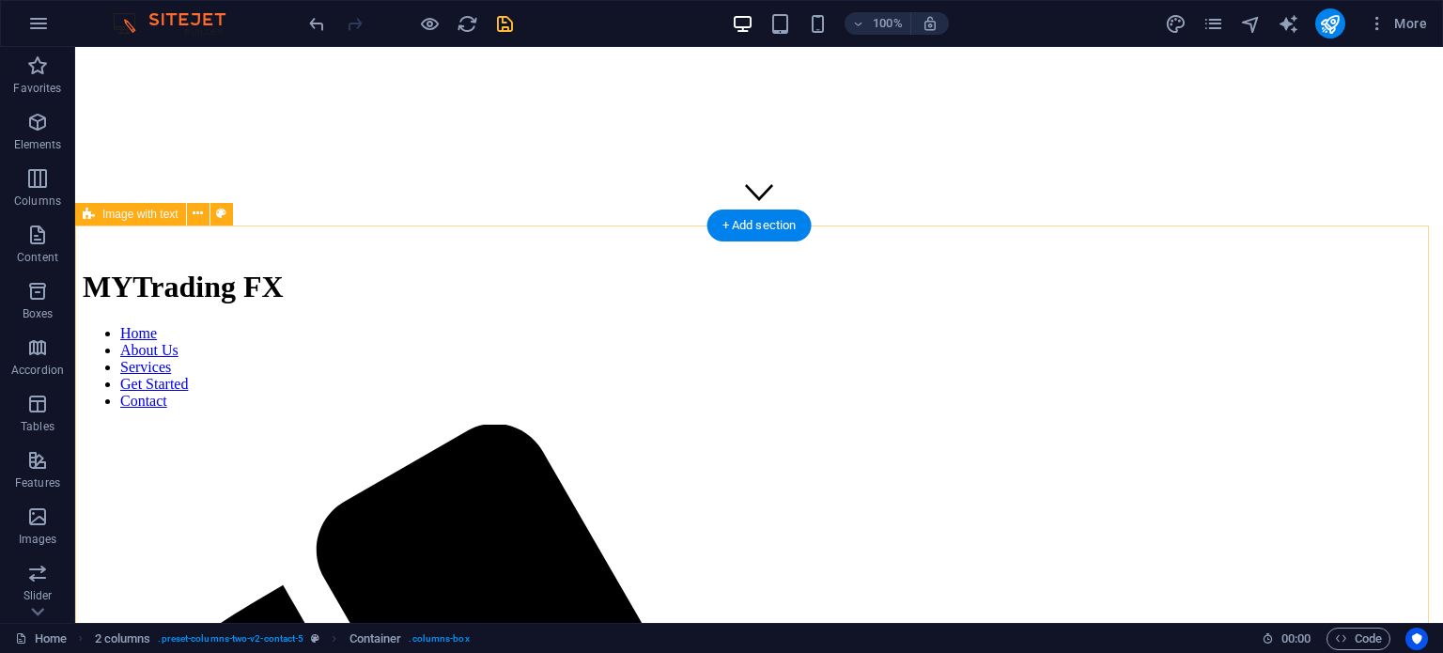
scroll to position [0, 0]
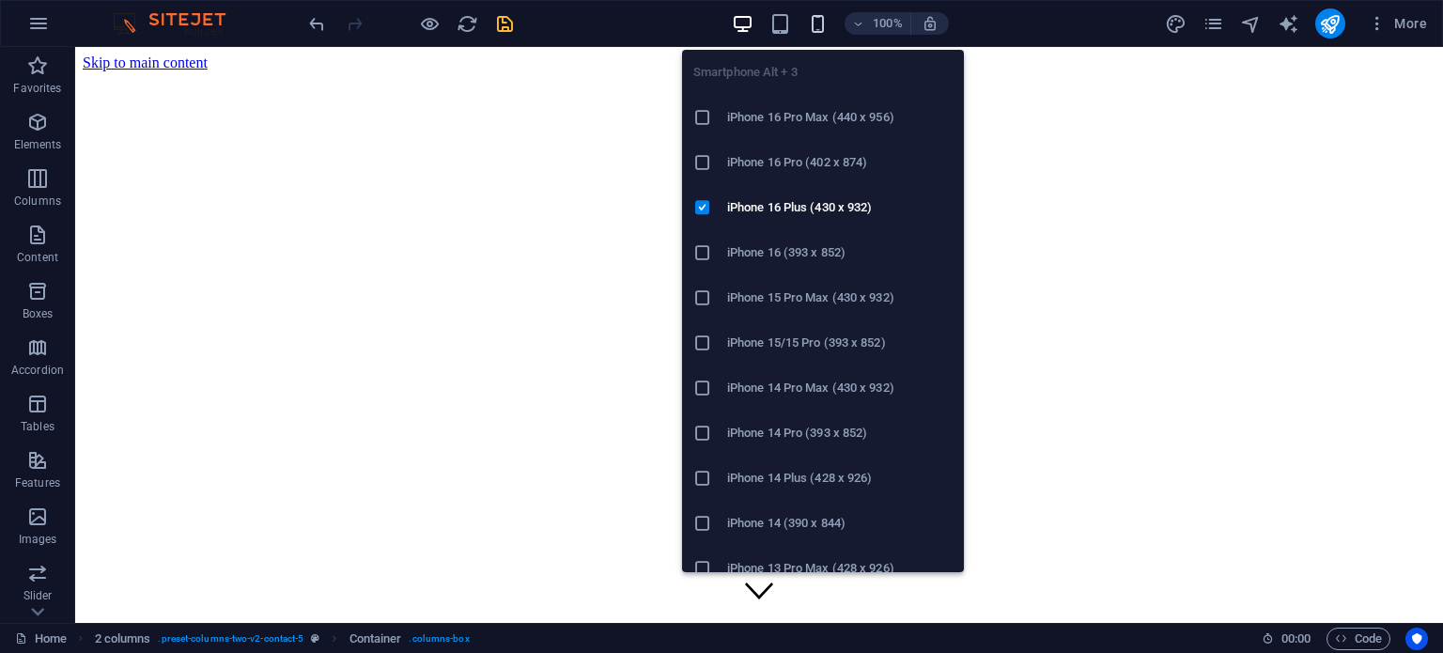
click at [826, 21] on icon "button" at bounding box center [818, 24] width 22 height 22
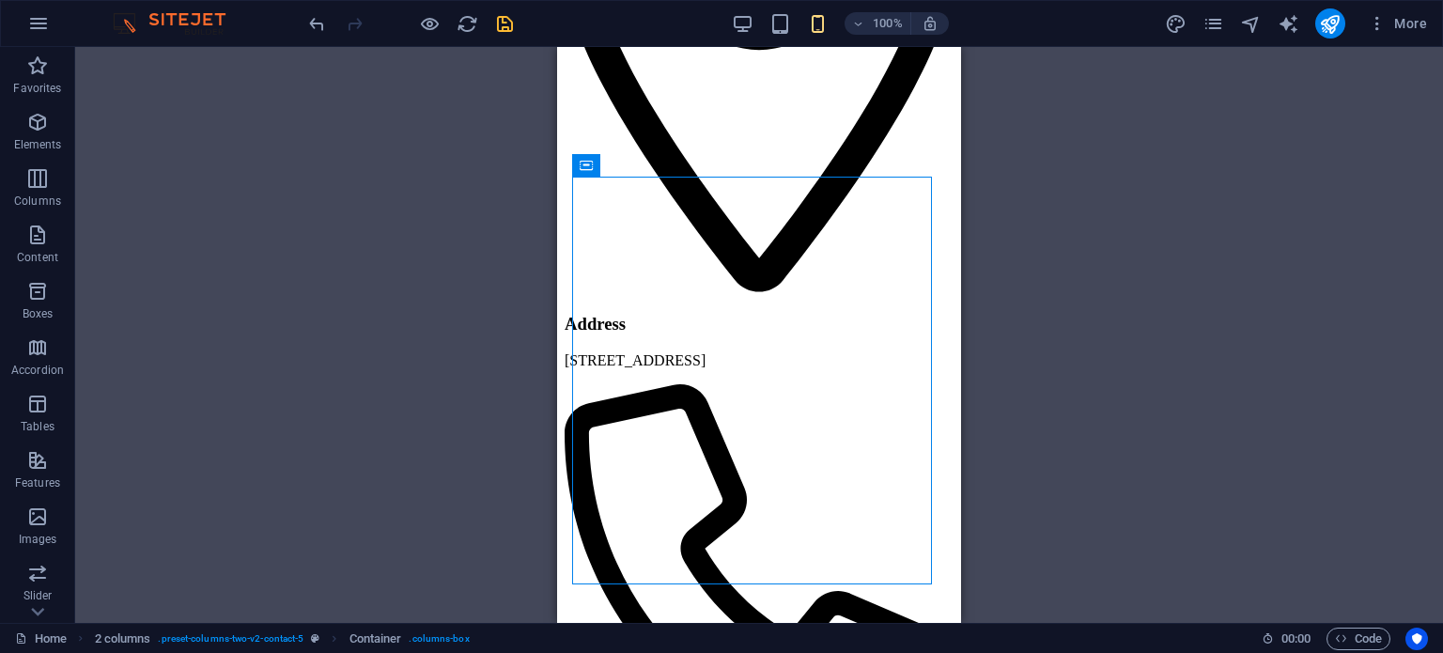
click at [1176, 278] on div "Container Banner Banner Menu Bar Container Image with text Container Button Ima…" at bounding box center [759, 335] width 1368 height 576
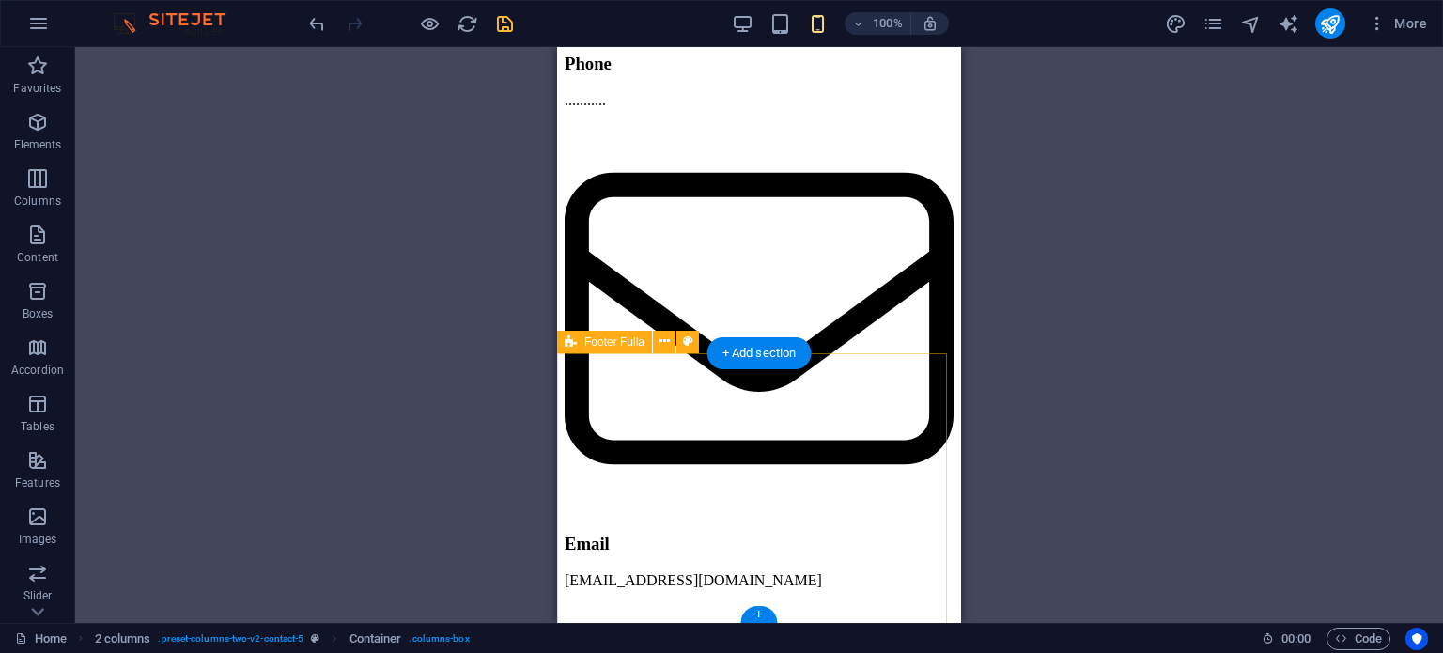
scroll to position [7795, 0]
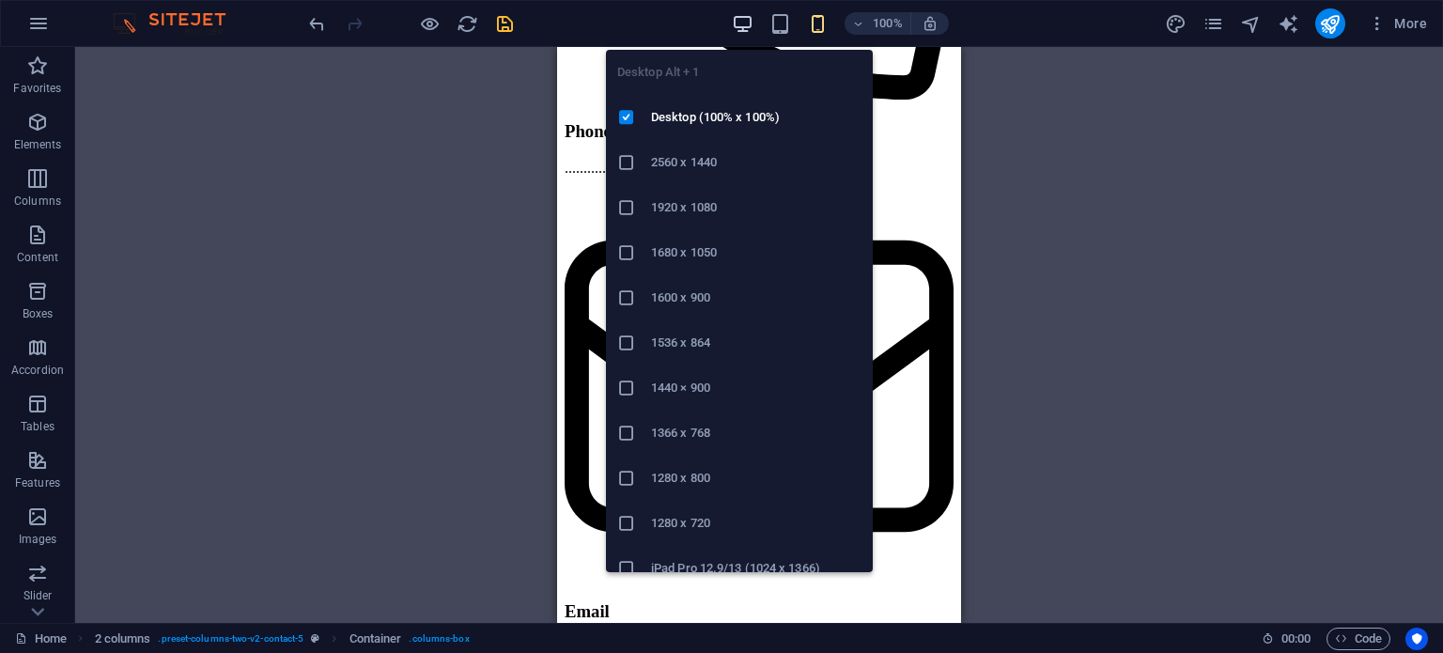
click at [737, 19] on icon "button" at bounding box center [743, 24] width 22 height 22
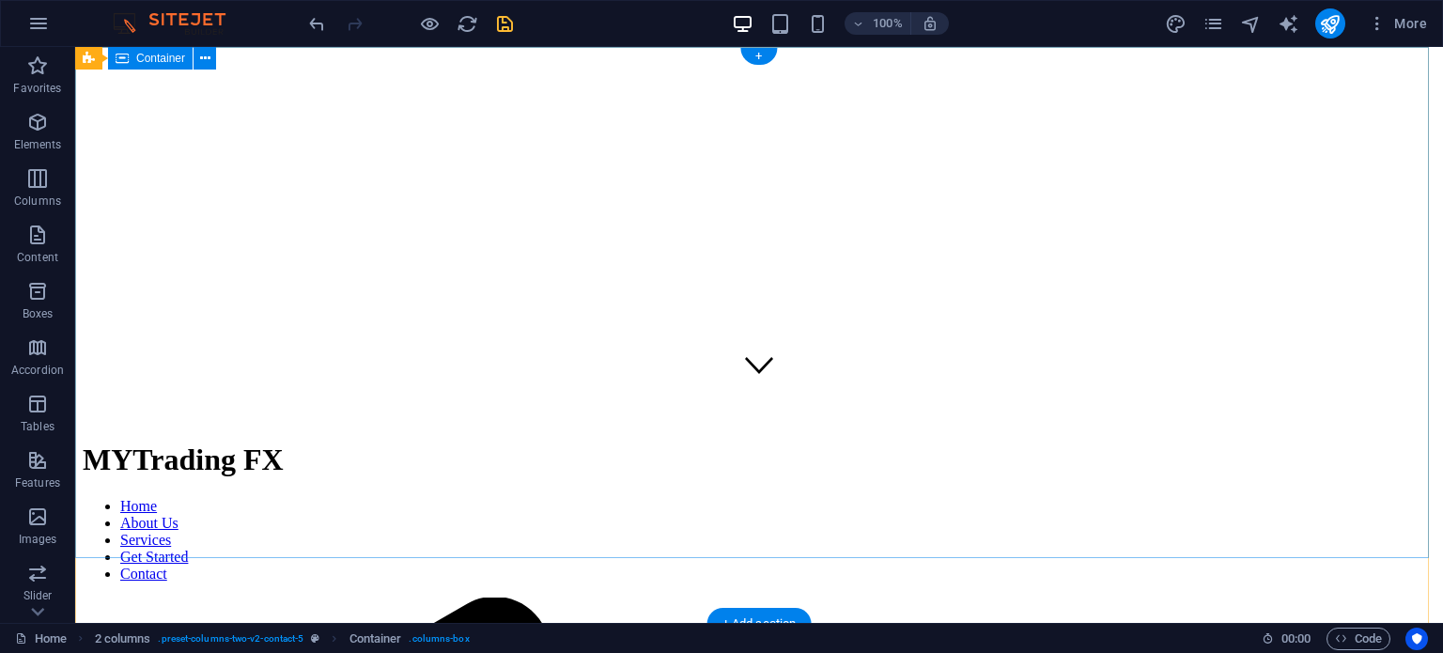
scroll to position [0, 0]
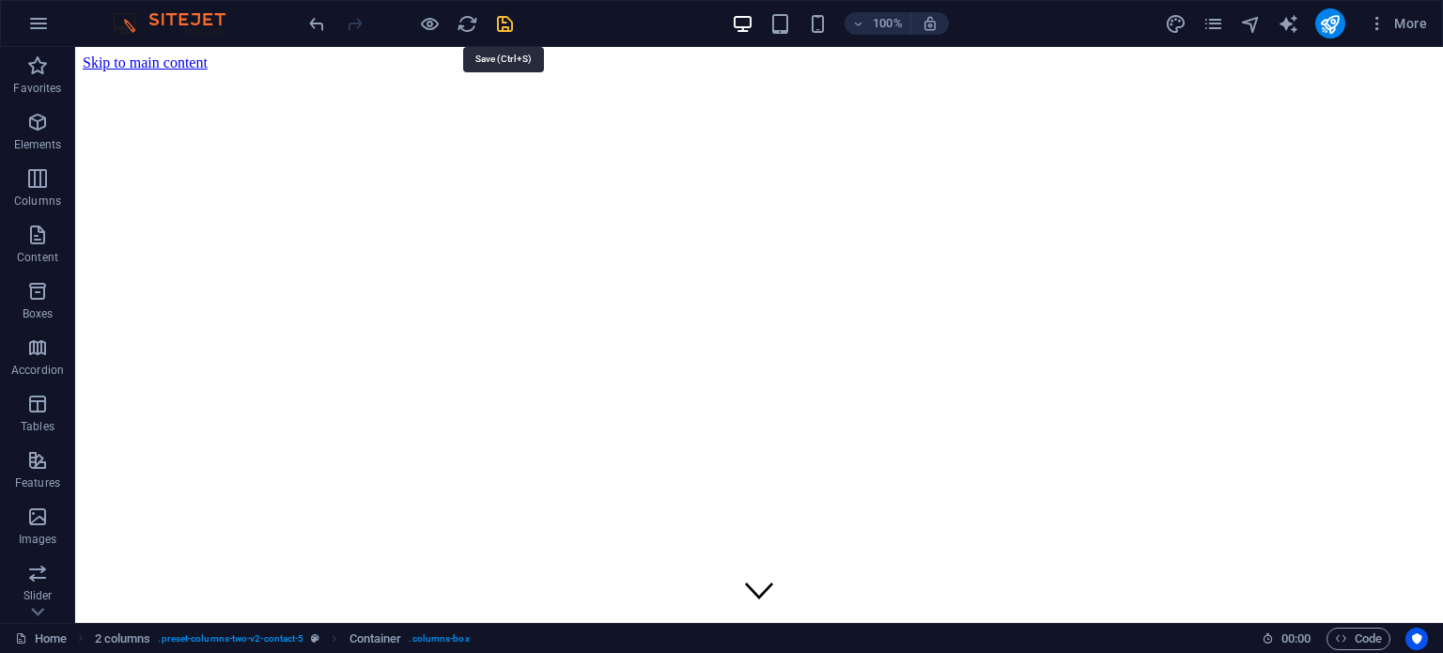
click at [503, 30] on icon "save" at bounding box center [505, 24] width 22 height 22
checkbox input "false"
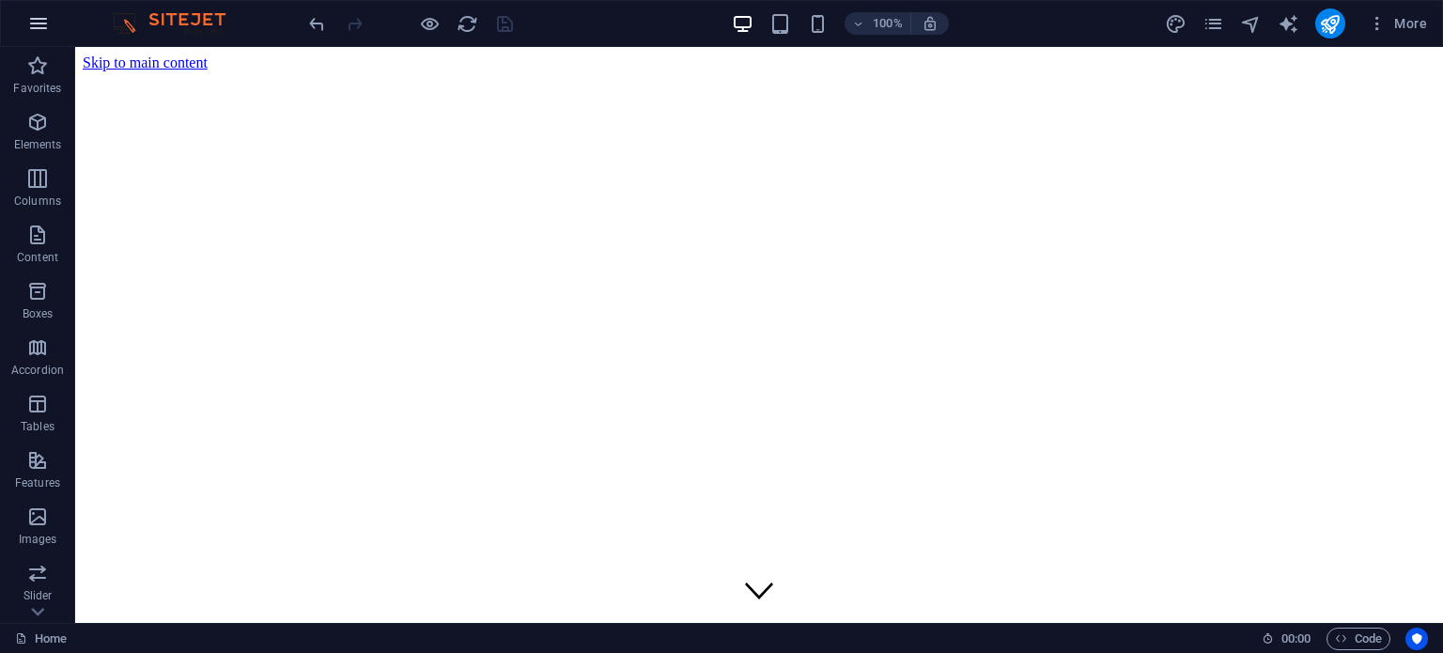
click at [41, 33] on icon "button" at bounding box center [38, 23] width 23 height 23
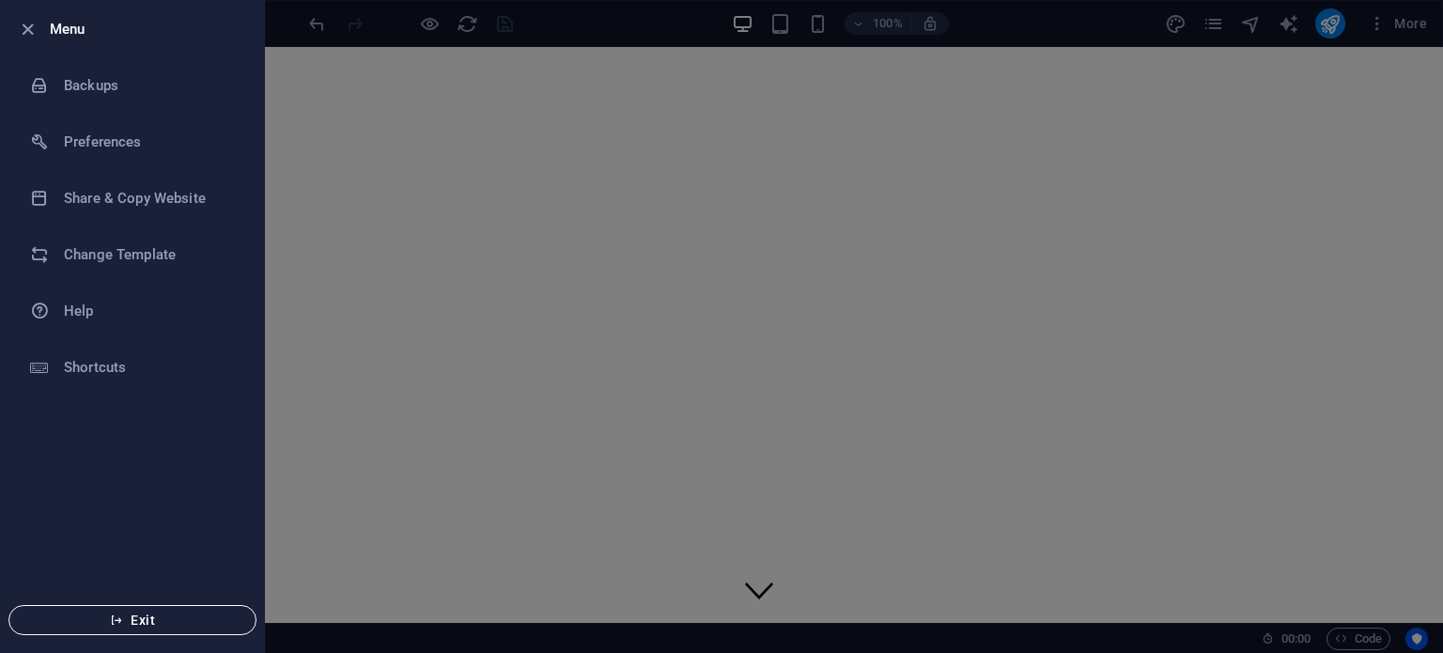
click at [177, 623] on span "Exit" at bounding box center [132, 620] width 216 height 15
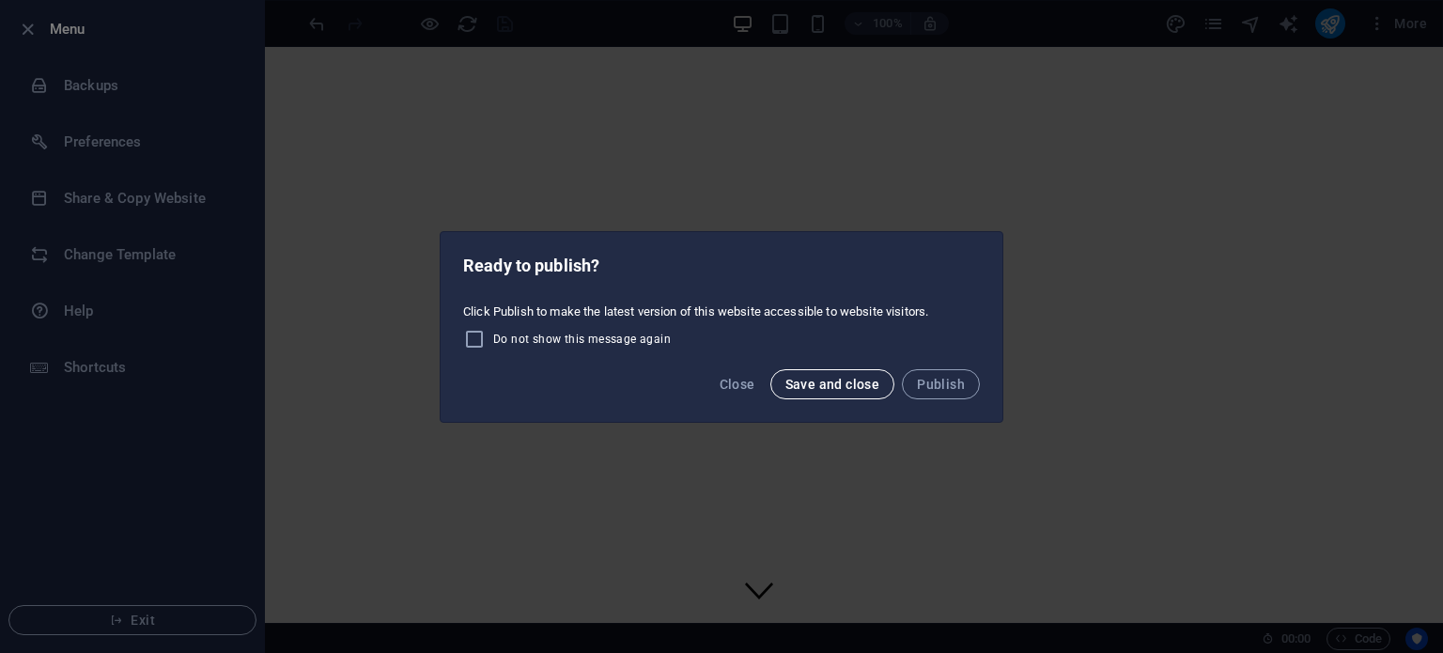
click at [832, 382] on span "Save and close" at bounding box center [833, 384] width 95 height 15
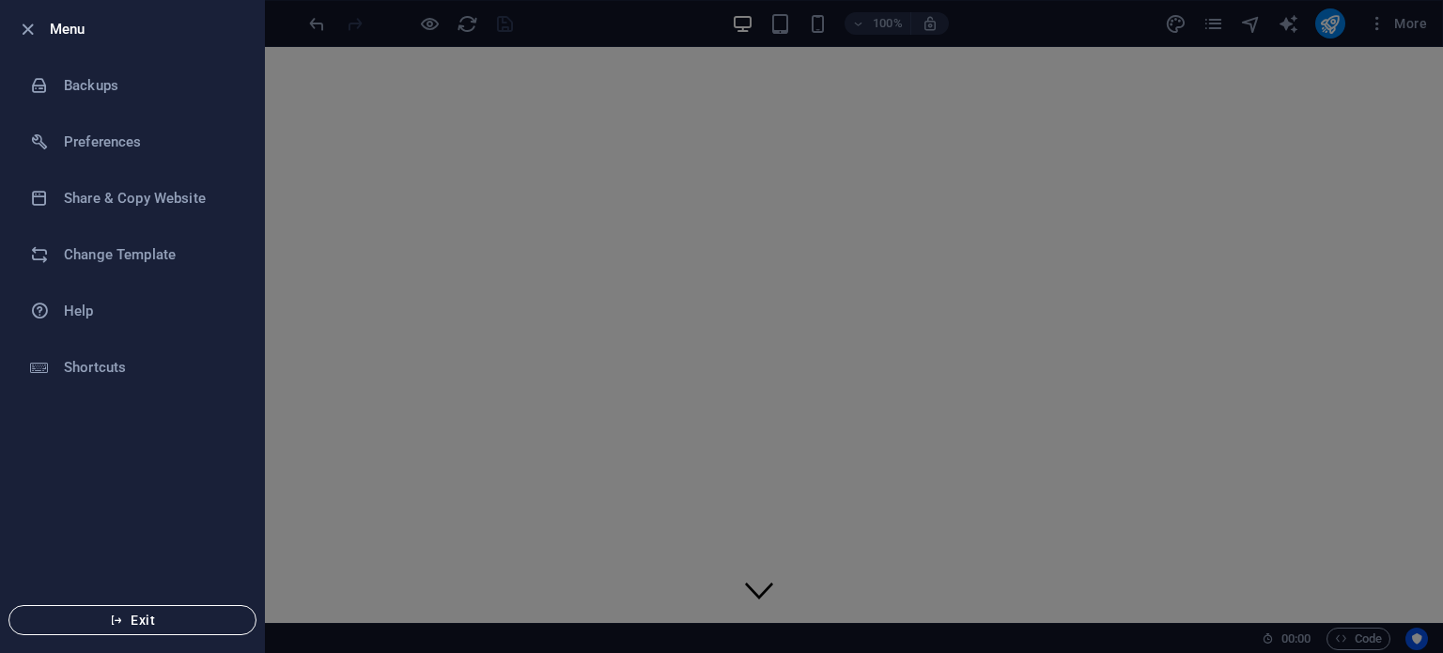
click at [180, 618] on span "Exit" at bounding box center [132, 620] width 216 height 15
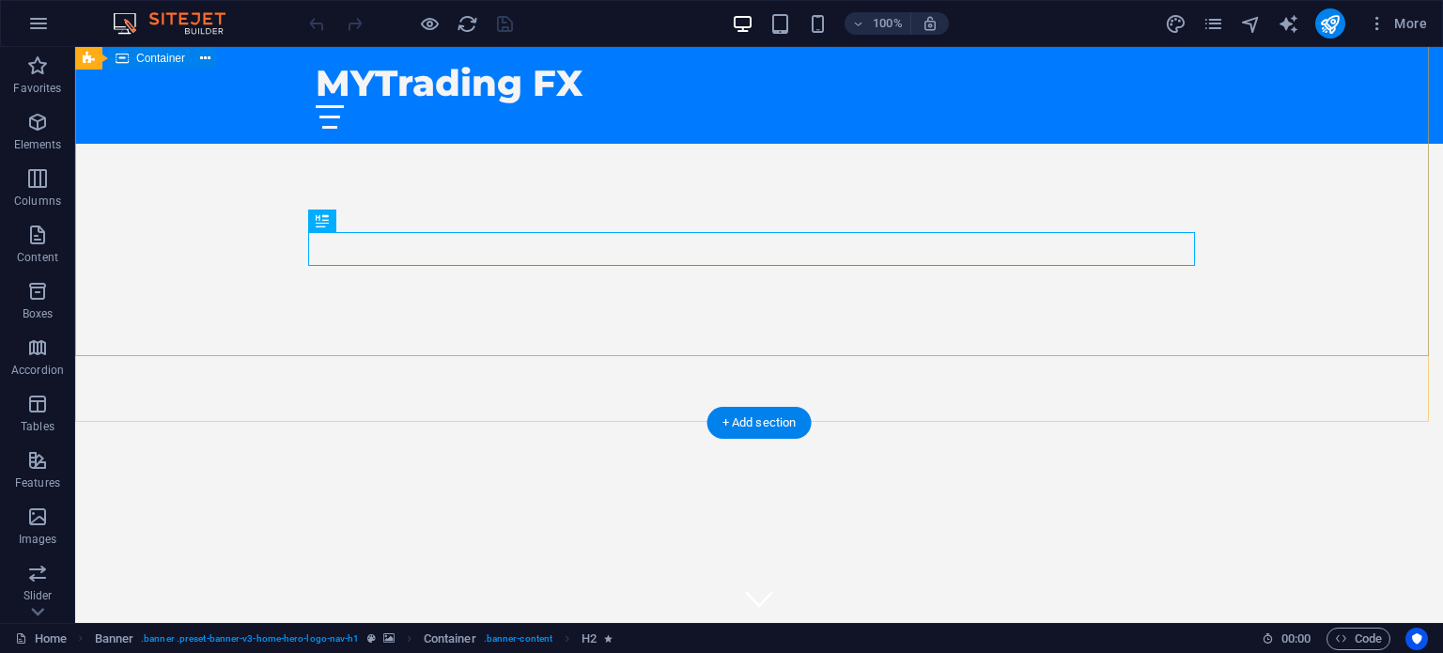
scroll to position [201, 0]
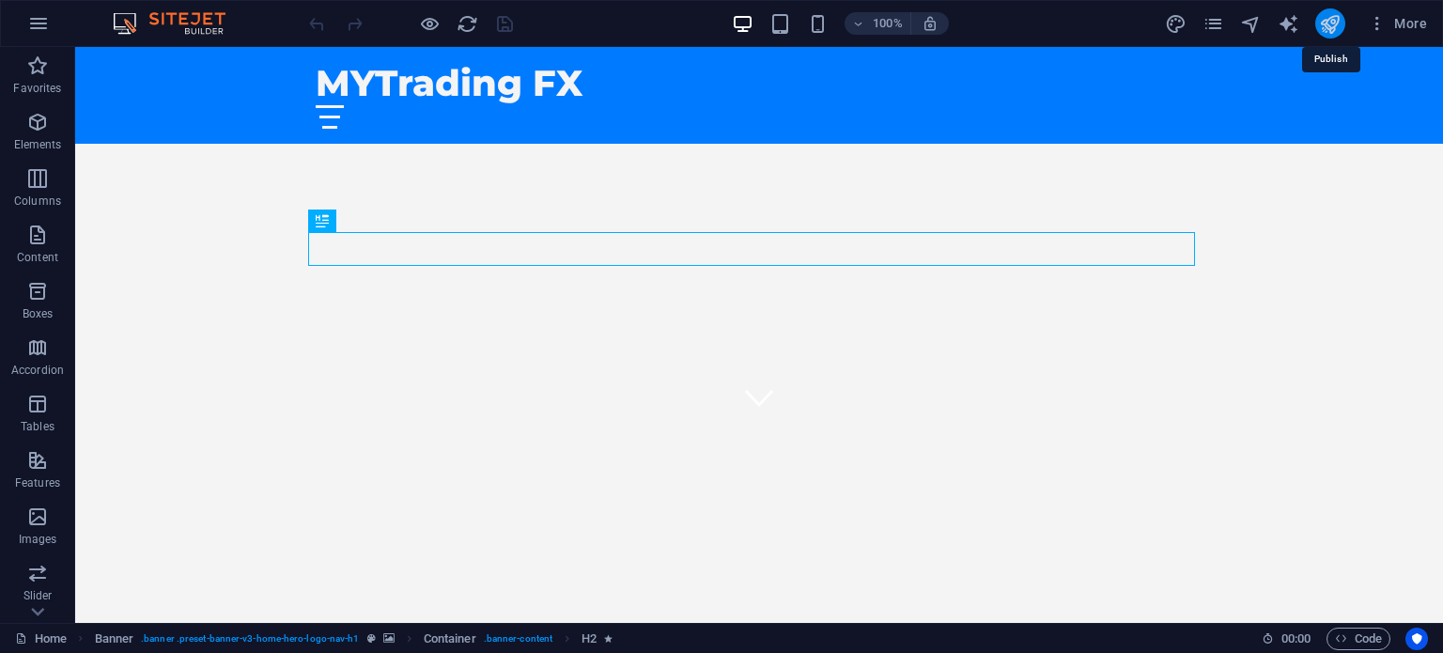
click at [1323, 25] on icon "publish" at bounding box center [1330, 24] width 22 height 22
